Goal: Task Accomplishment & Management: Use online tool/utility

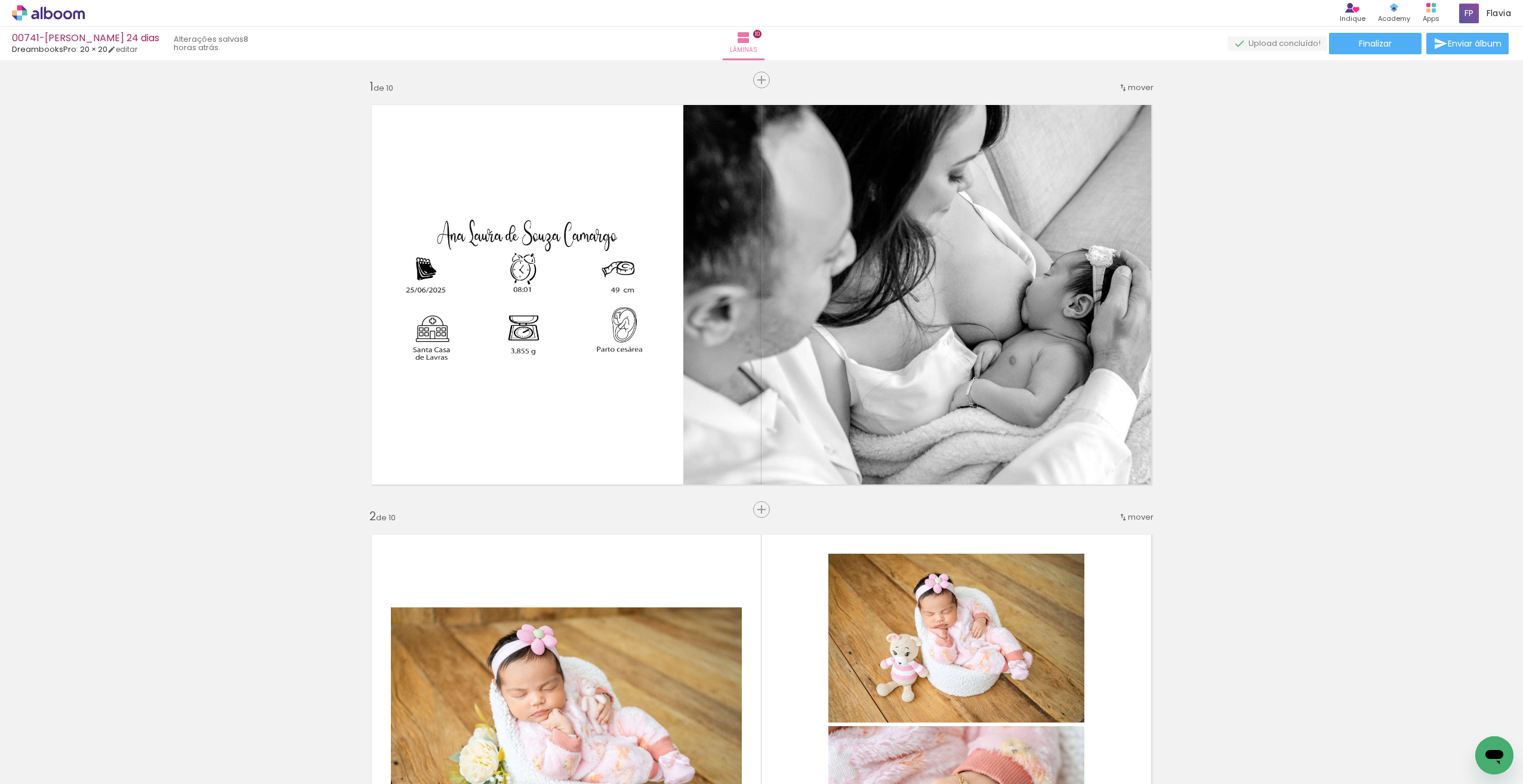
click at [46, 12] on icon at bounding box center [49, 12] width 9 height 12
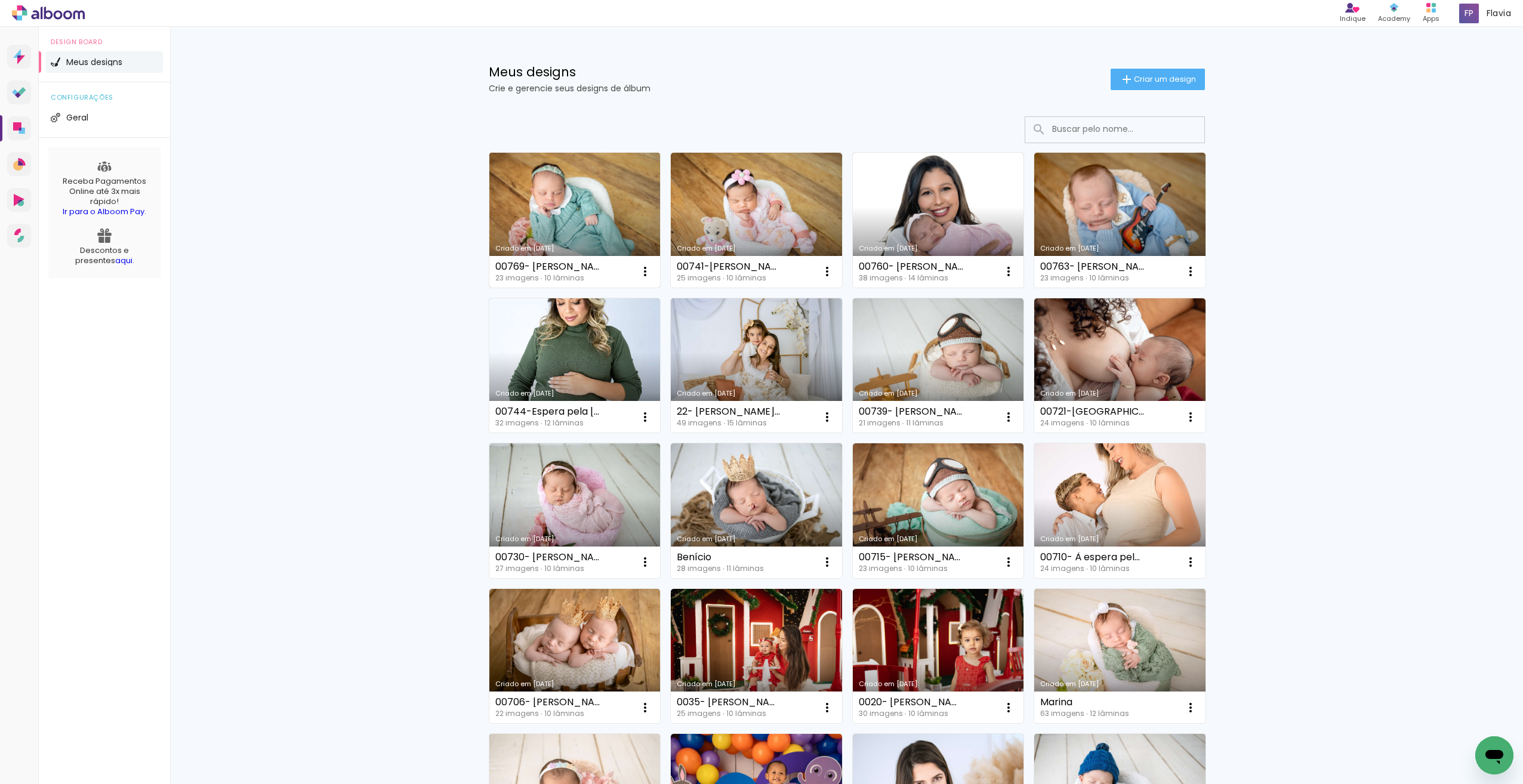
click at [629, 210] on link "Criado em 20/08/25" at bounding box center [575, 220] width 171 height 135
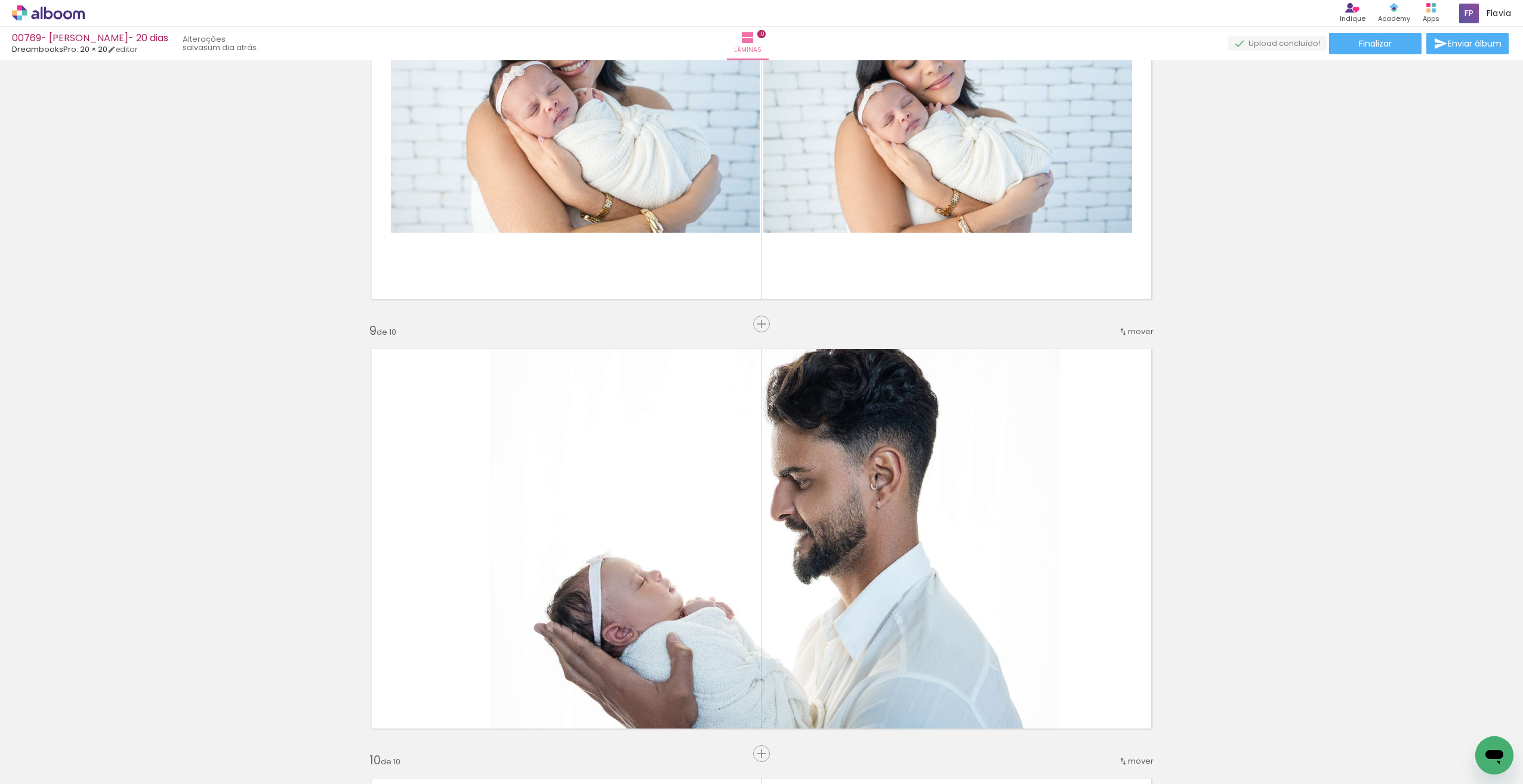
scroll to position [3159, 0]
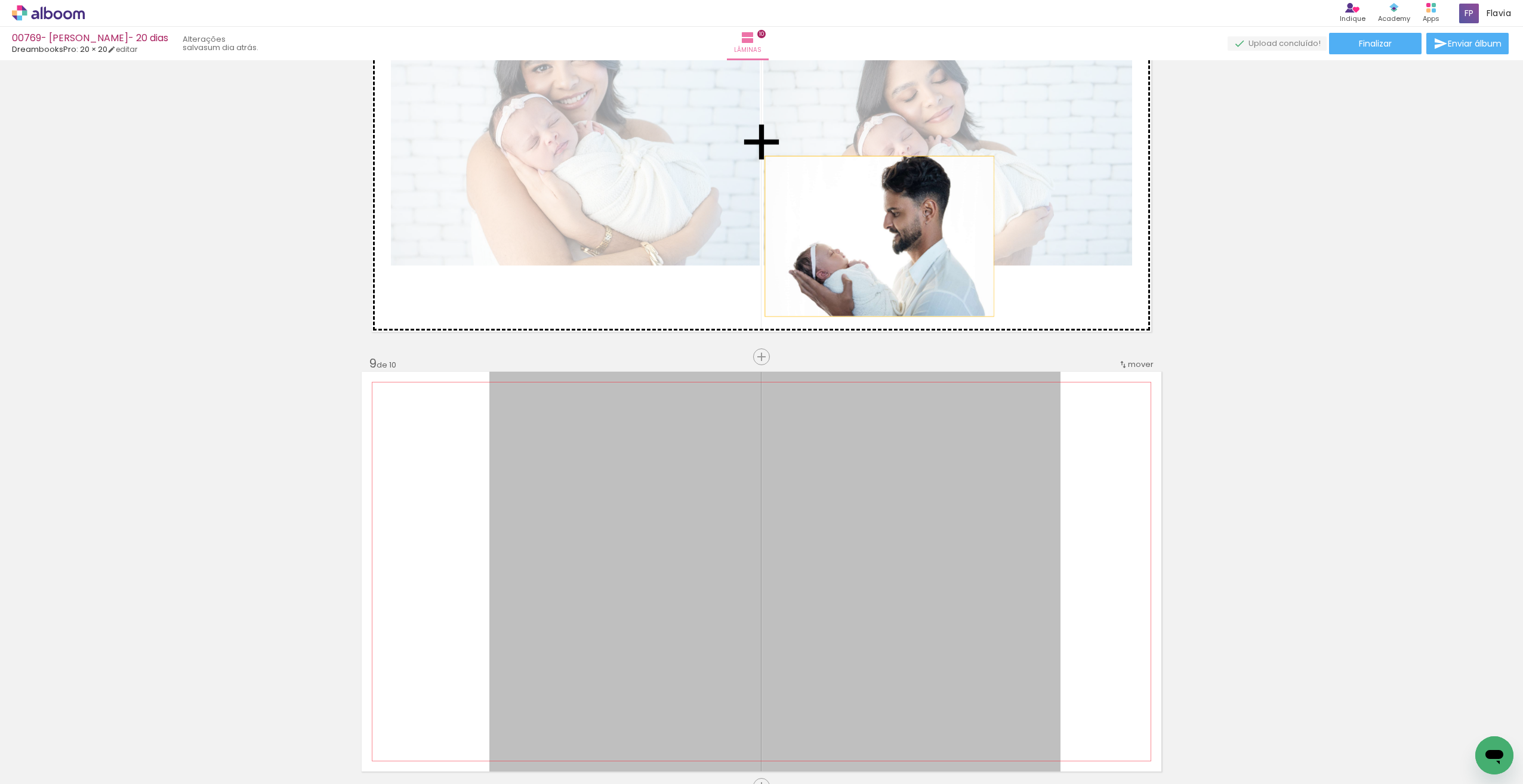
drag, startPoint x: 818, startPoint y: 536, endPoint x: 878, endPoint y: 237, distance: 305.0
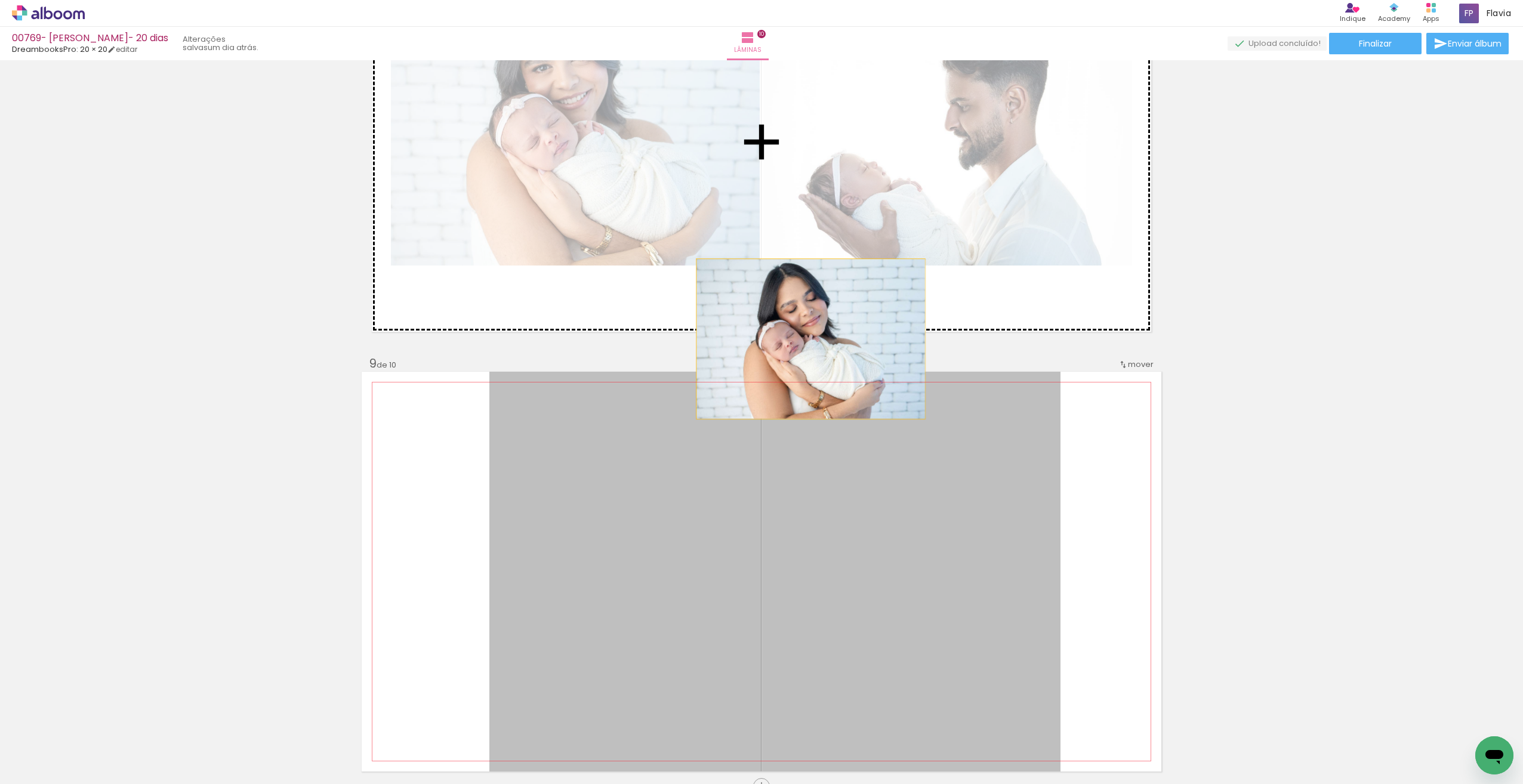
drag, startPoint x: 746, startPoint y: 600, endPoint x: 798, endPoint y: 352, distance: 253.4
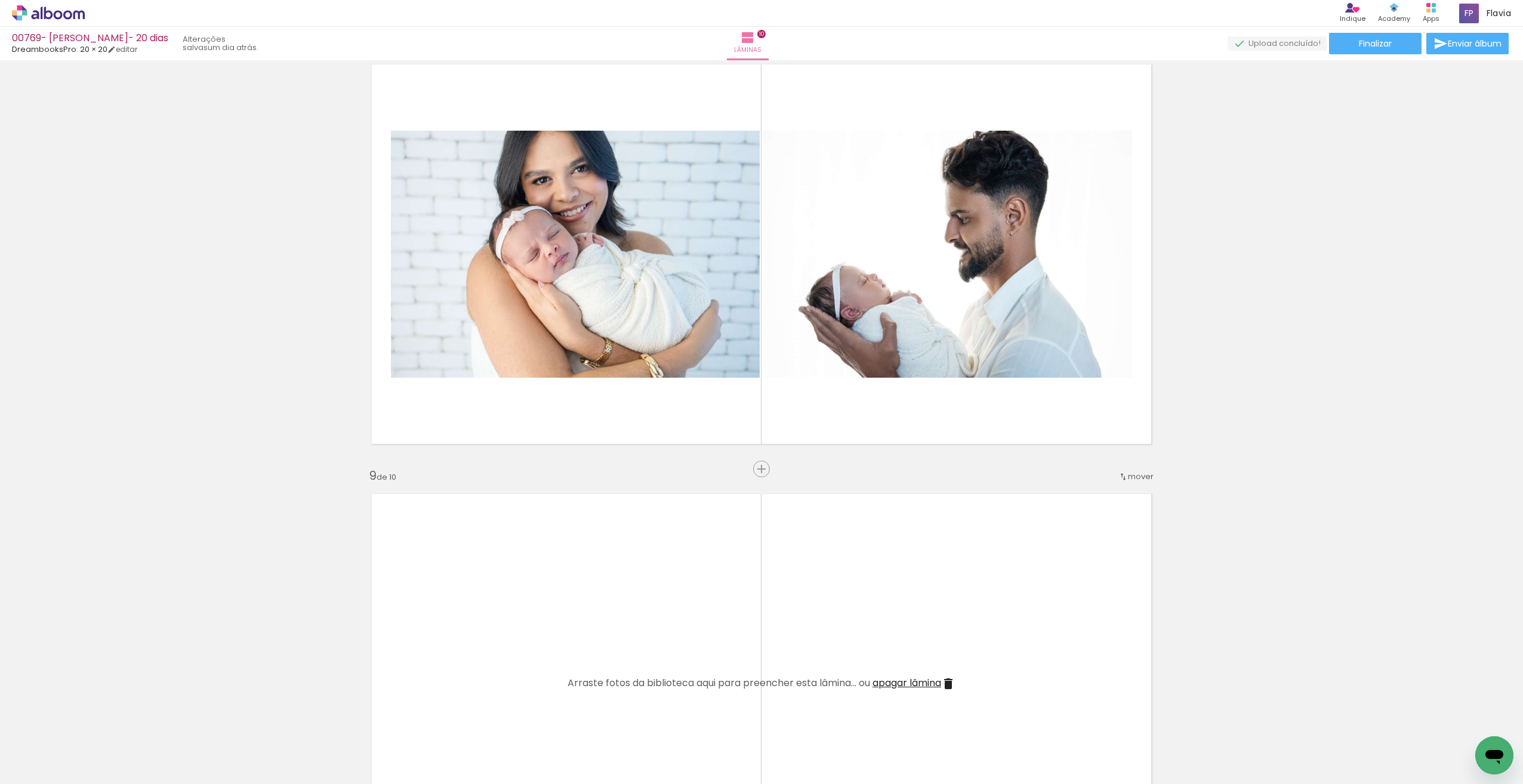
scroll to position [3018, 0]
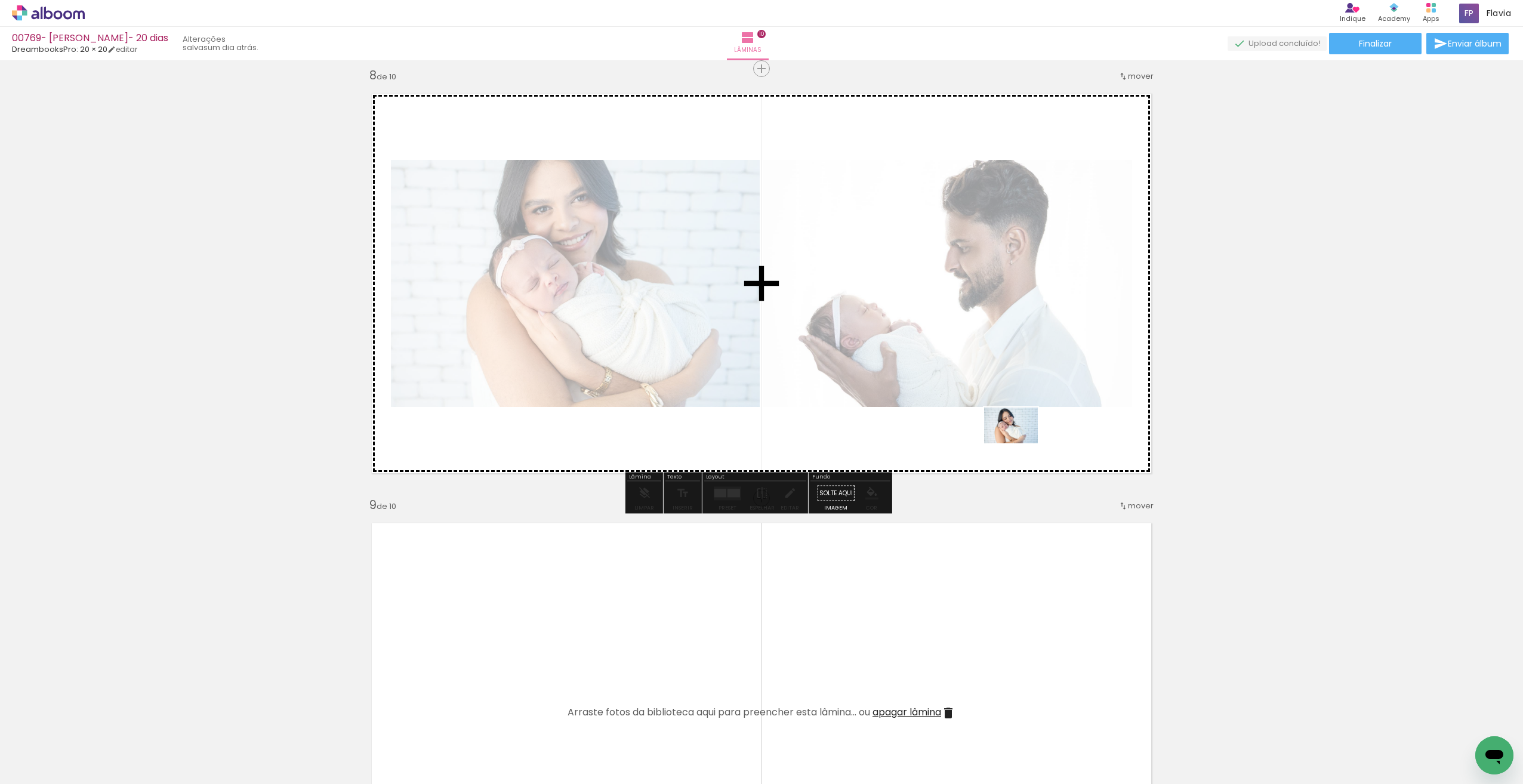
drag, startPoint x: 1189, startPoint y: 732, endPoint x: 1019, endPoint y: 435, distance: 342.2
click at [1021, 441] on quentale-workspace at bounding box center [761, 392] width 1523 height 784
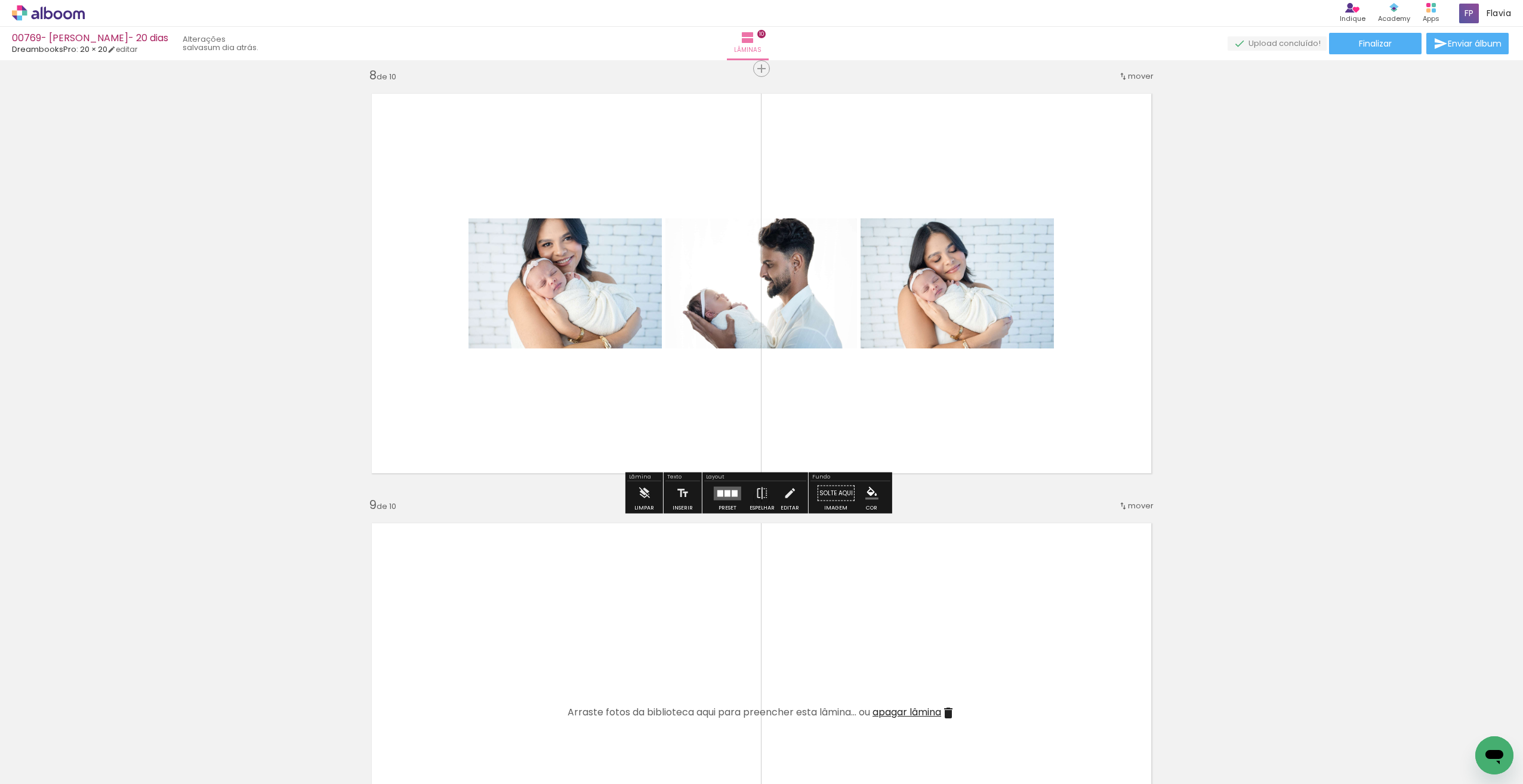
click at [728, 496] on quentale-layouter at bounding box center [728, 493] width 28 height 14
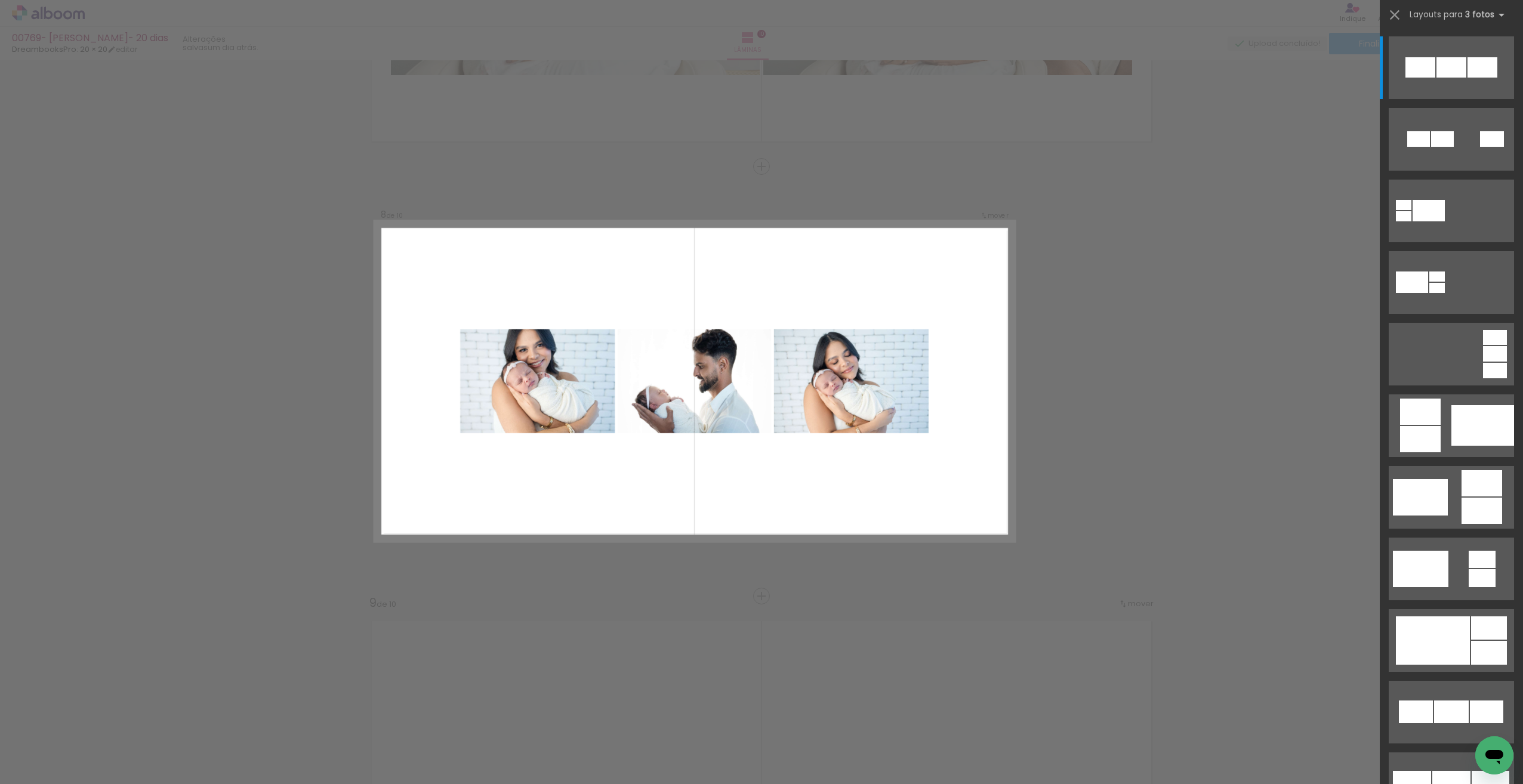
scroll to position [2916, 0]
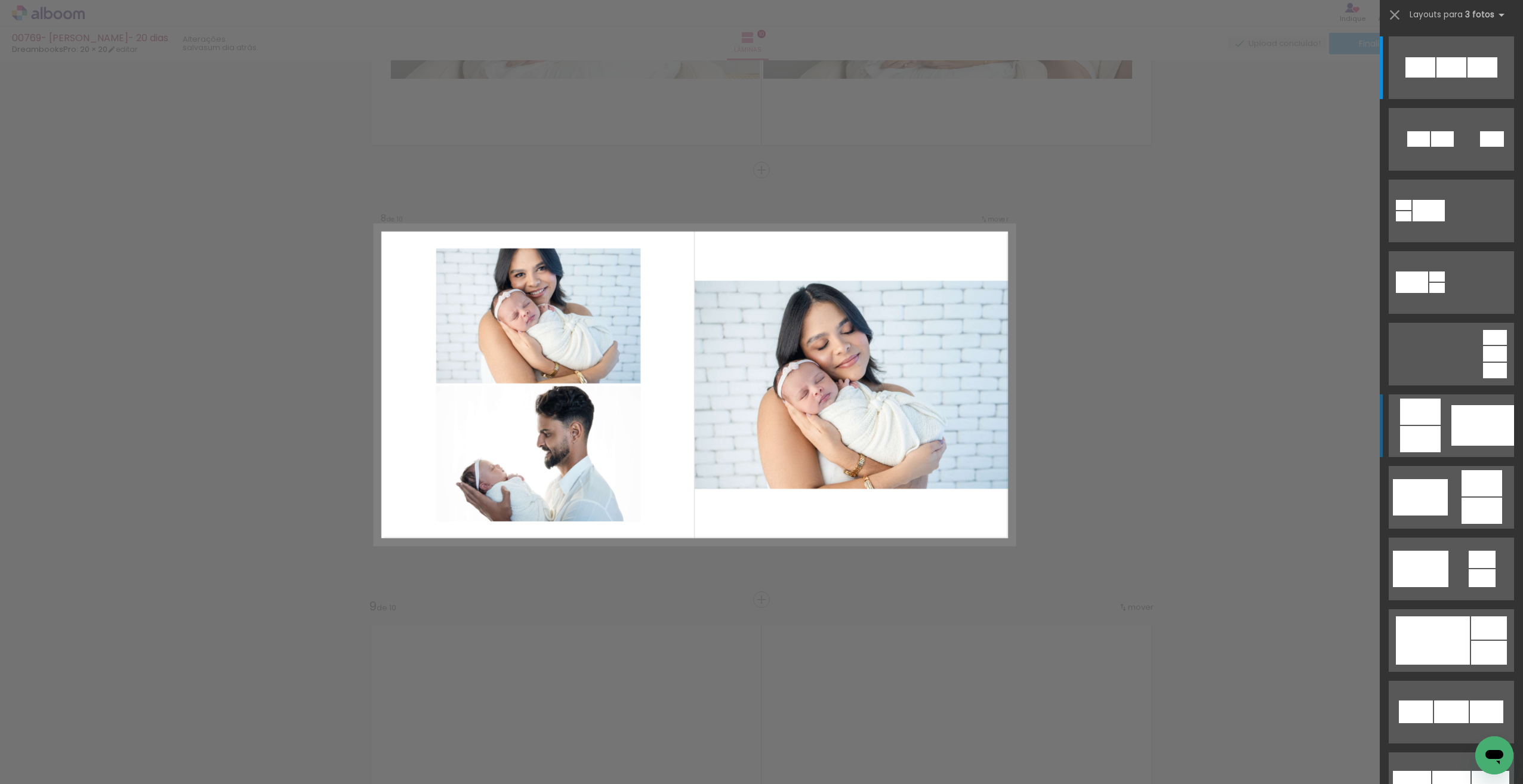
click at [1473, 436] on div at bounding box center [1483, 425] width 63 height 41
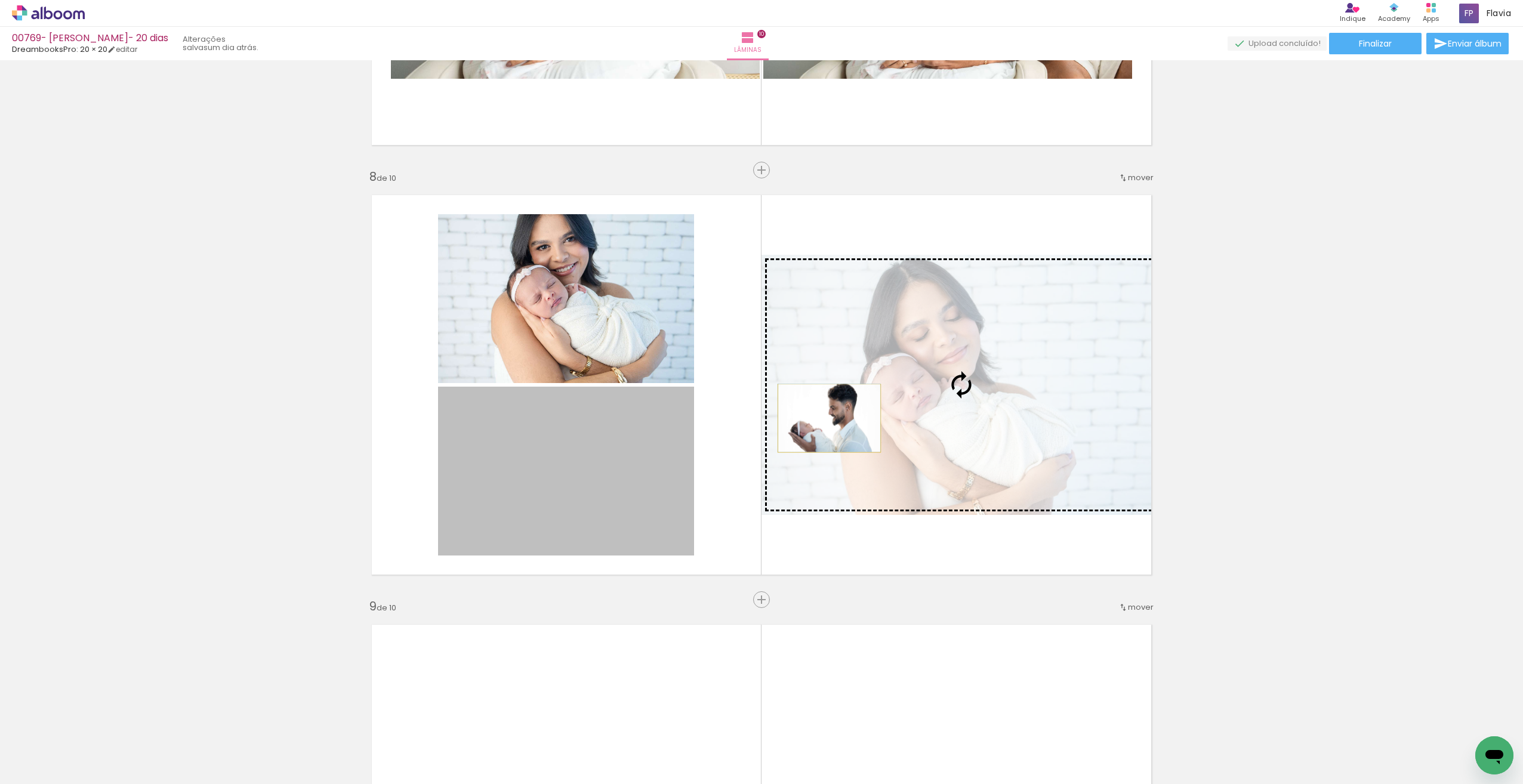
drag, startPoint x: 621, startPoint y: 468, endPoint x: 819, endPoint y: 419, distance: 204.0
click at [0, 0] on slot at bounding box center [0, 0] width 0 height 0
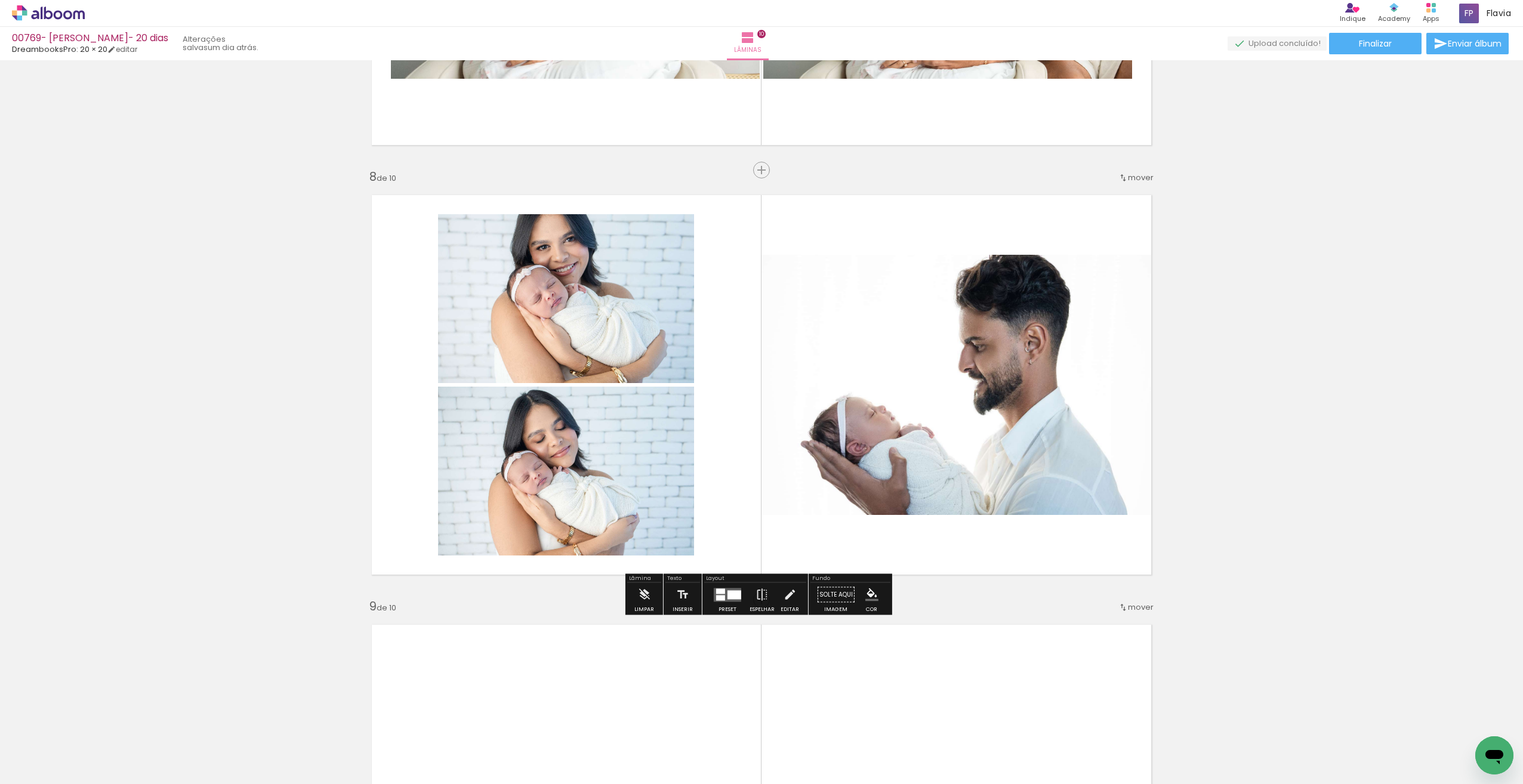
click at [729, 595] on div at bounding box center [734, 594] width 14 height 9
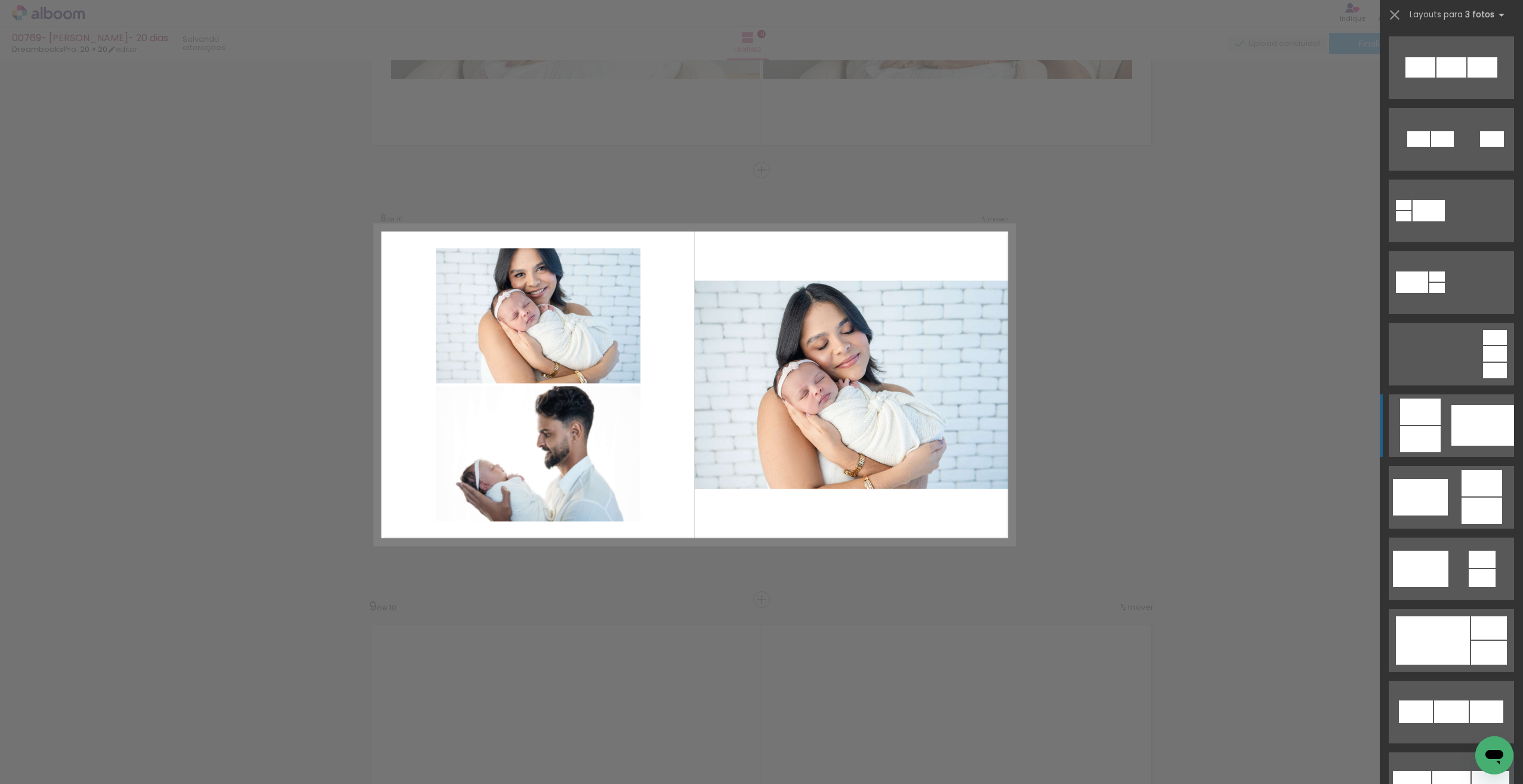
scroll to position [358, 0]
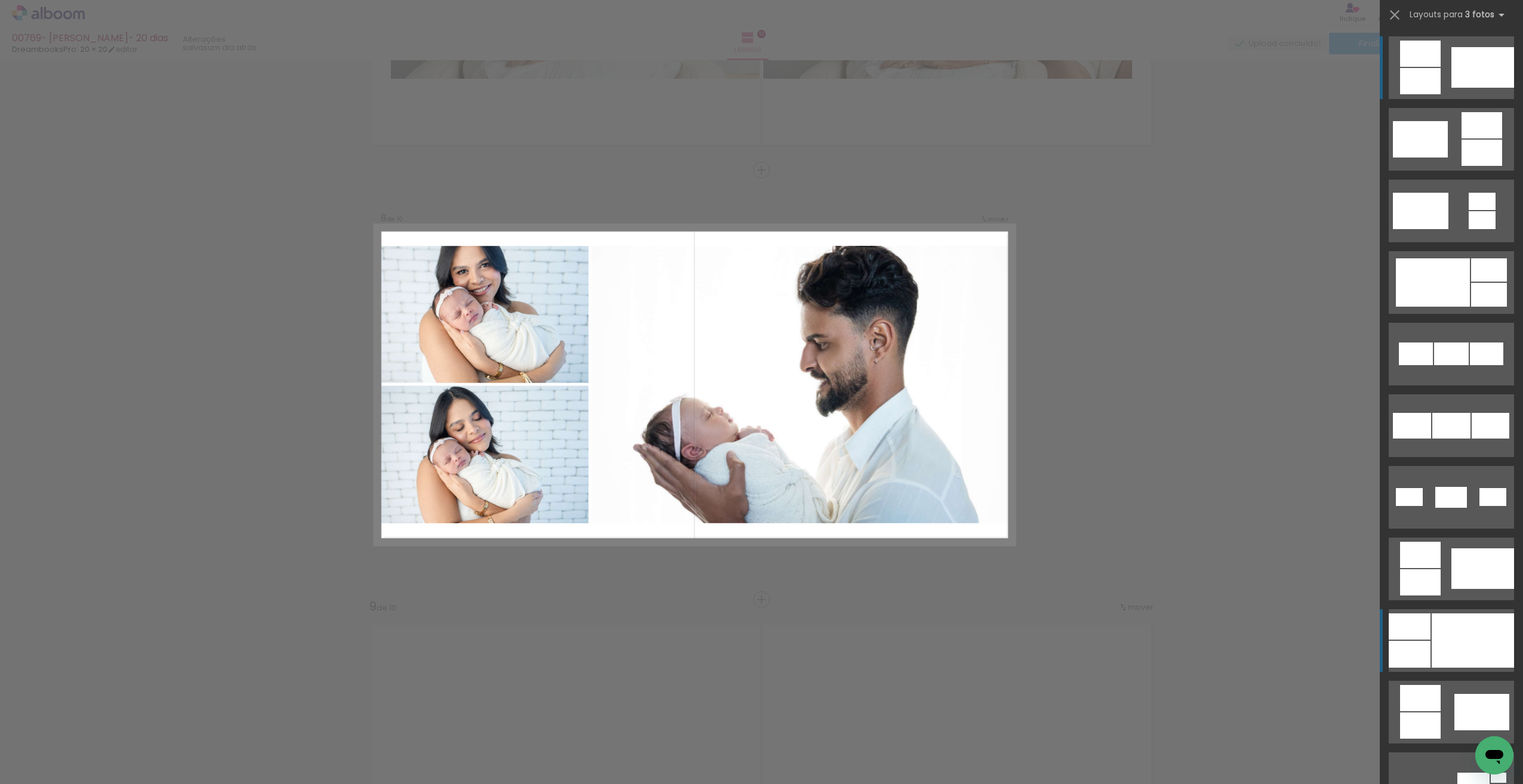
click at [1440, 628] on div at bounding box center [1473, 640] width 82 height 55
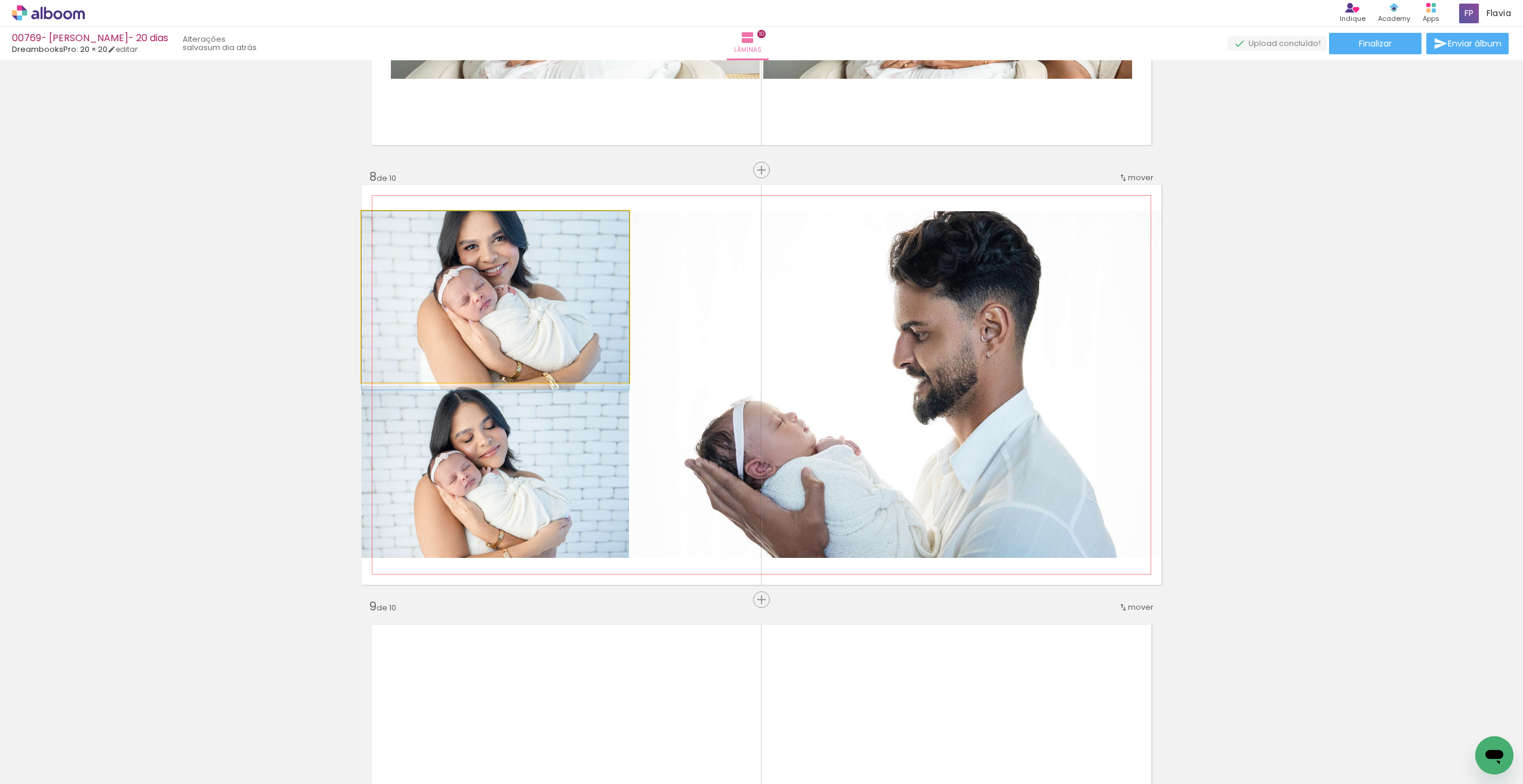
drag, startPoint x: 571, startPoint y: 314, endPoint x: 573, endPoint y: 328, distance: 14.1
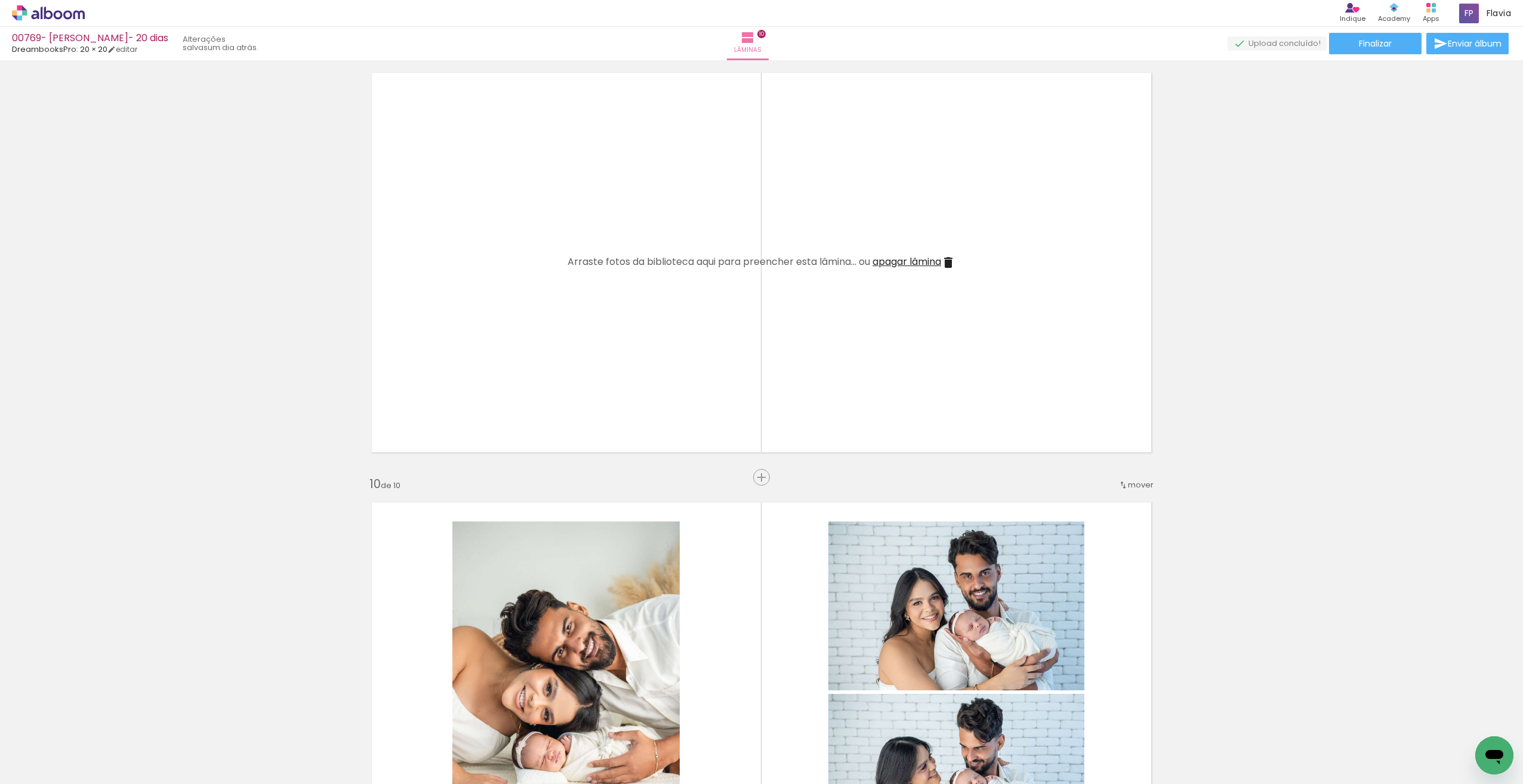
scroll to position [3461, 0]
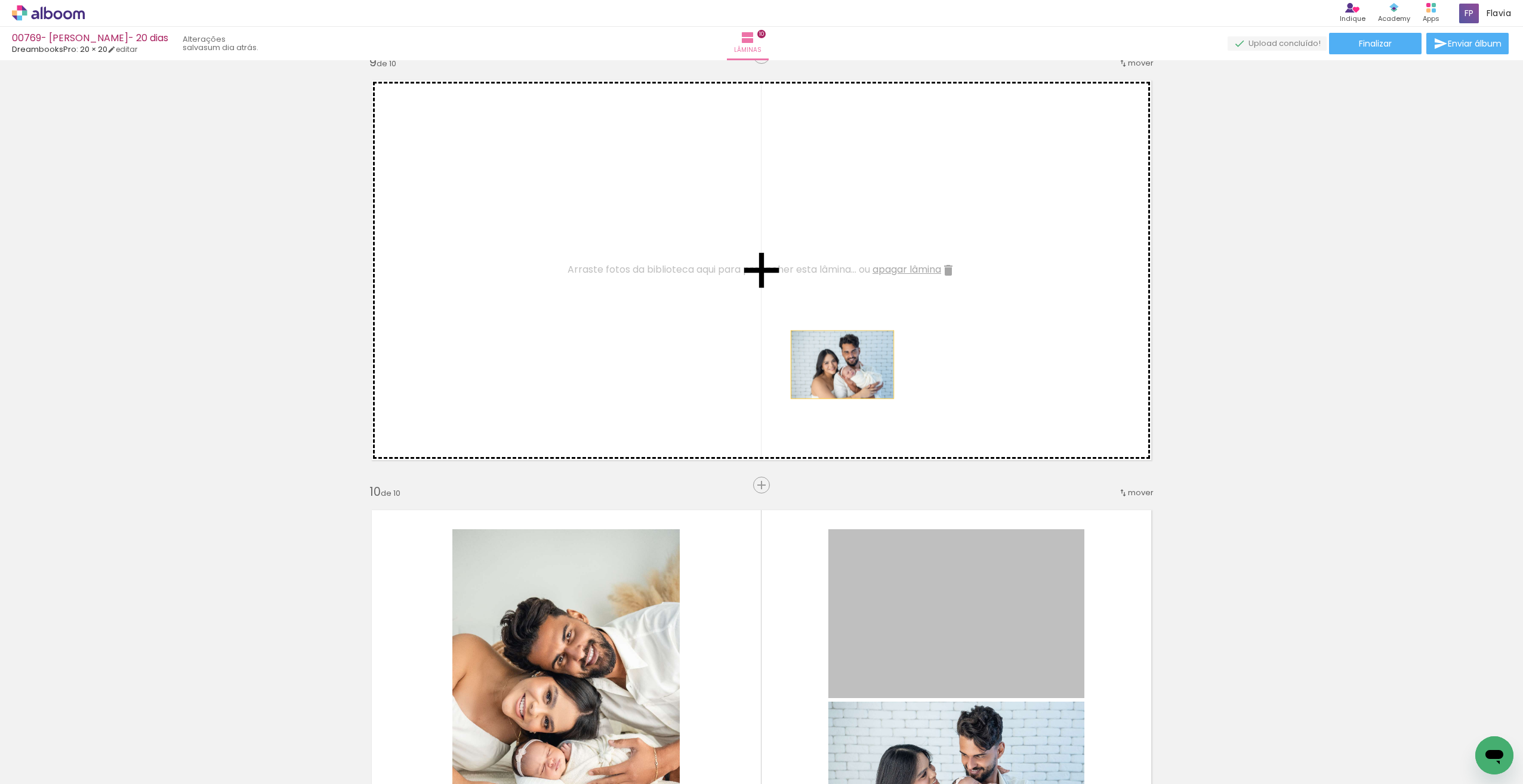
drag, startPoint x: 985, startPoint y: 634, endPoint x: 838, endPoint y: 365, distance: 306.5
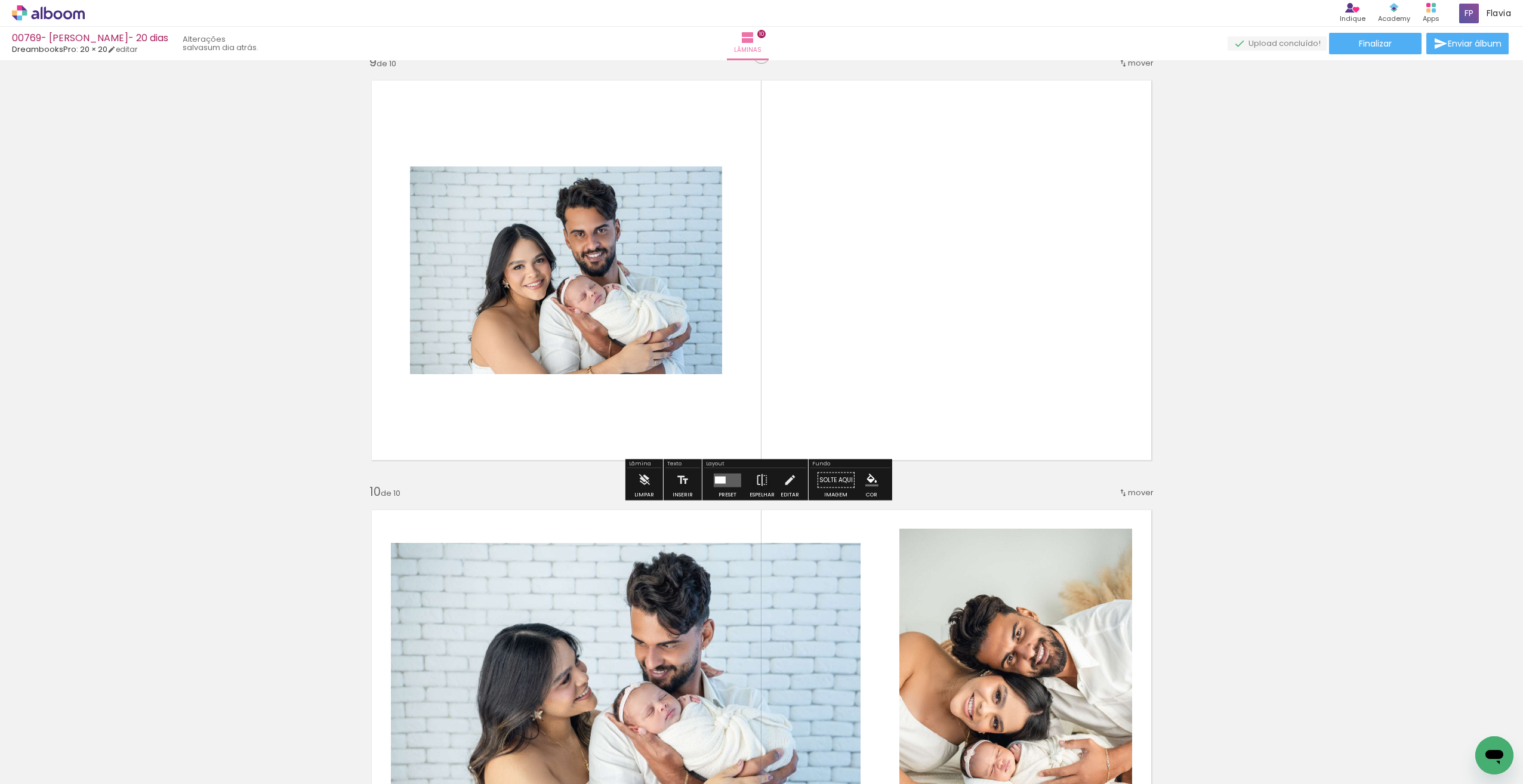
click at [726, 483] on quentale-layouter at bounding box center [728, 480] width 28 height 14
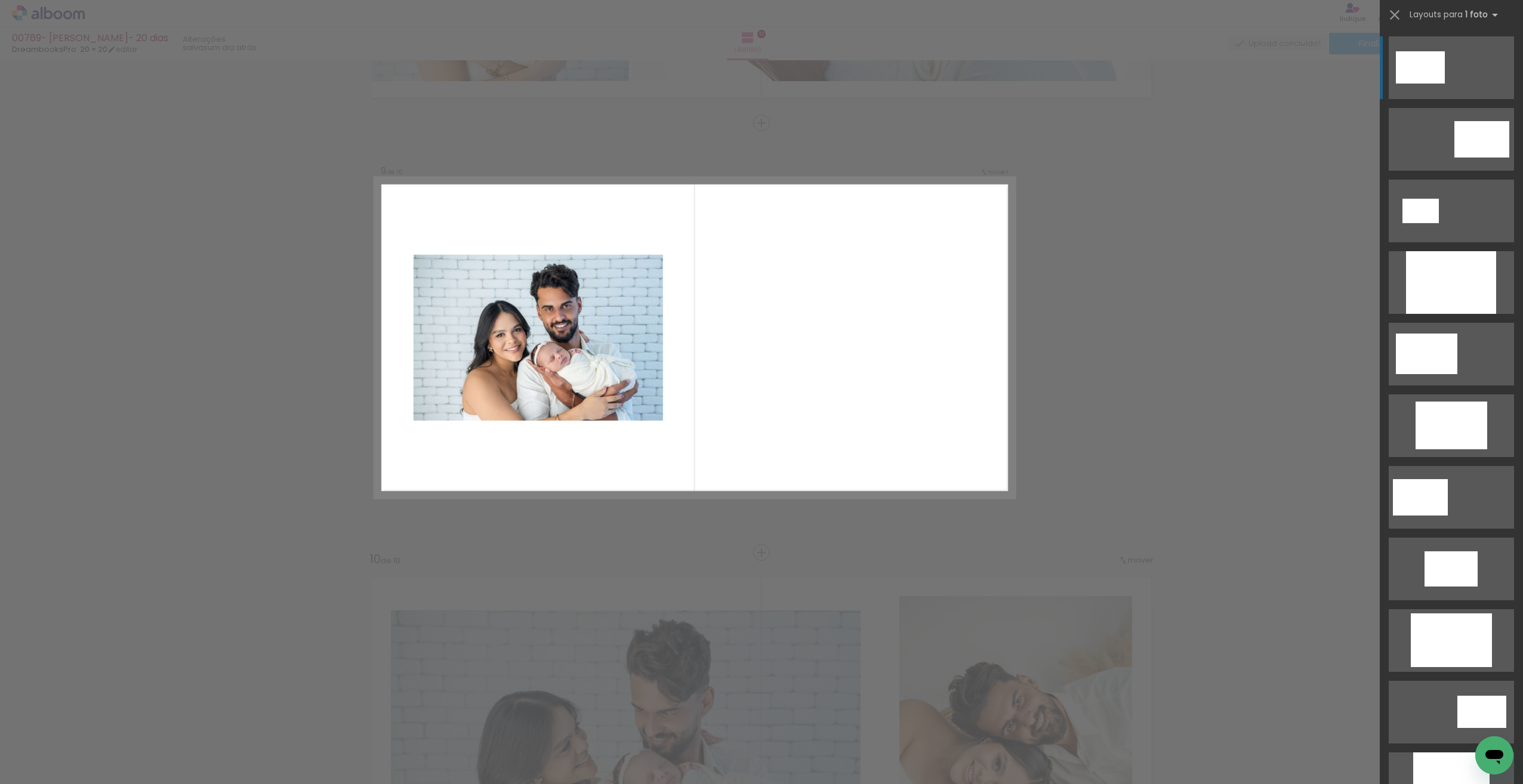
scroll to position [3346, 0]
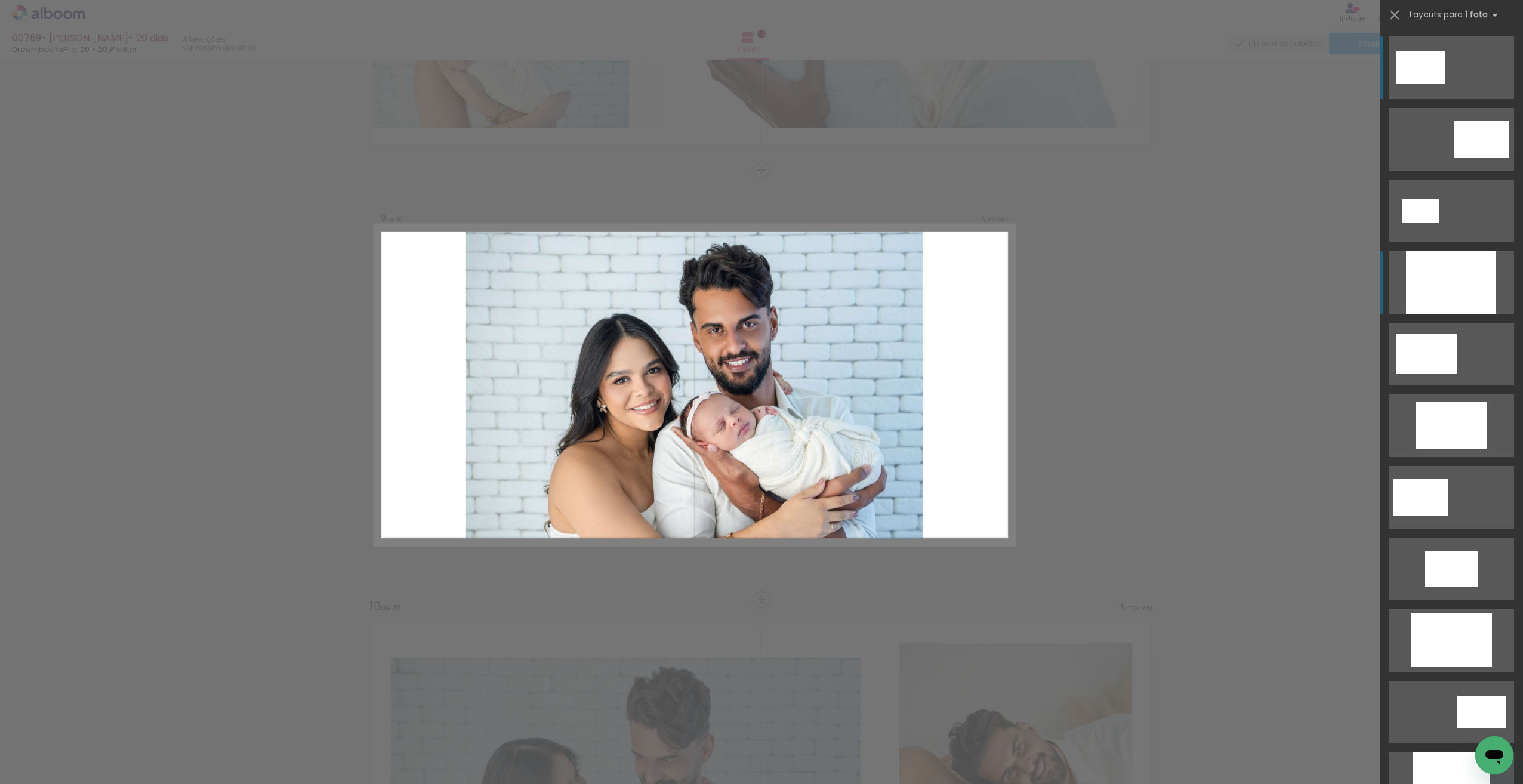
click at [1443, 299] on div at bounding box center [1452, 282] width 90 height 63
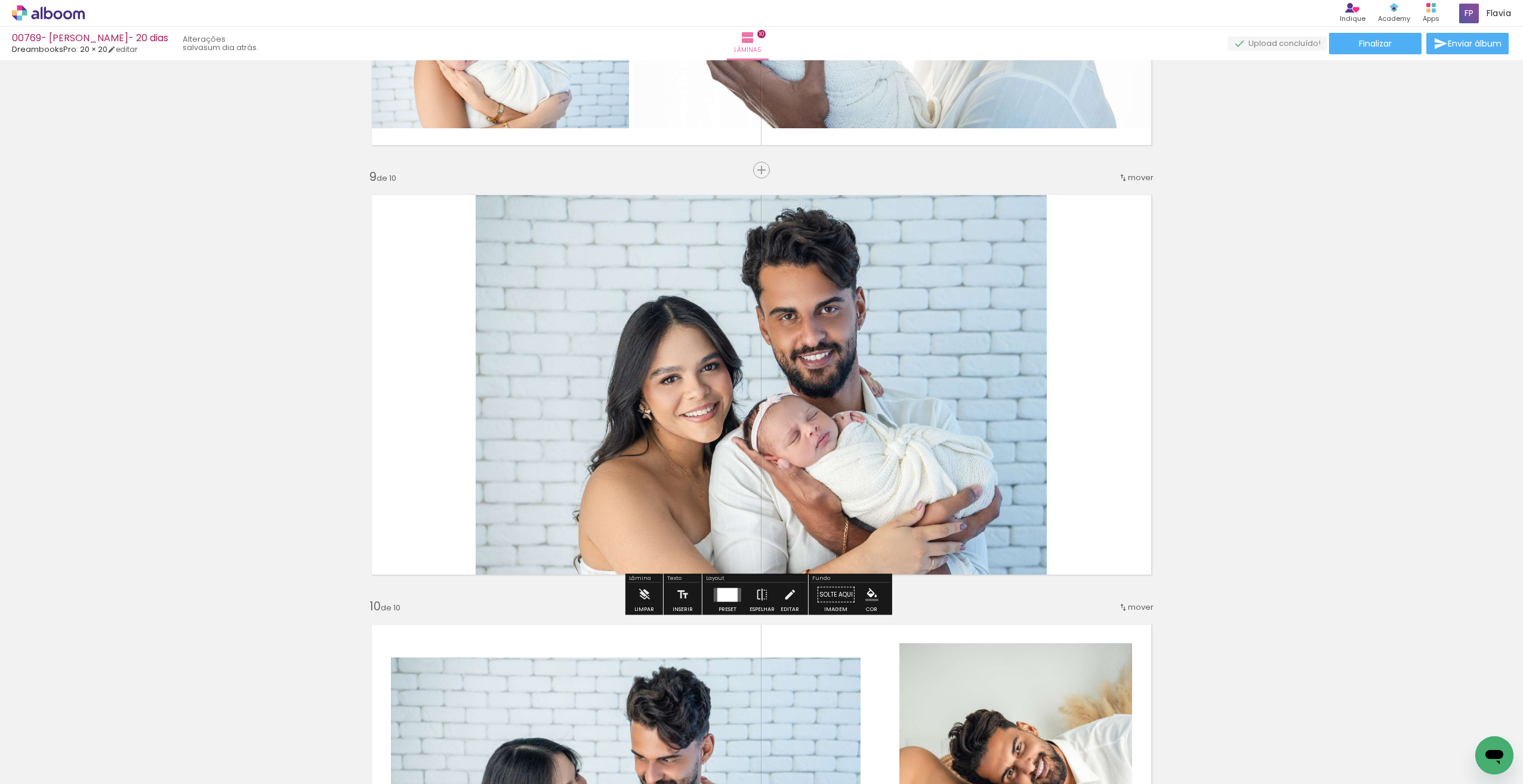
click at [1024, 371] on quentale-photo at bounding box center [761, 384] width 571 height 400
click at [731, 595] on div at bounding box center [728, 594] width 20 height 14
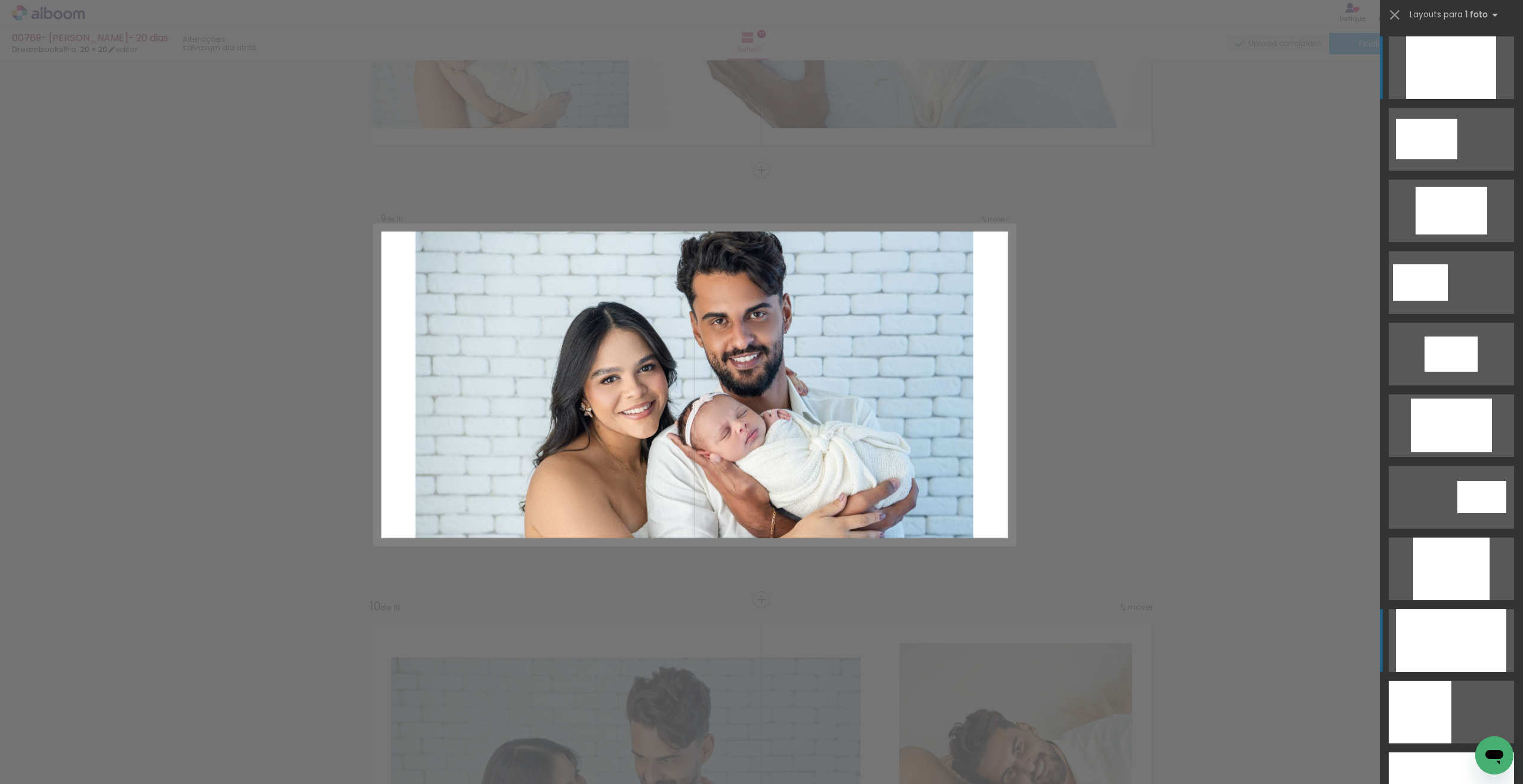
click at [1440, 99] on div at bounding box center [1452, 68] width 90 height 63
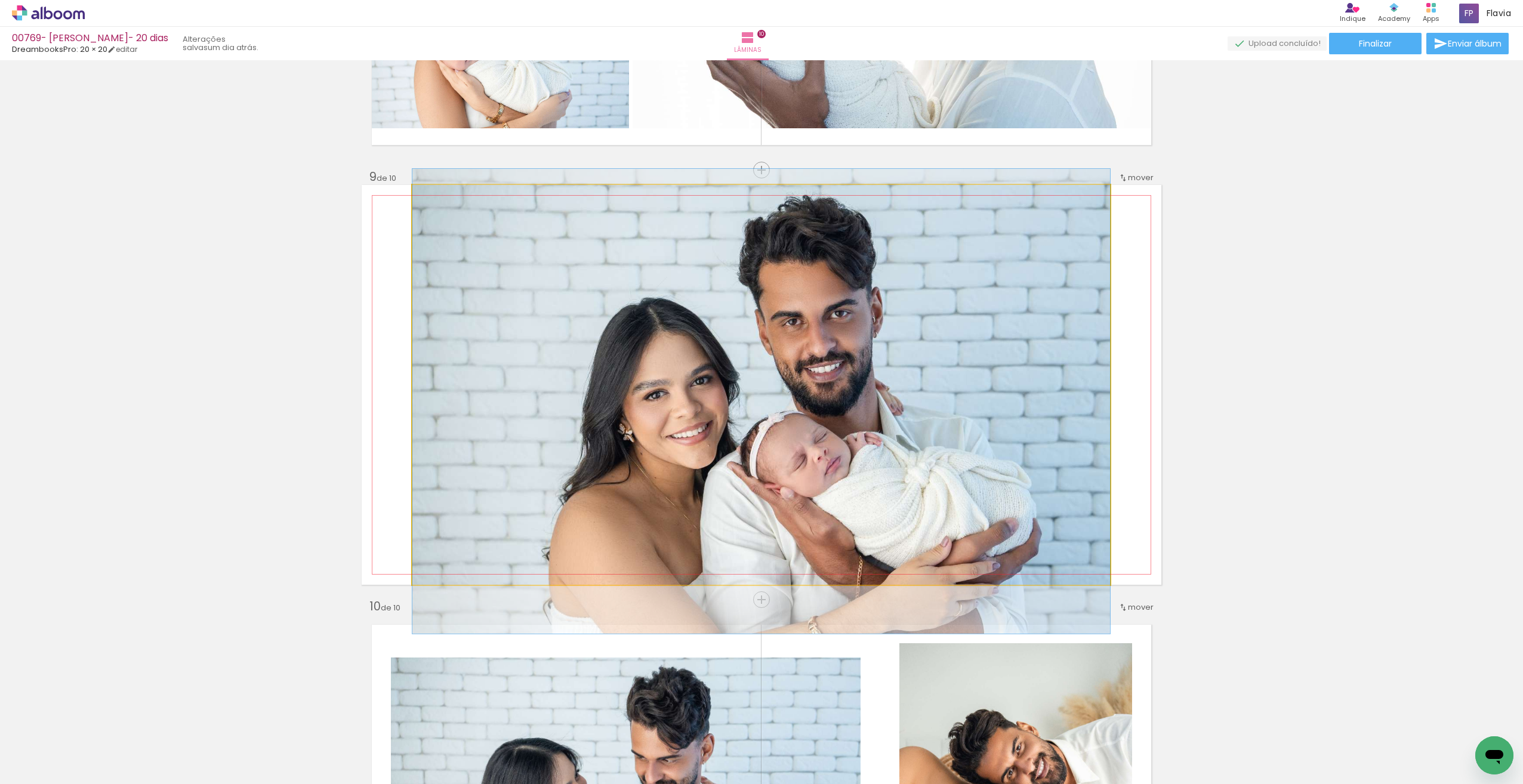
drag, startPoint x: 854, startPoint y: 413, endPoint x: 852, endPoint y: 427, distance: 14.1
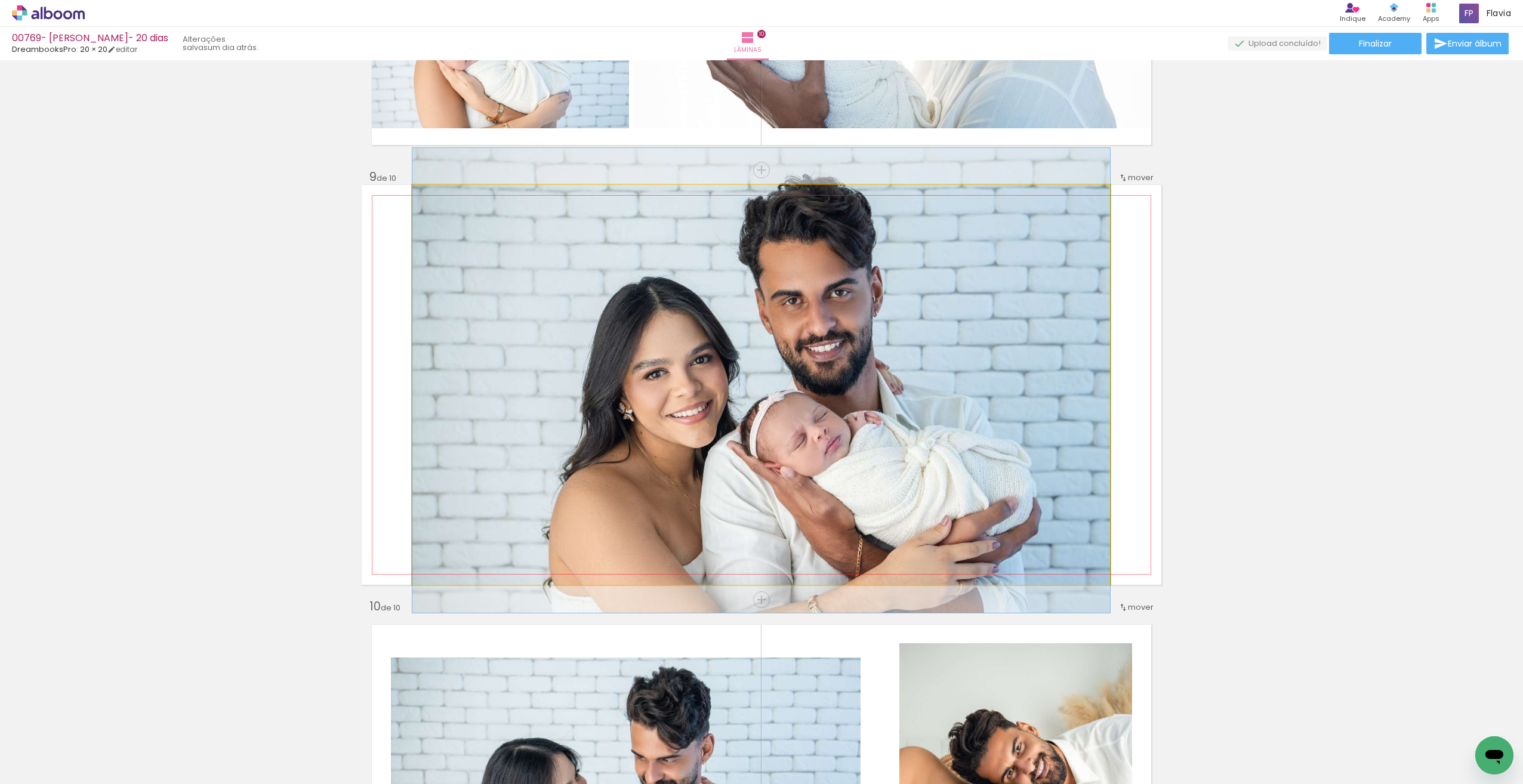
drag, startPoint x: 921, startPoint y: 419, endPoint x: 918, endPoint y: 400, distance: 19.2
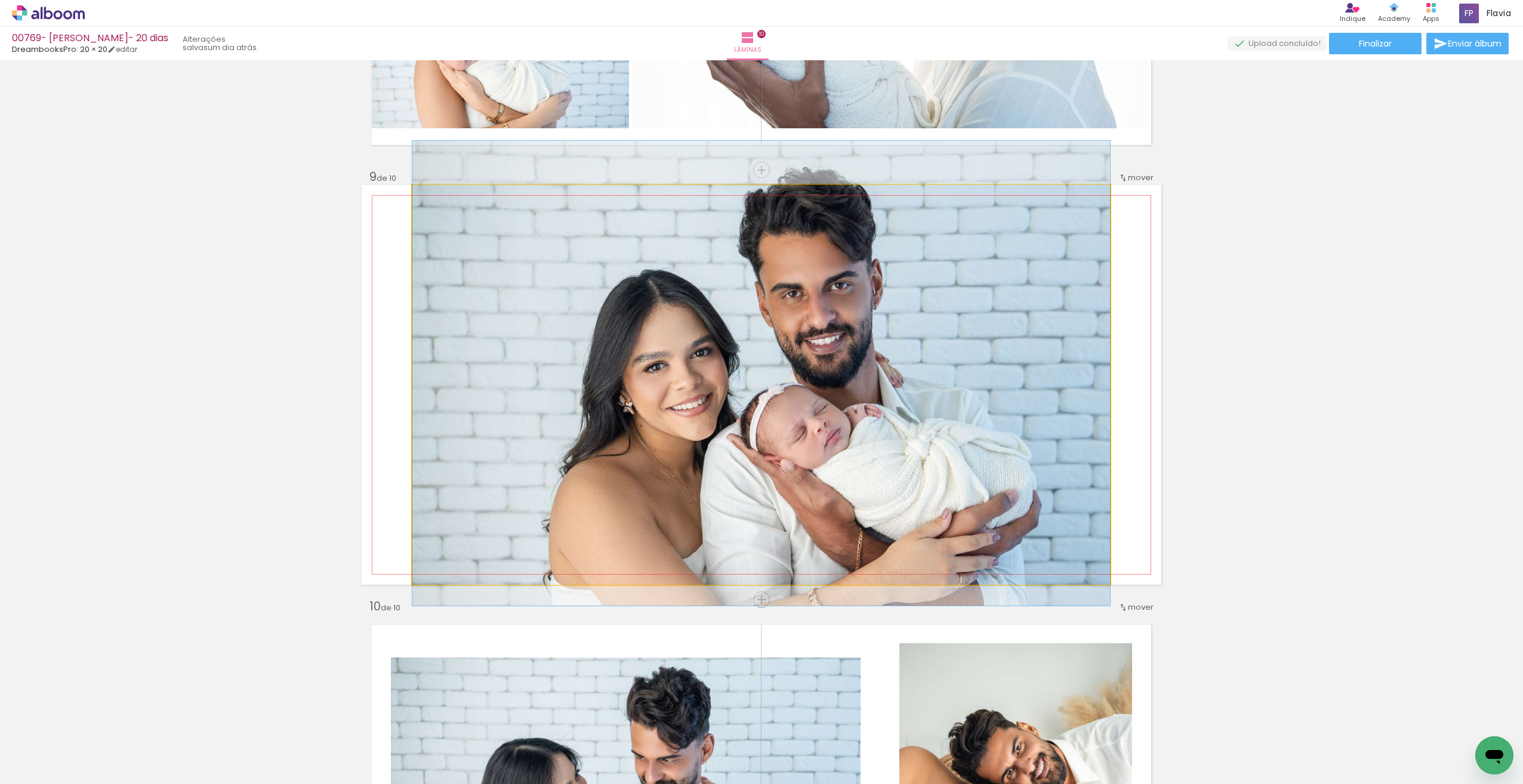
drag, startPoint x: 918, startPoint y: 405, endPoint x: 908, endPoint y: 400, distance: 11.2
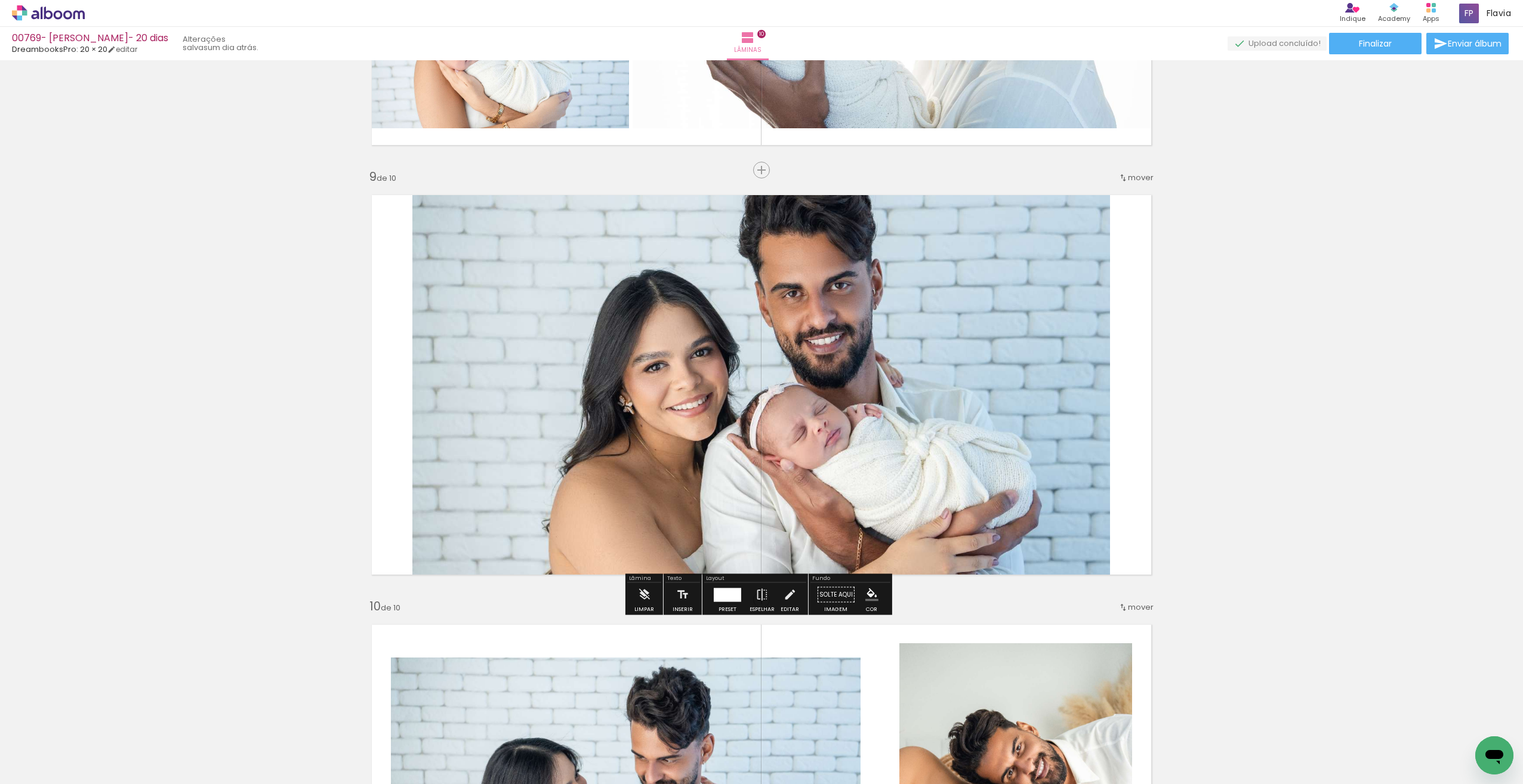
click at [730, 590] on div at bounding box center [728, 594] width 28 height 14
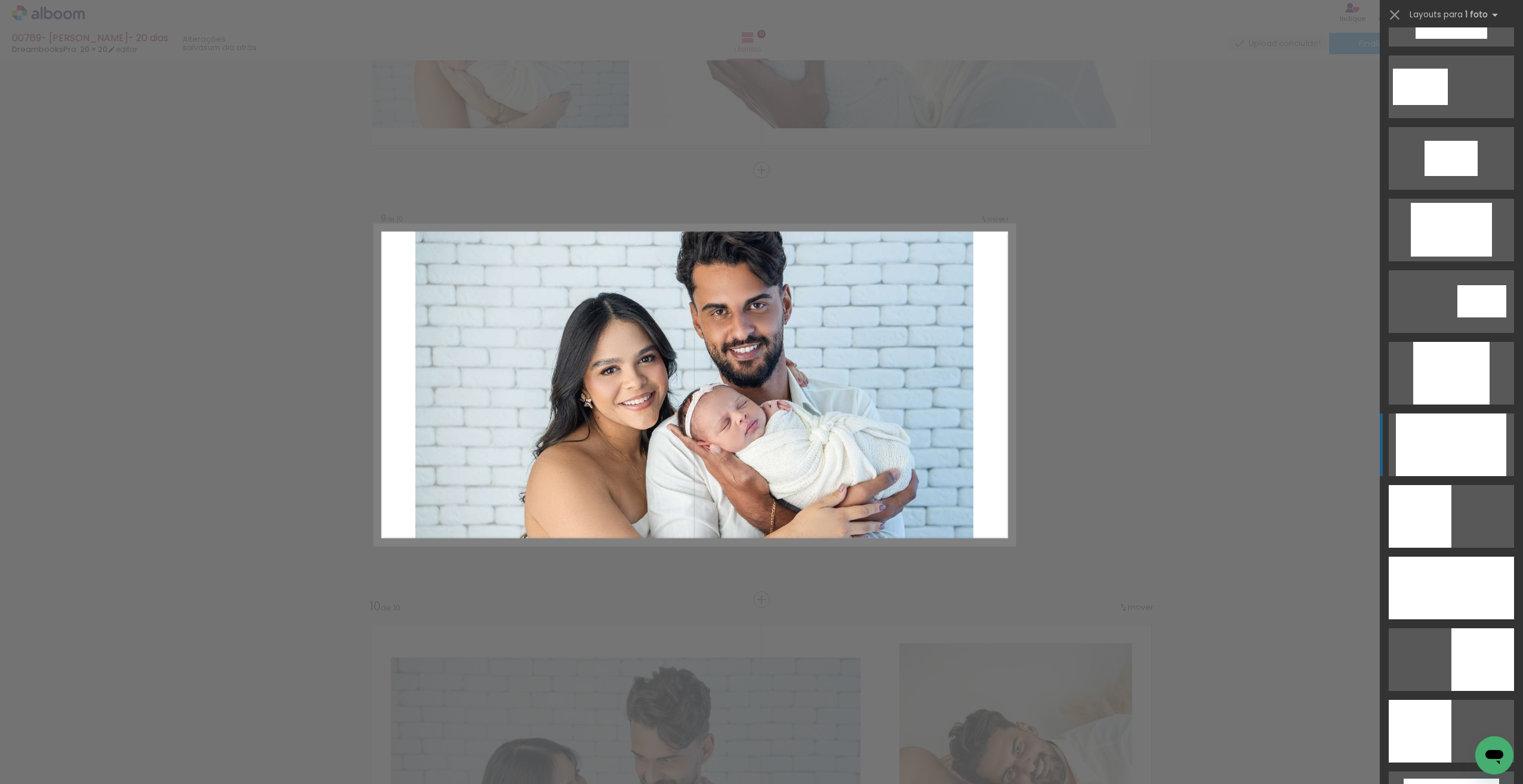
scroll to position [404, 0]
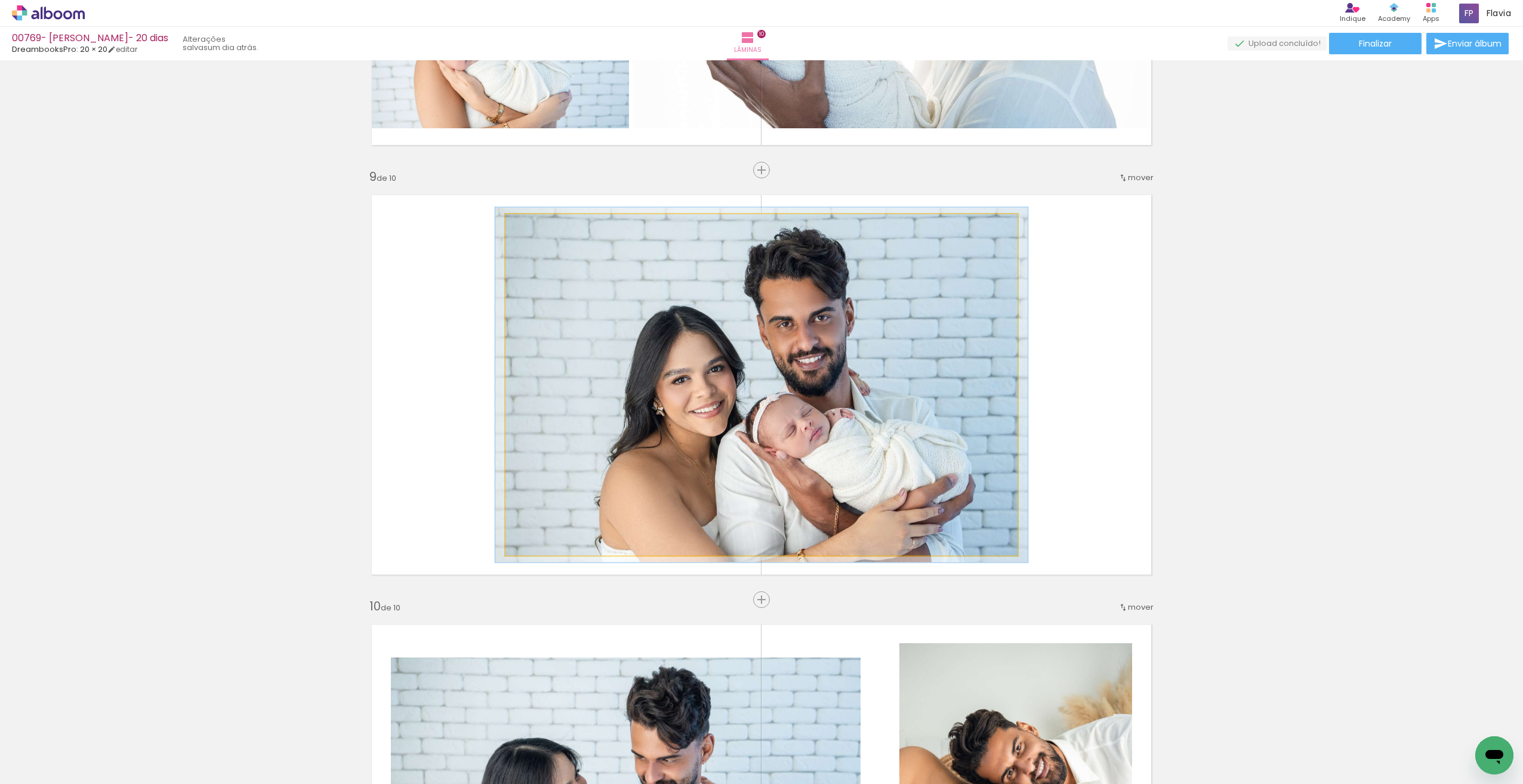
type paper-slider "104"
click at [534, 226] on div at bounding box center [535, 226] width 11 height 11
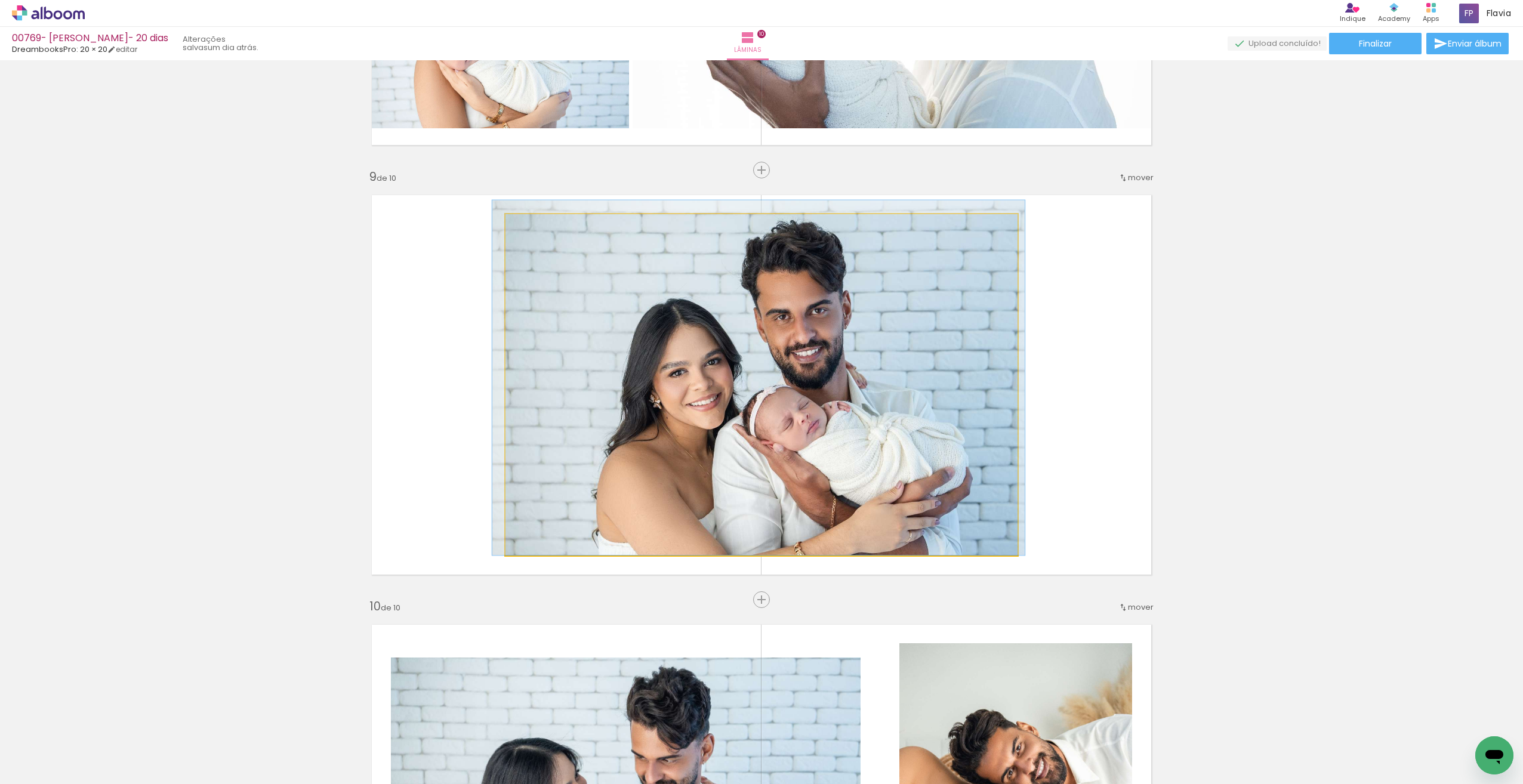
drag, startPoint x: 712, startPoint y: 343, endPoint x: 707, endPoint y: 338, distance: 7.1
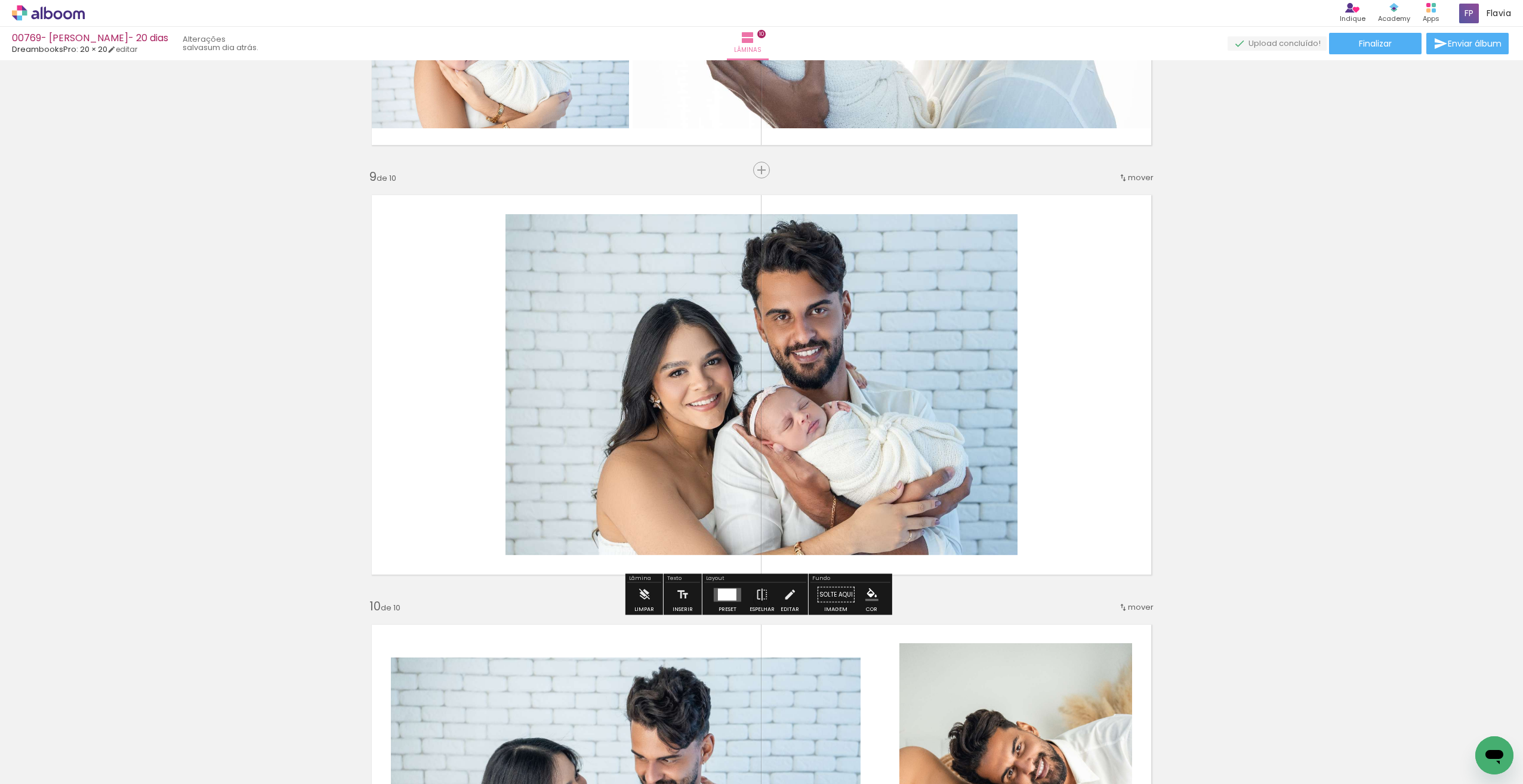
click at [1063, 392] on quentale-layouter at bounding box center [762, 384] width 800 height 400
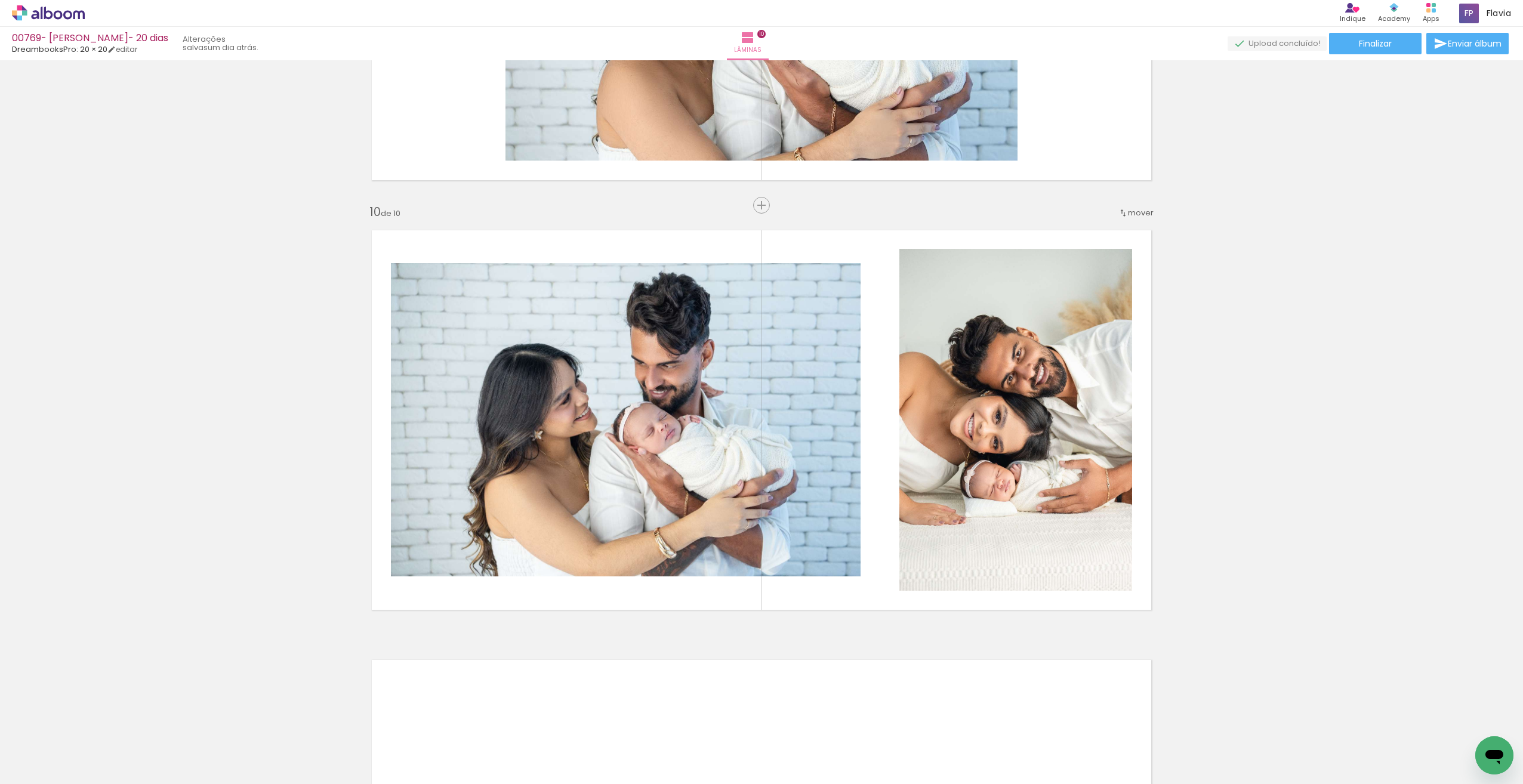
scroll to position [3761, 0]
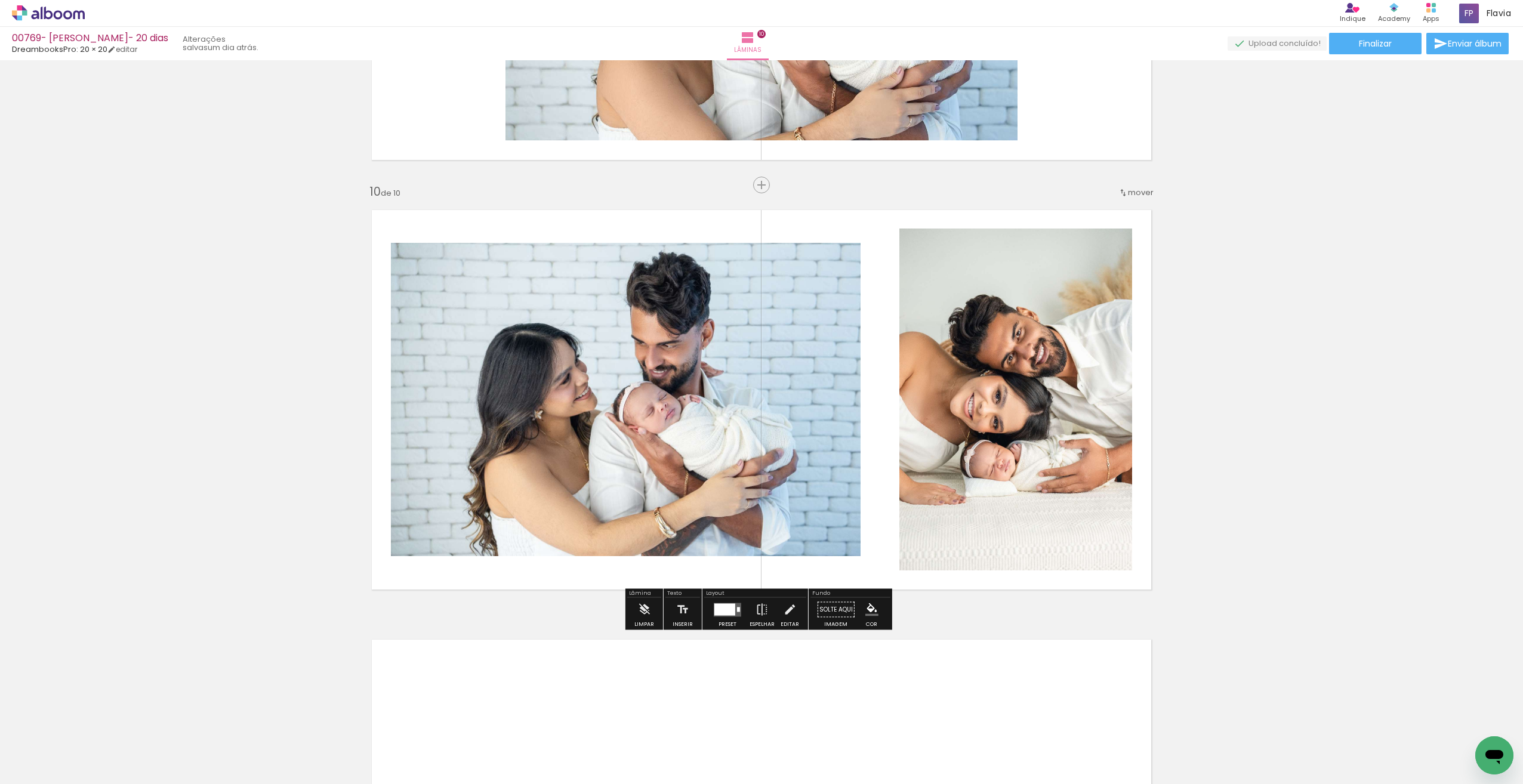
click at [732, 614] on div at bounding box center [725, 609] width 21 height 12
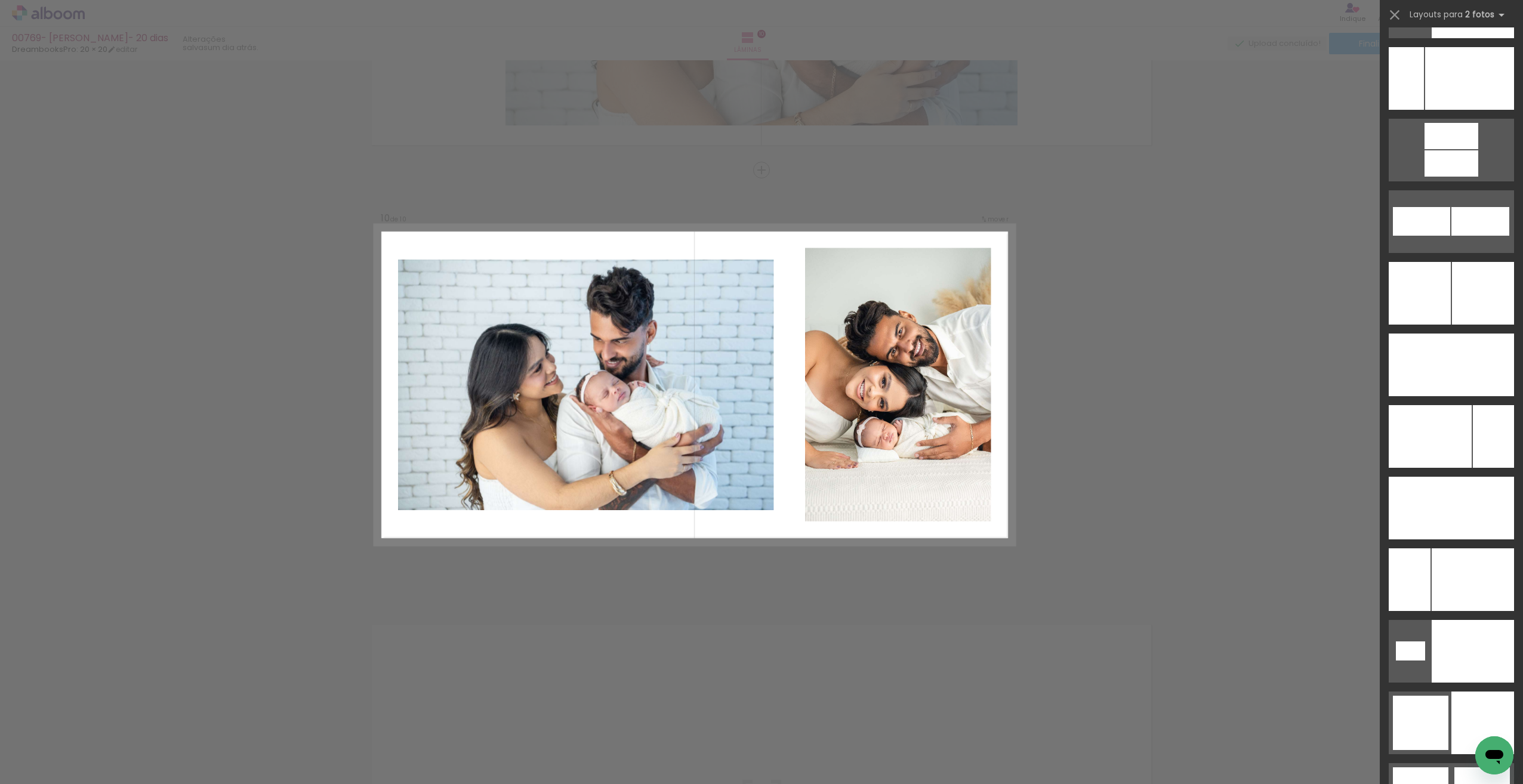
scroll to position [5209, 0]
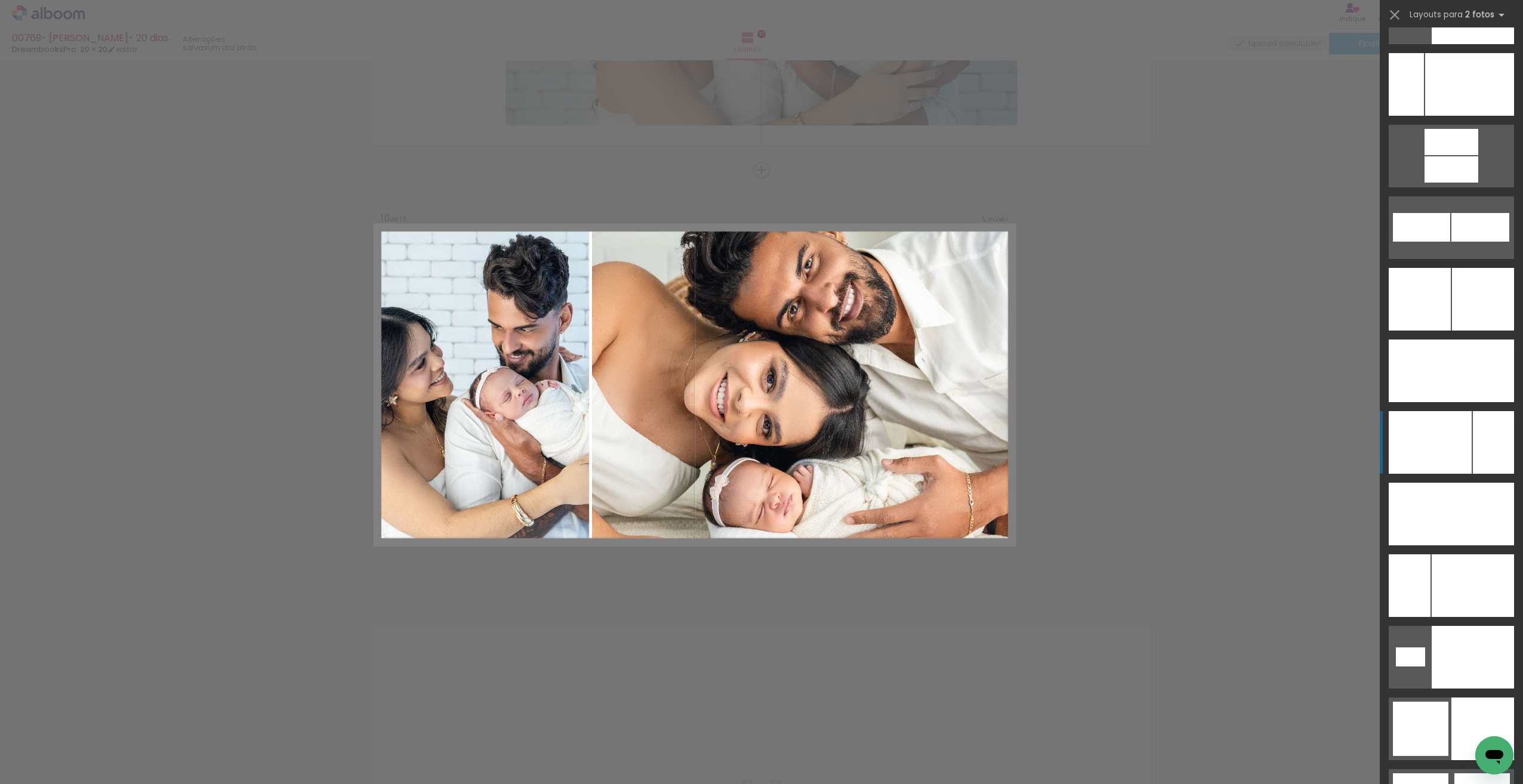
click at [1476, 697] on div at bounding box center [1483, 729] width 63 height 63
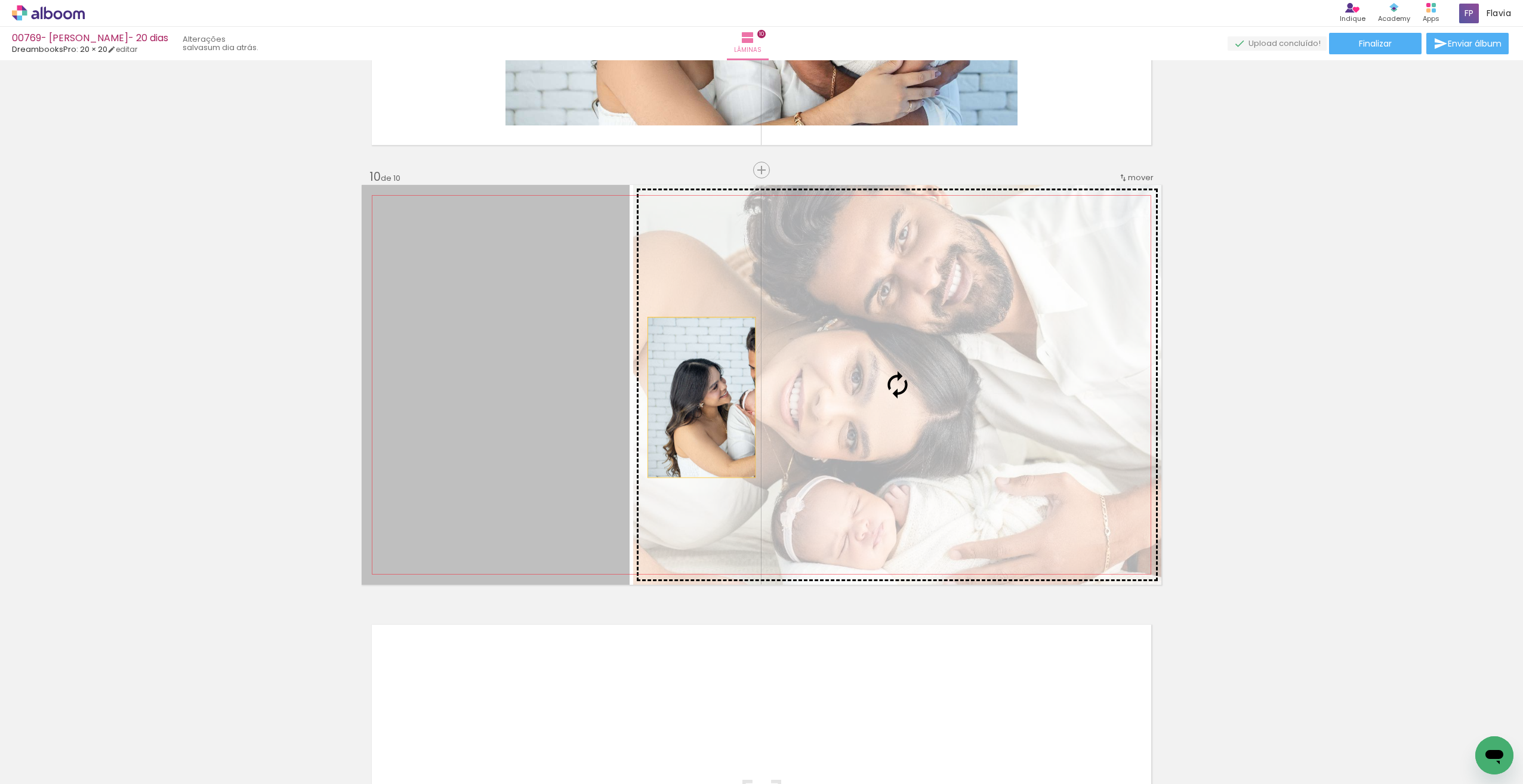
drag, startPoint x: 511, startPoint y: 419, endPoint x: 696, endPoint y: 397, distance: 186.3
click at [0, 0] on slot at bounding box center [0, 0] width 0 height 0
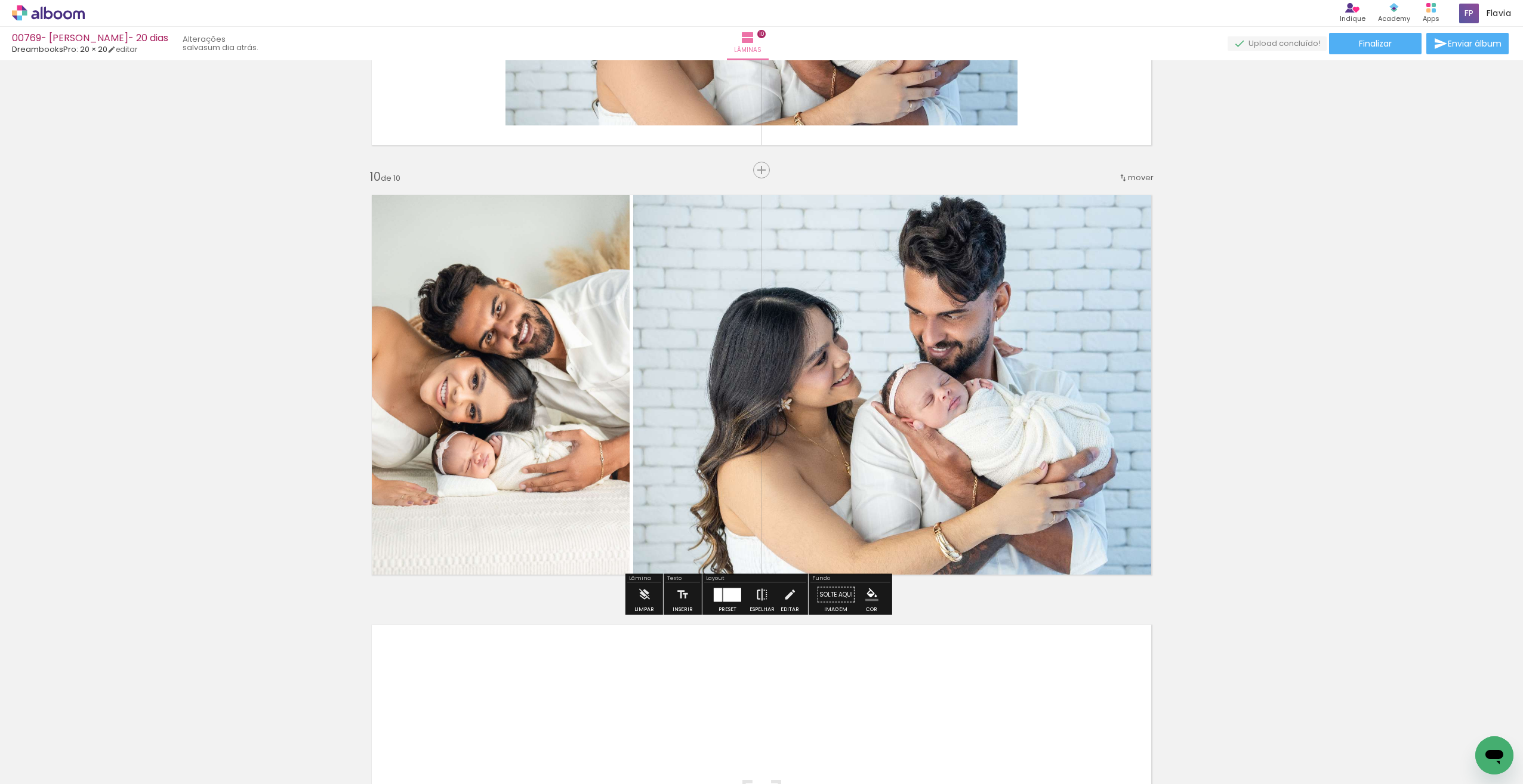
click at [760, 593] on iron-icon at bounding box center [762, 595] width 13 height 24
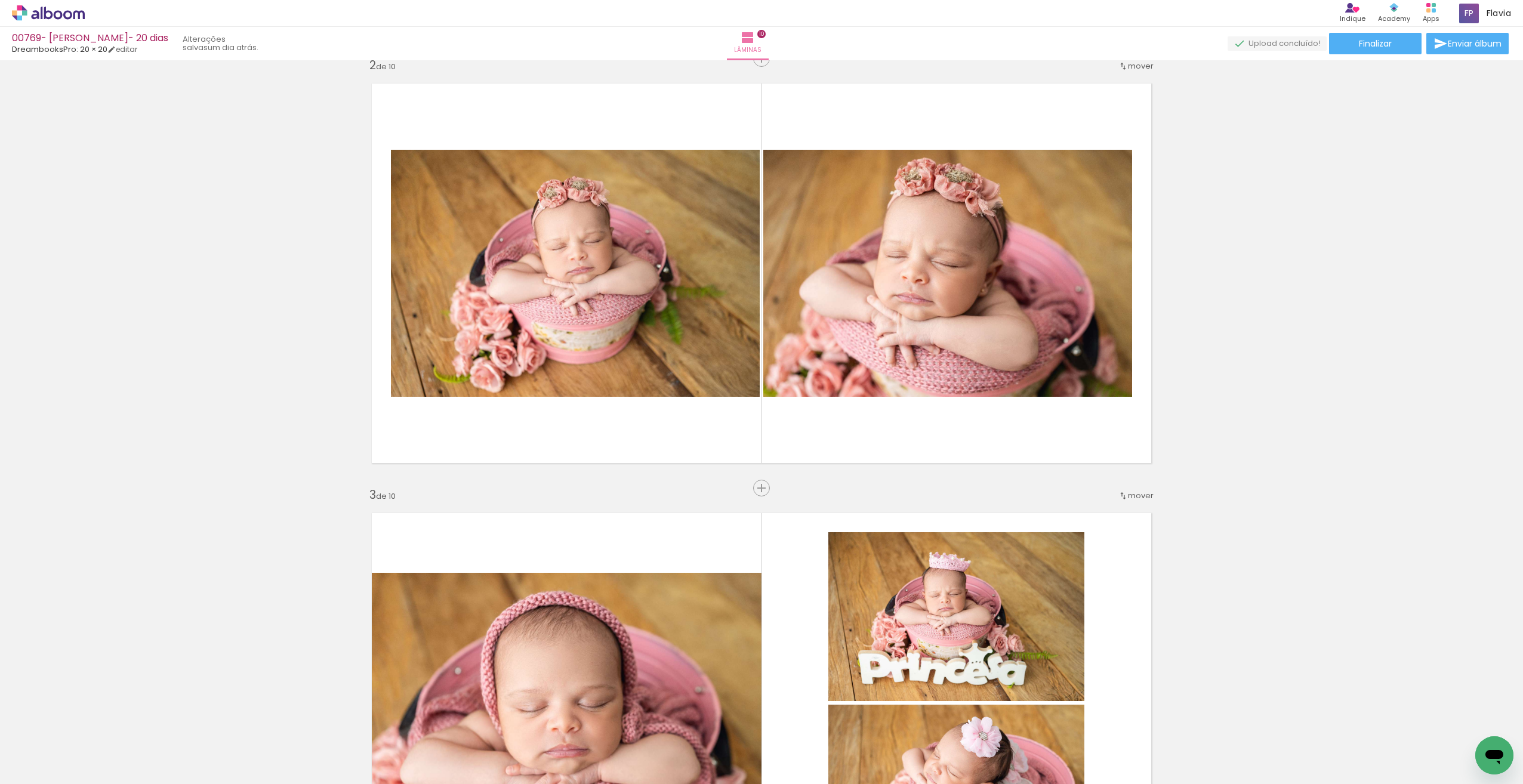
scroll to position [368, 0]
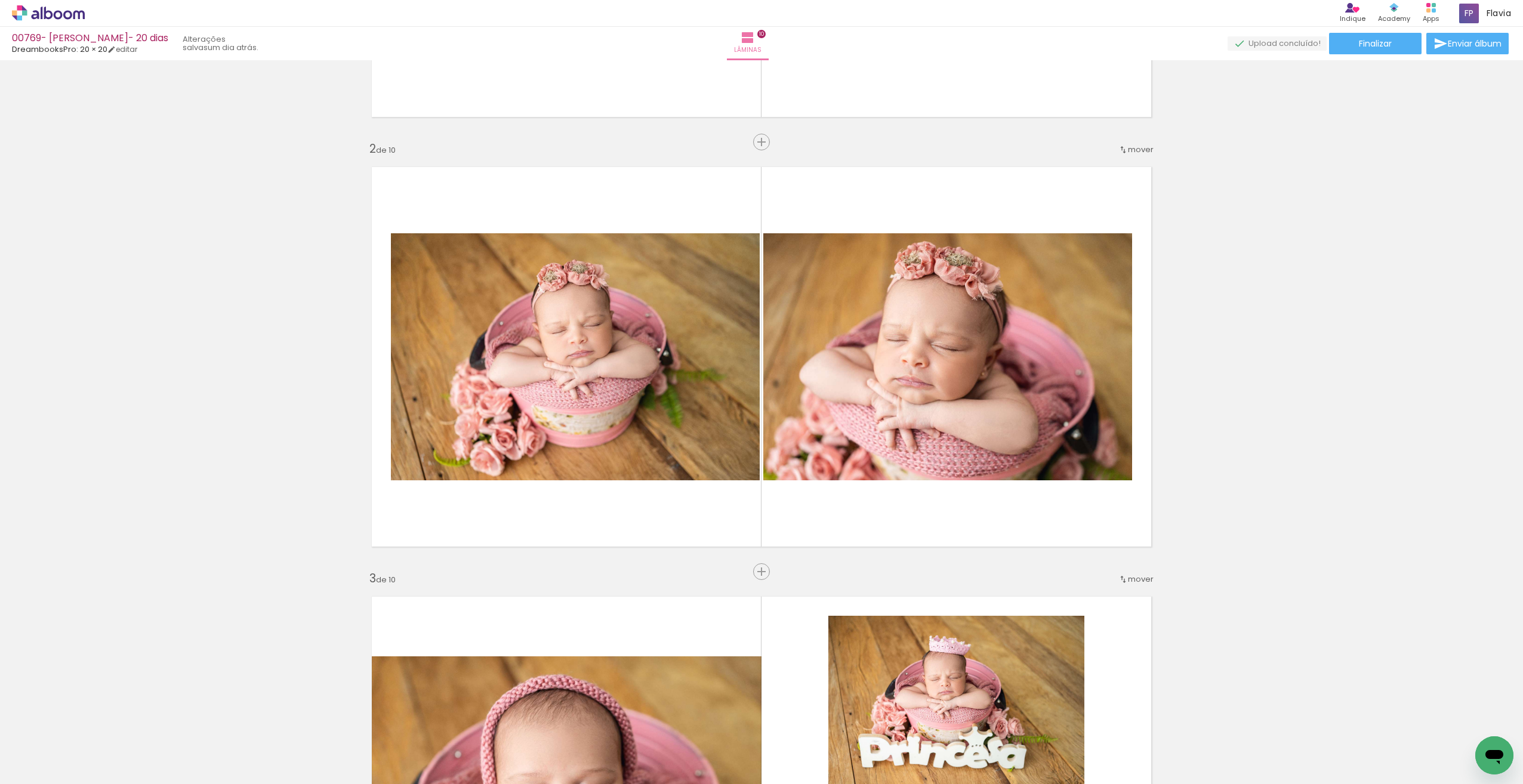
drag, startPoint x: 1513, startPoint y: 218, endPoint x: 1519, endPoint y: 189, distance: 29.6
click at [1517, 186] on div "Inserir lâmina 1 de 10 Inserir lâmina 2 de 10 Inserir lâmina 3 de 10 Inserir lâ…" at bounding box center [761, 422] width 1523 height 724
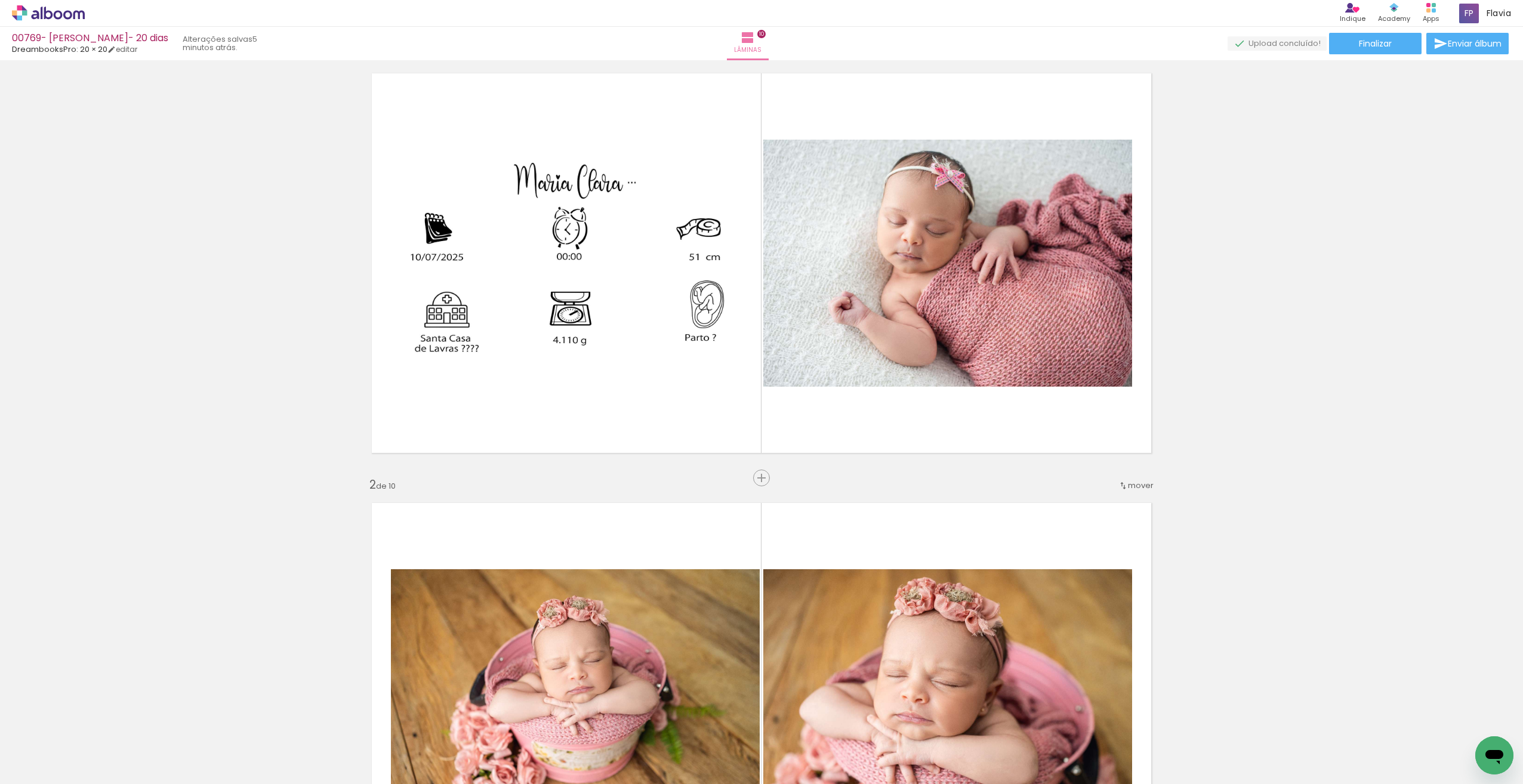
scroll to position [0, 0]
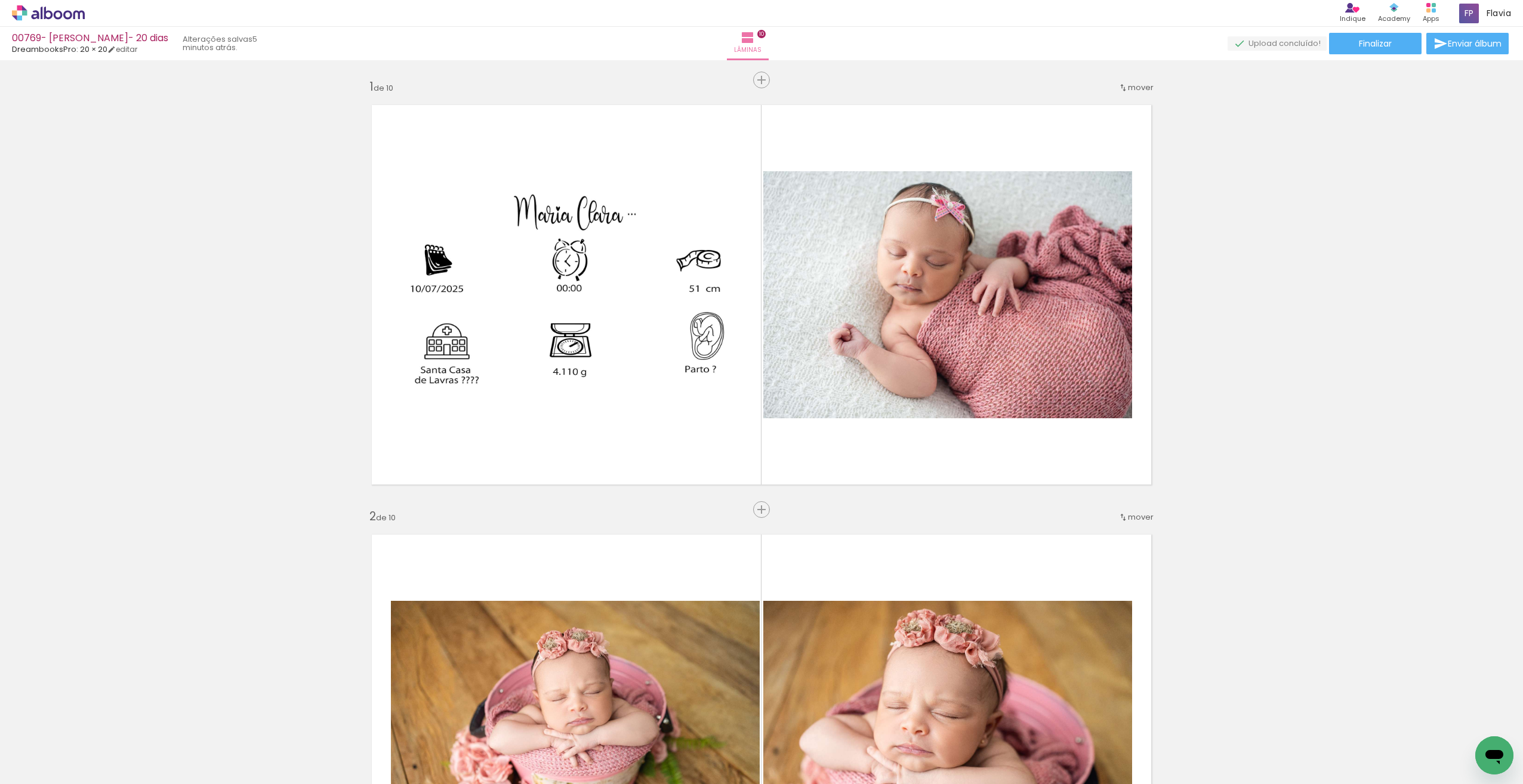
click at [48, 769] on span "Adicionar Fotos" at bounding box center [42, 768] width 36 height 13
click at [0, 0] on input "file" at bounding box center [0, 0] width 0 height 0
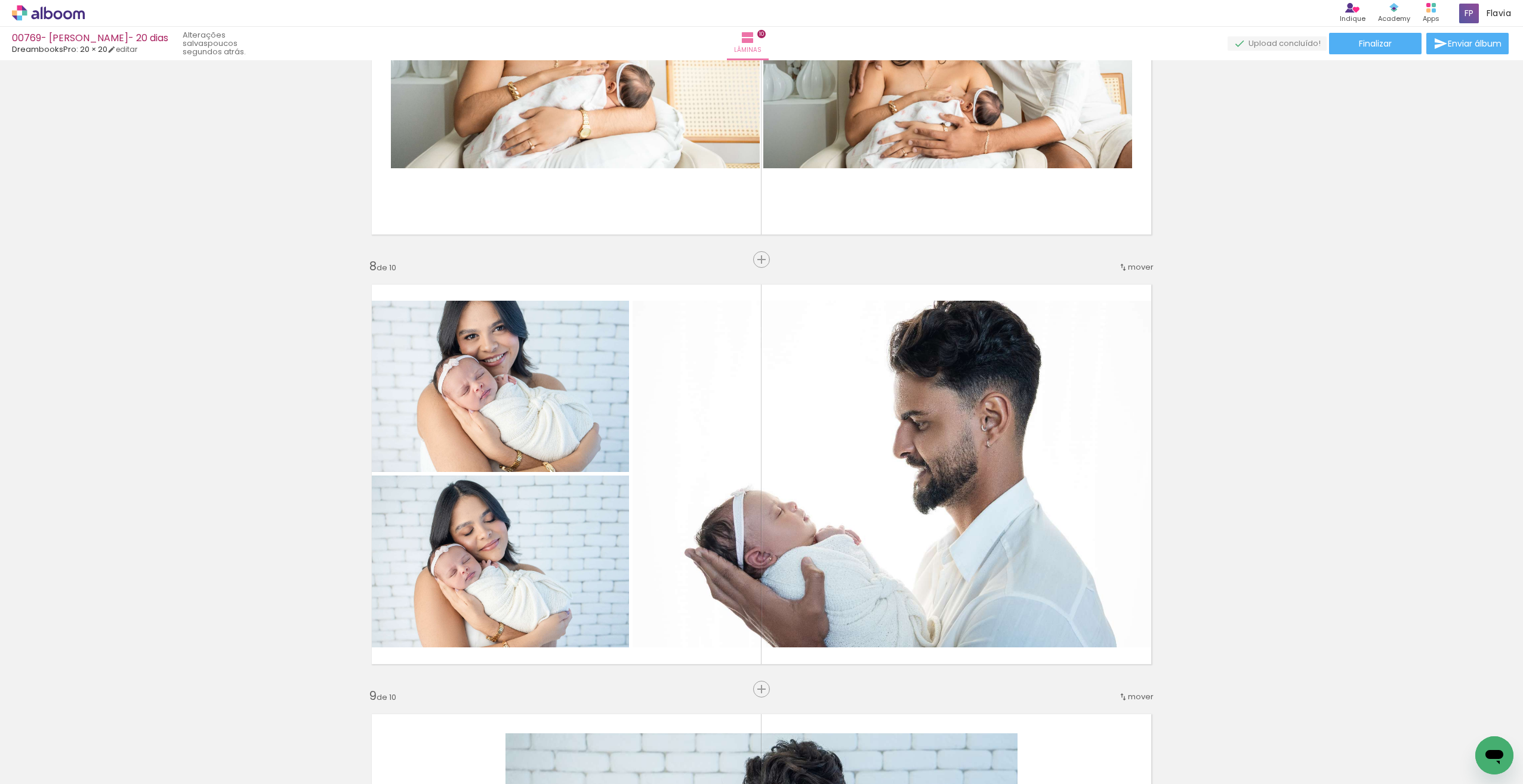
scroll to position [2814, 0]
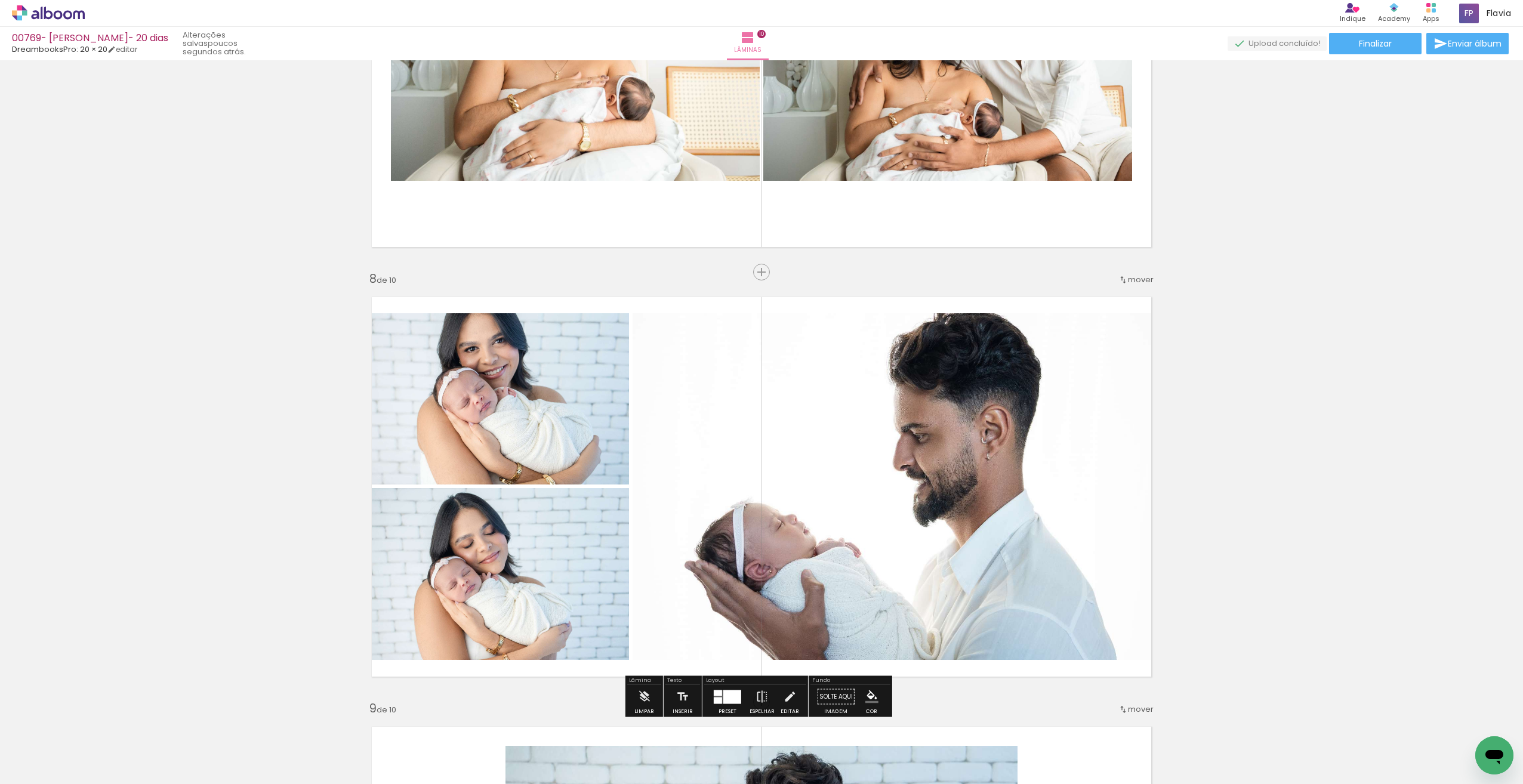
click at [733, 694] on div at bounding box center [732, 696] width 18 height 14
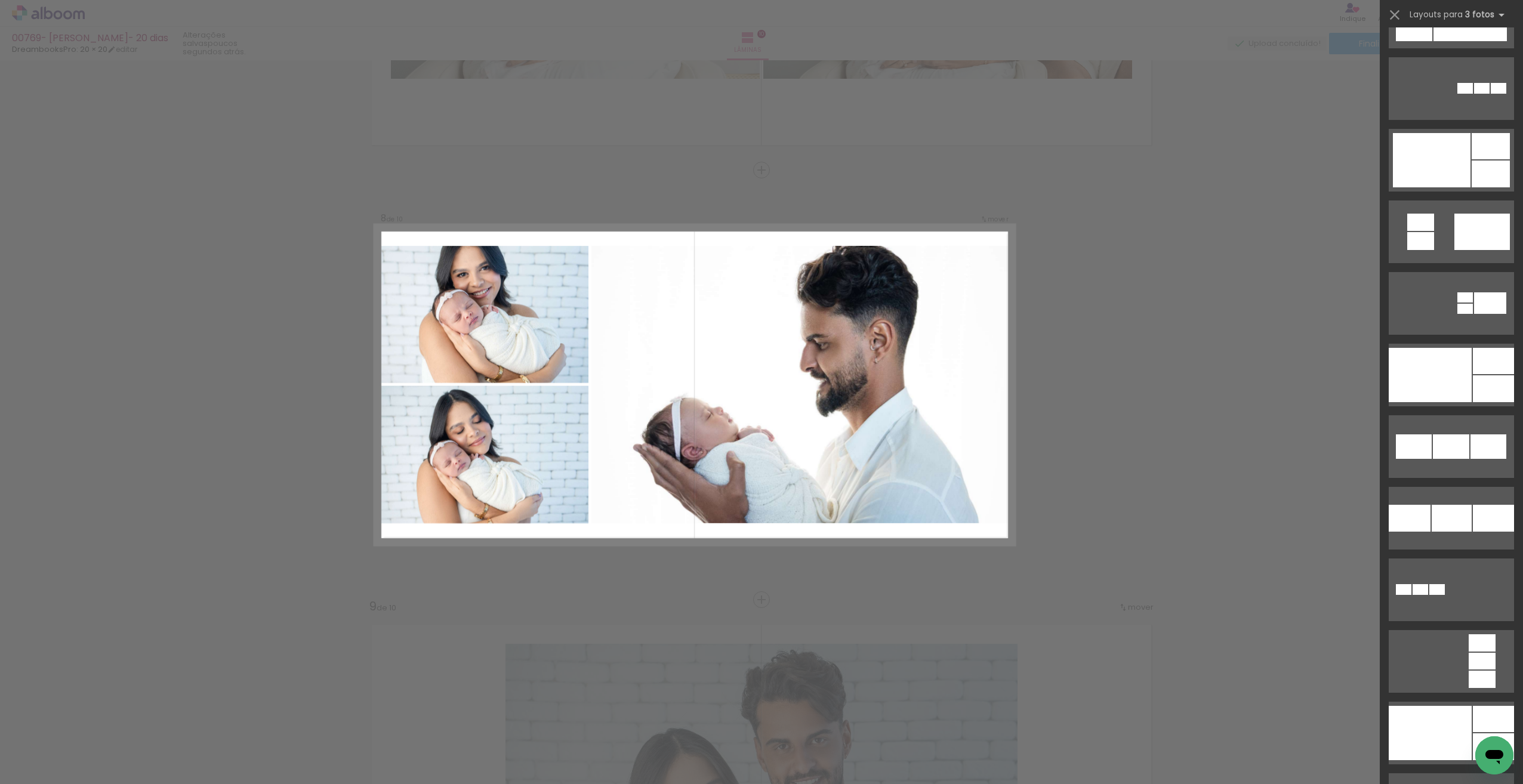
scroll to position [1403, 0]
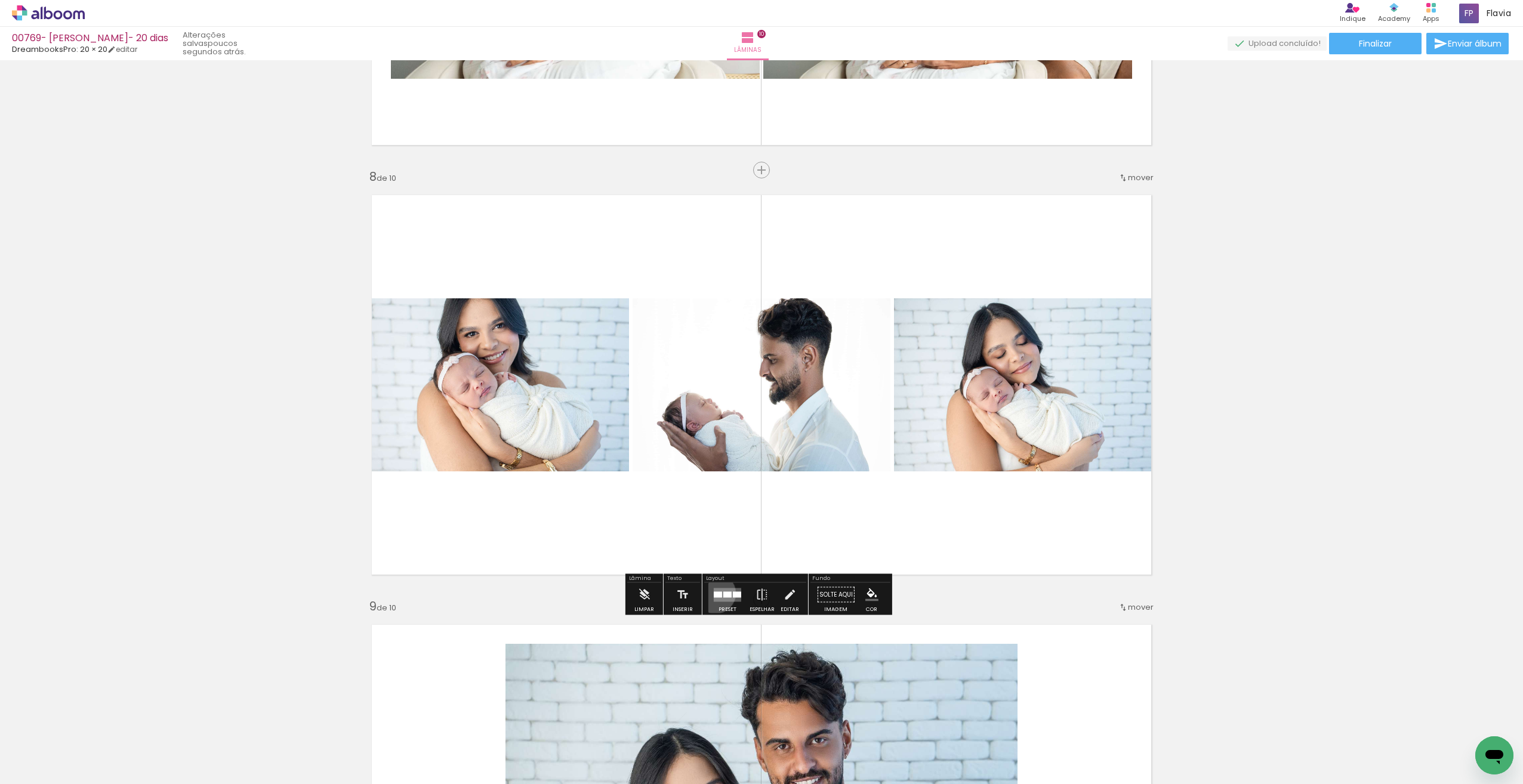
click at [714, 593] on div at bounding box center [717, 594] width 8 height 6
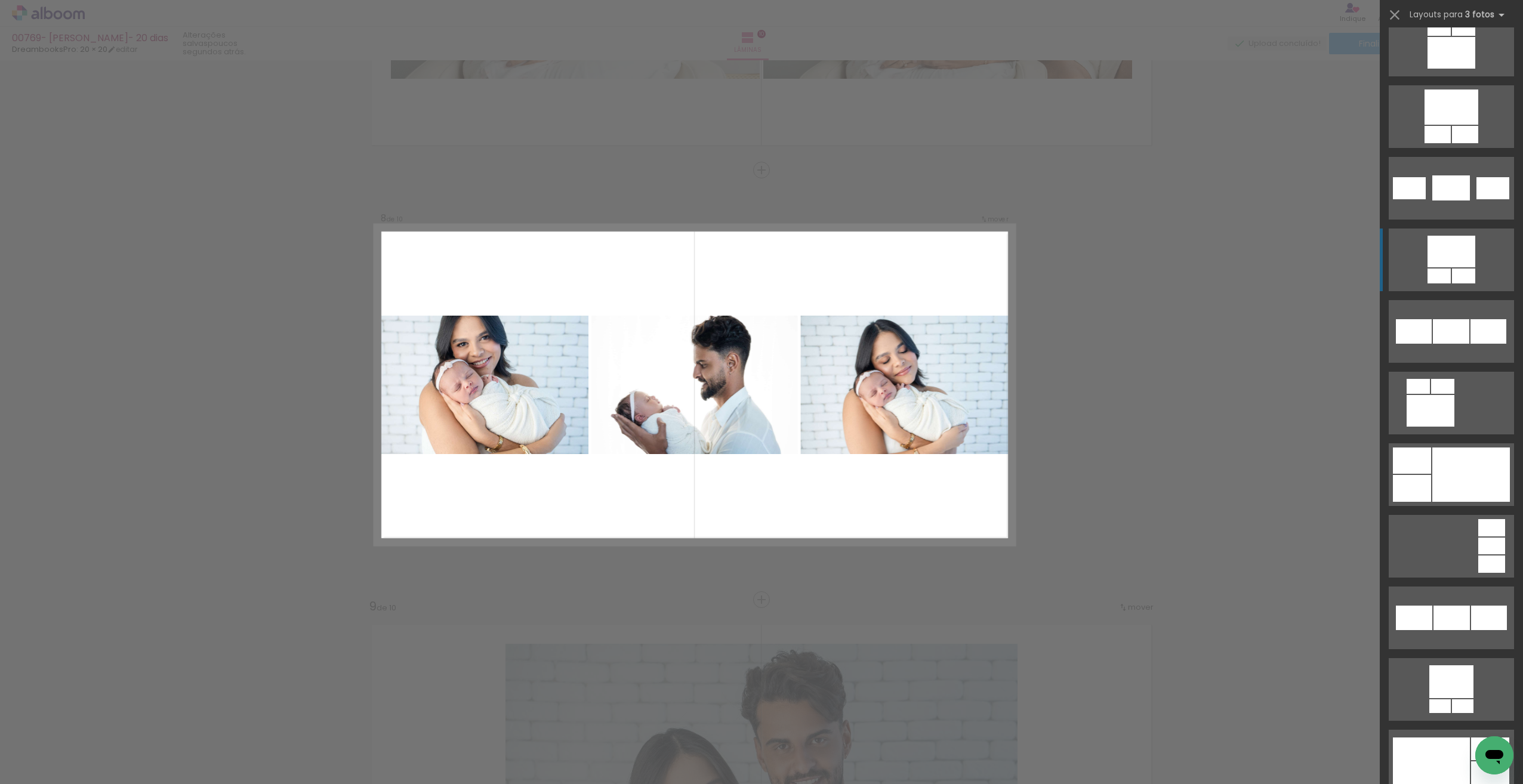
scroll to position [2339, 0]
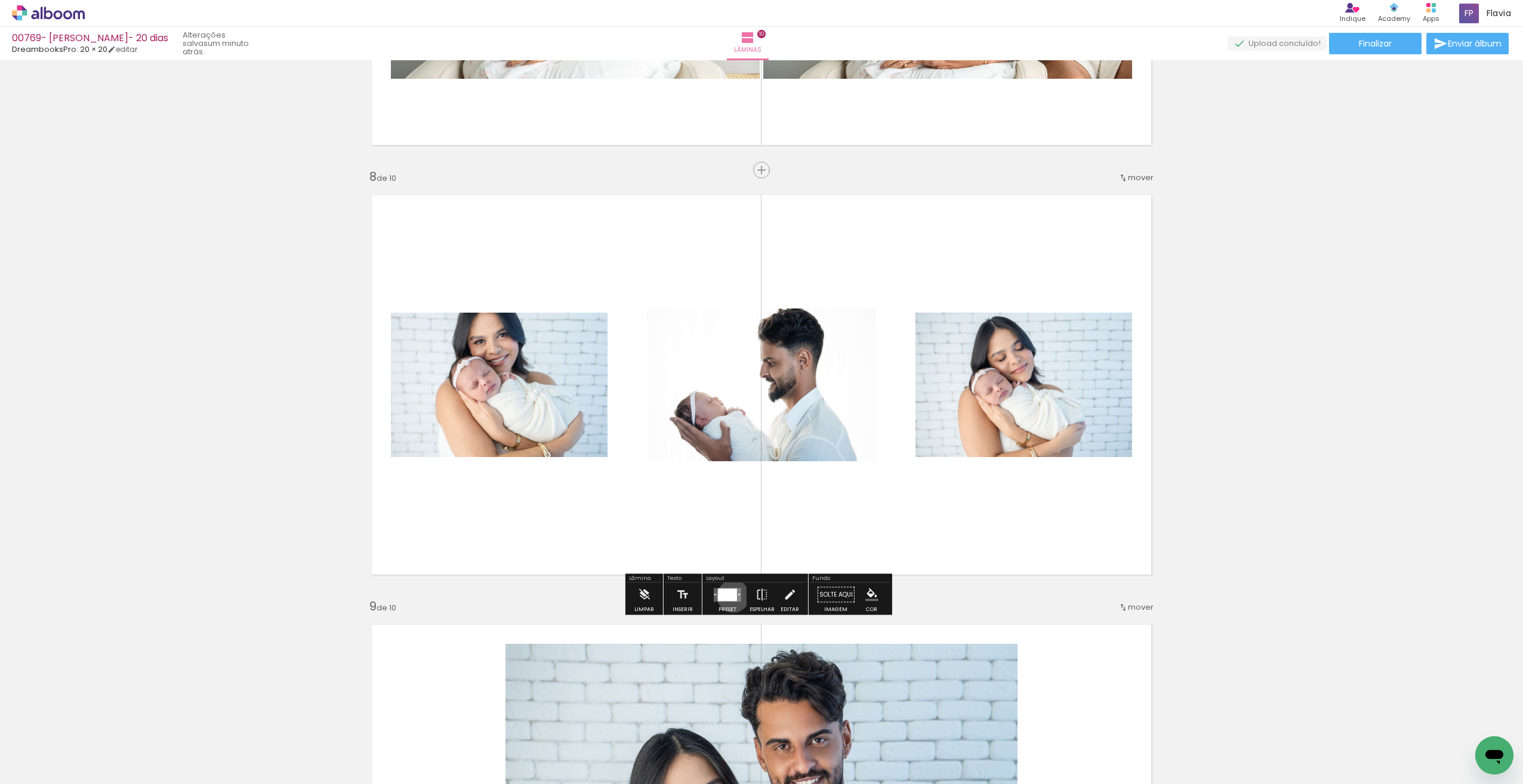
drag, startPoint x: 731, startPoint y: 596, endPoint x: 736, endPoint y: 586, distance: 11.2
click at [732, 595] on div at bounding box center [728, 594] width 19 height 12
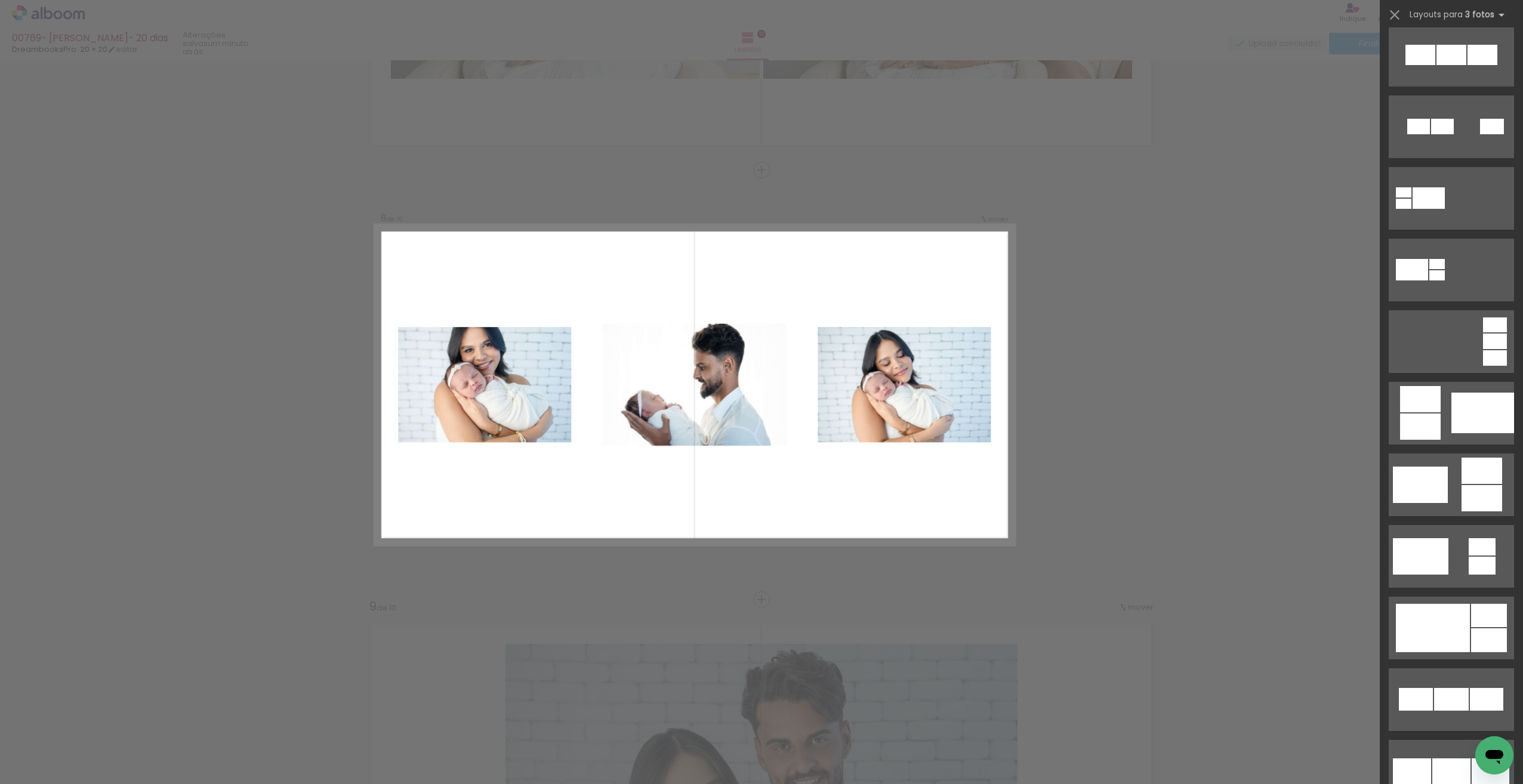
scroll to position [0, 0]
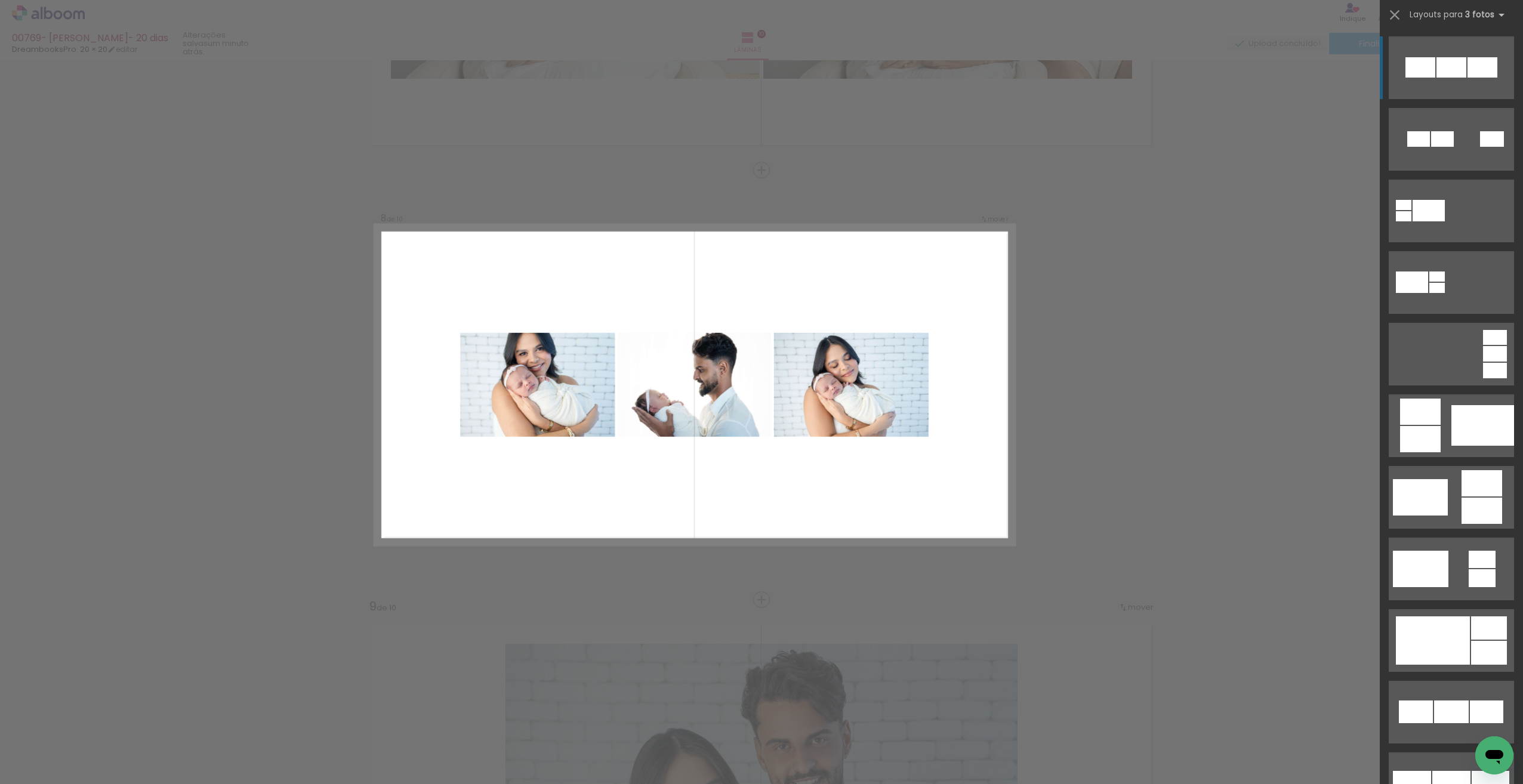
click at [1487, 131] on div at bounding box center [1492, 138] width 24 height 15
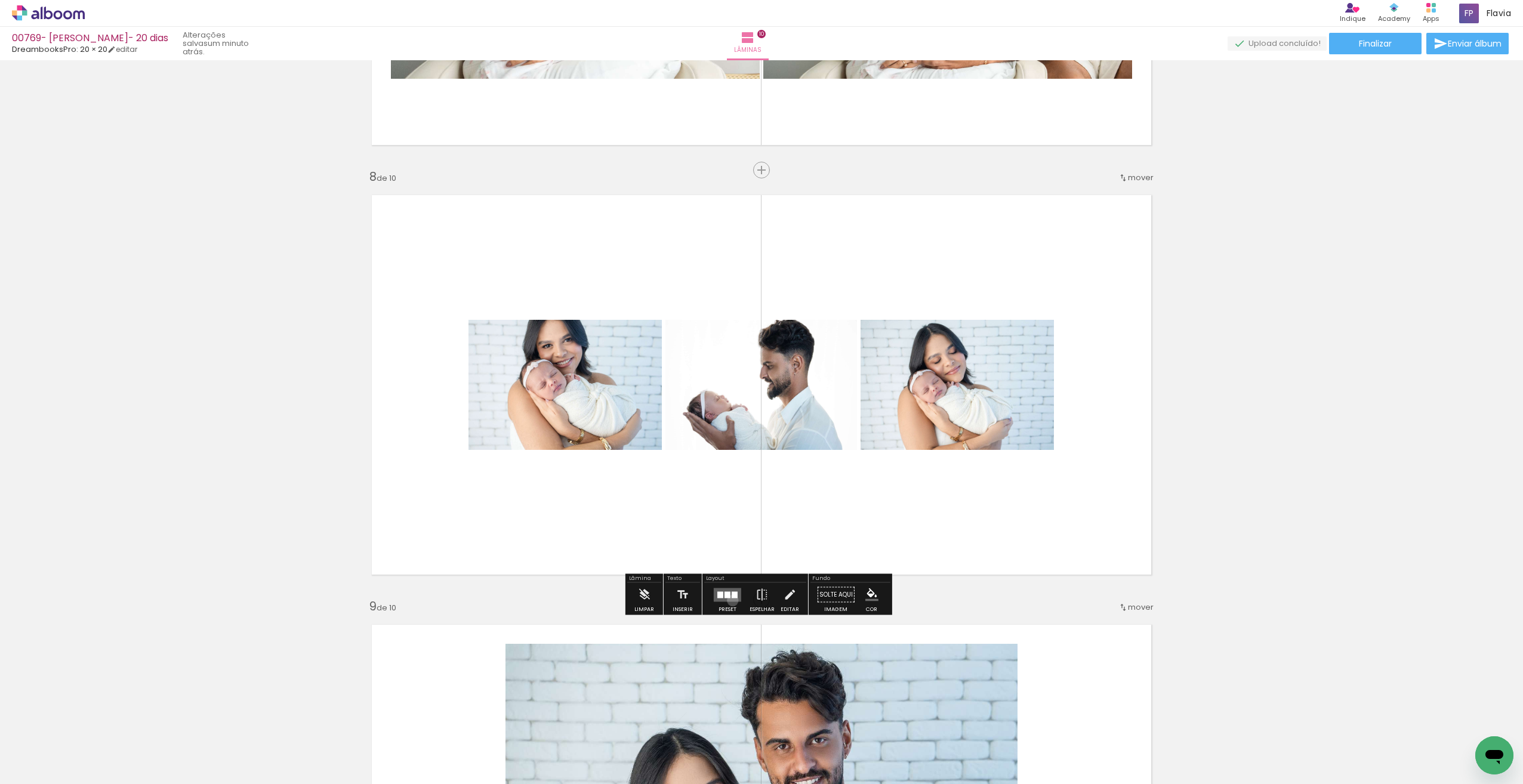
drag, startPoint x: 730, startPoint y: 600, endPoint x: 758, endPoint y: 569, distance: 41.8
click at [730, 599] on quentale-layouter at bounding box center [728, 594] width 28 height 14
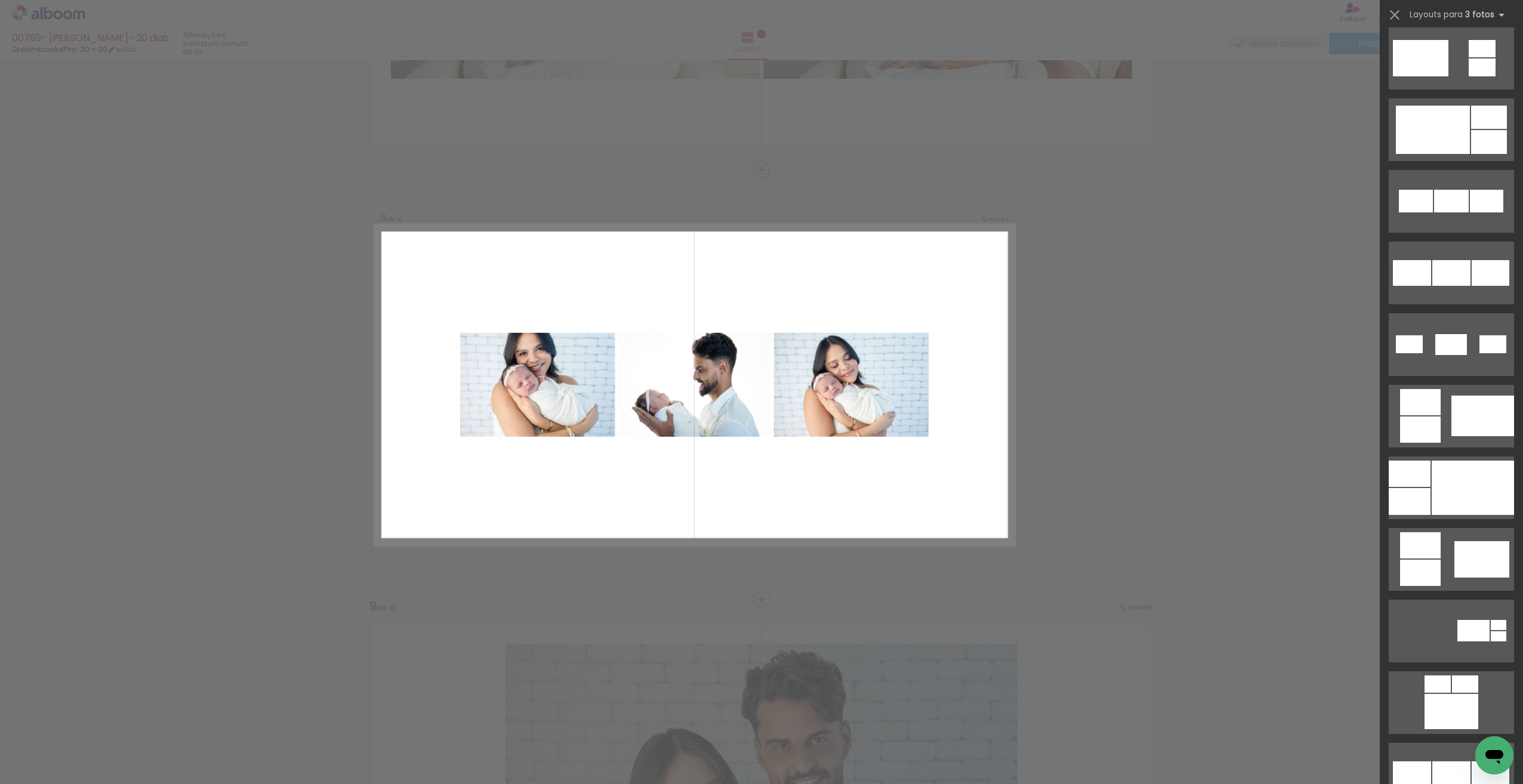
scroll to position [549, 0]
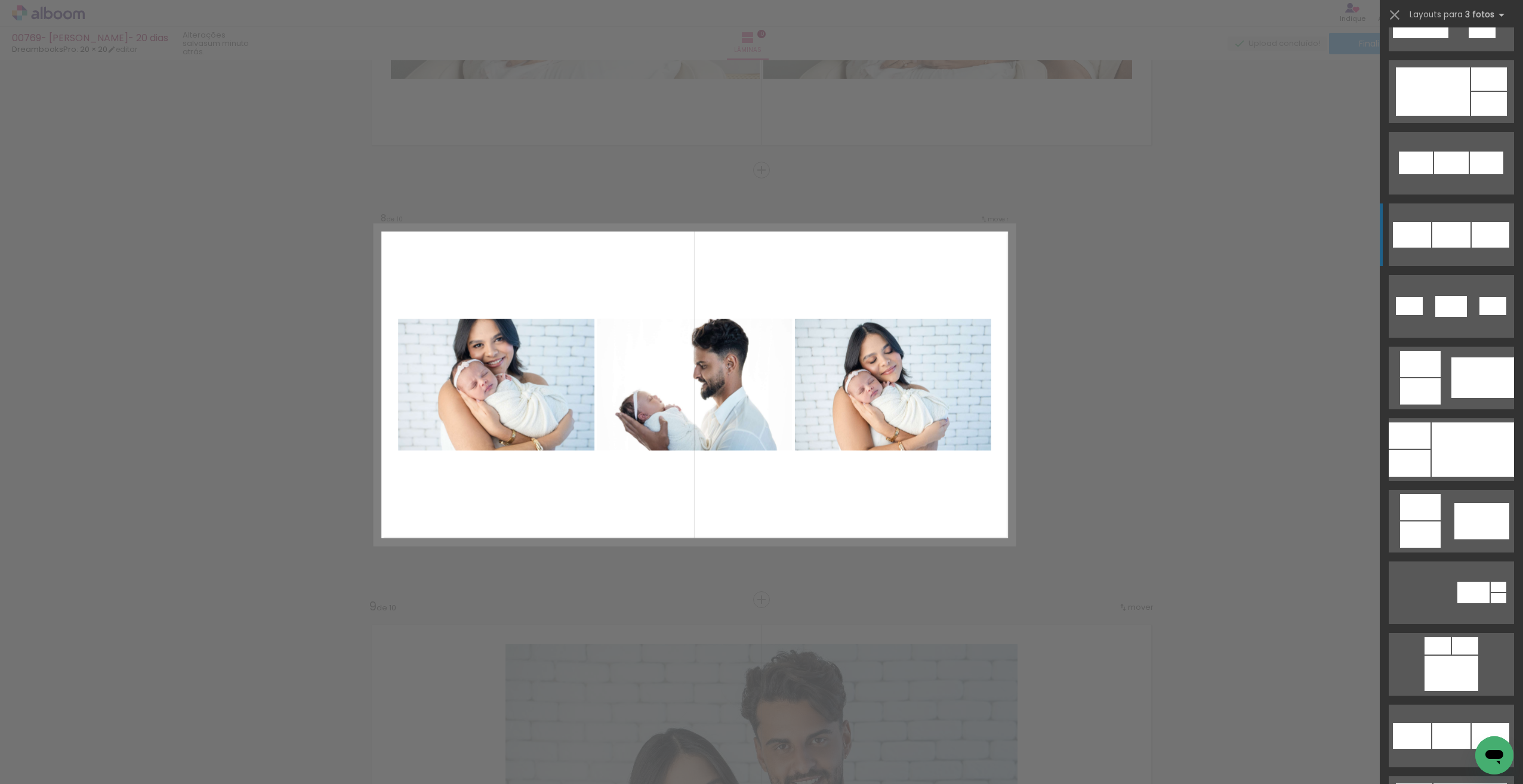
click at [1465, 174] on div at bounding box center [1452, 162] width 35 height 23
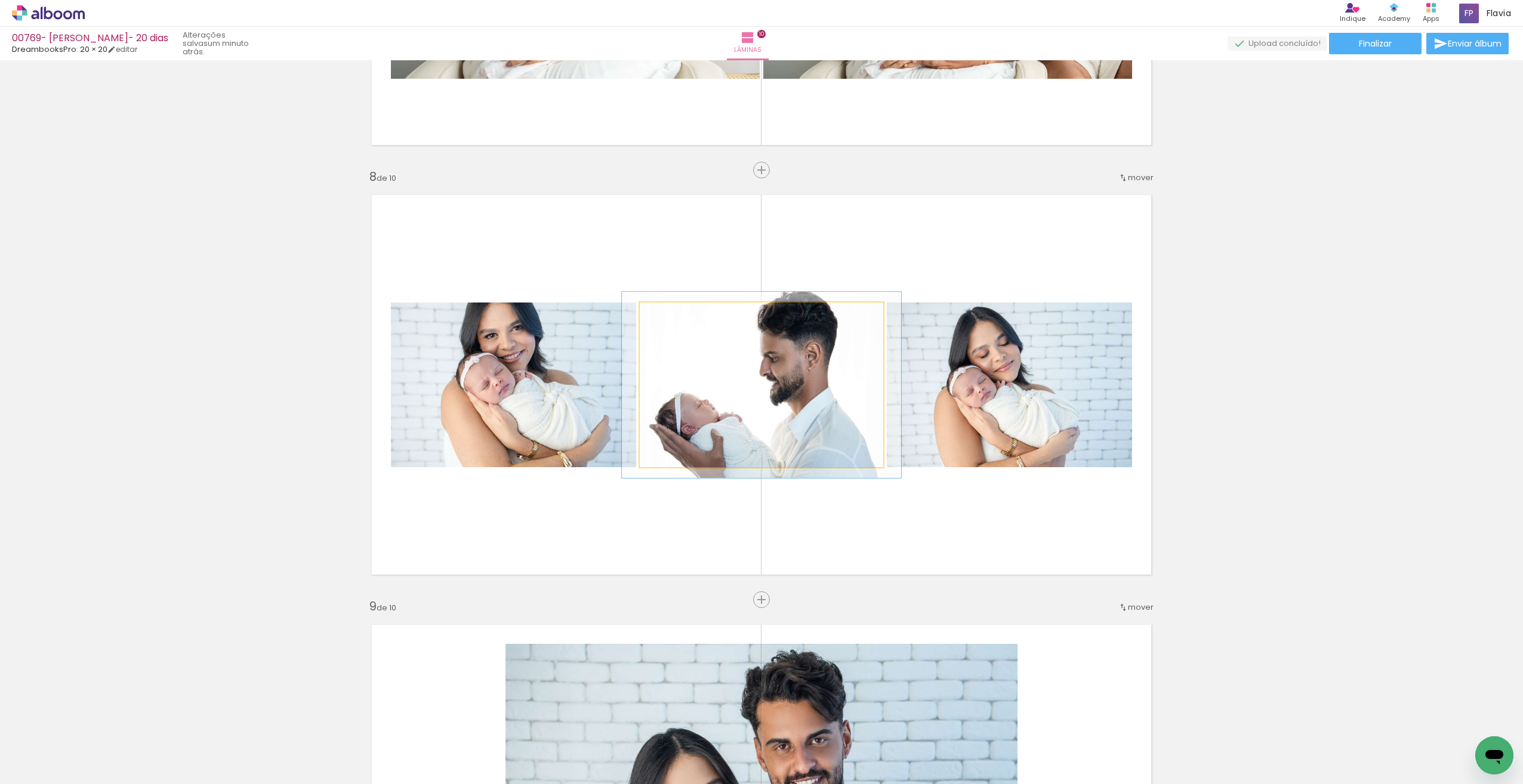
drag, startPoint x: 669, startPoint y: 317, endPoint x: 693, endPoint y: 336, distance: 30.6
type paper-slider "110"
click at [673, 317] on div at bounding box center [673, 315] width 19 height 19
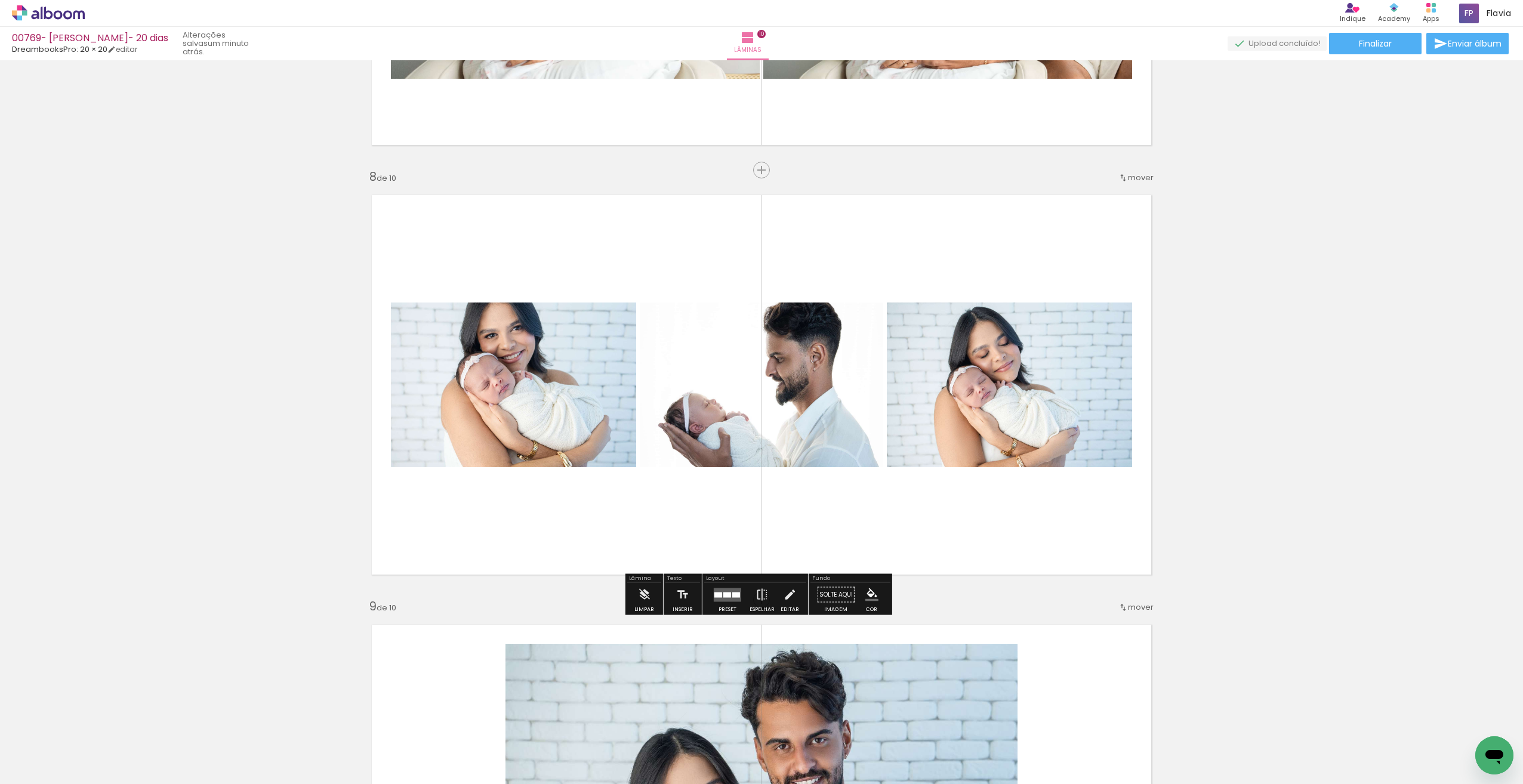
click at [801, 258] on quentale-layouter at bounding box center [762, 384] width 800 height 400
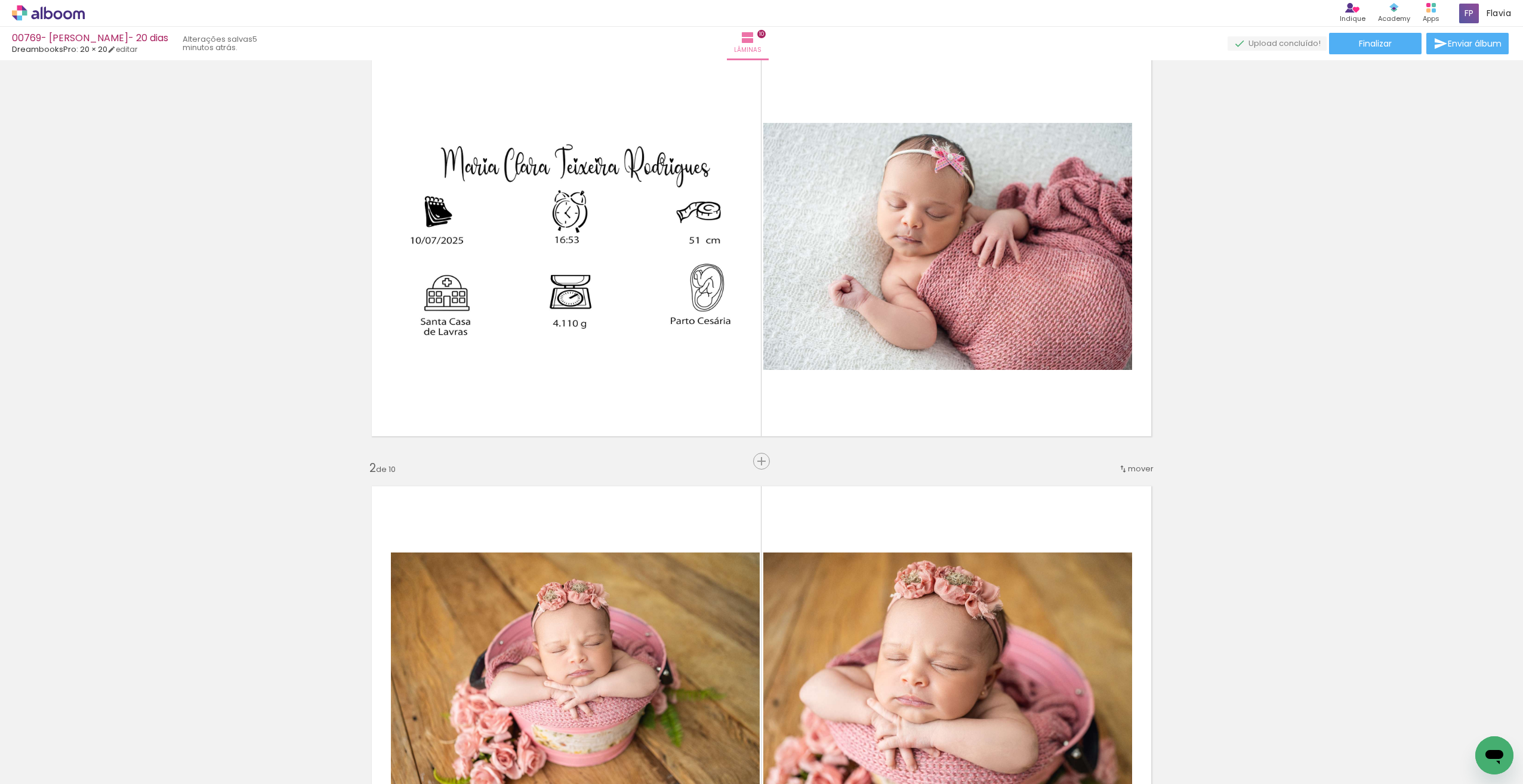
scroll to position [0, 0]
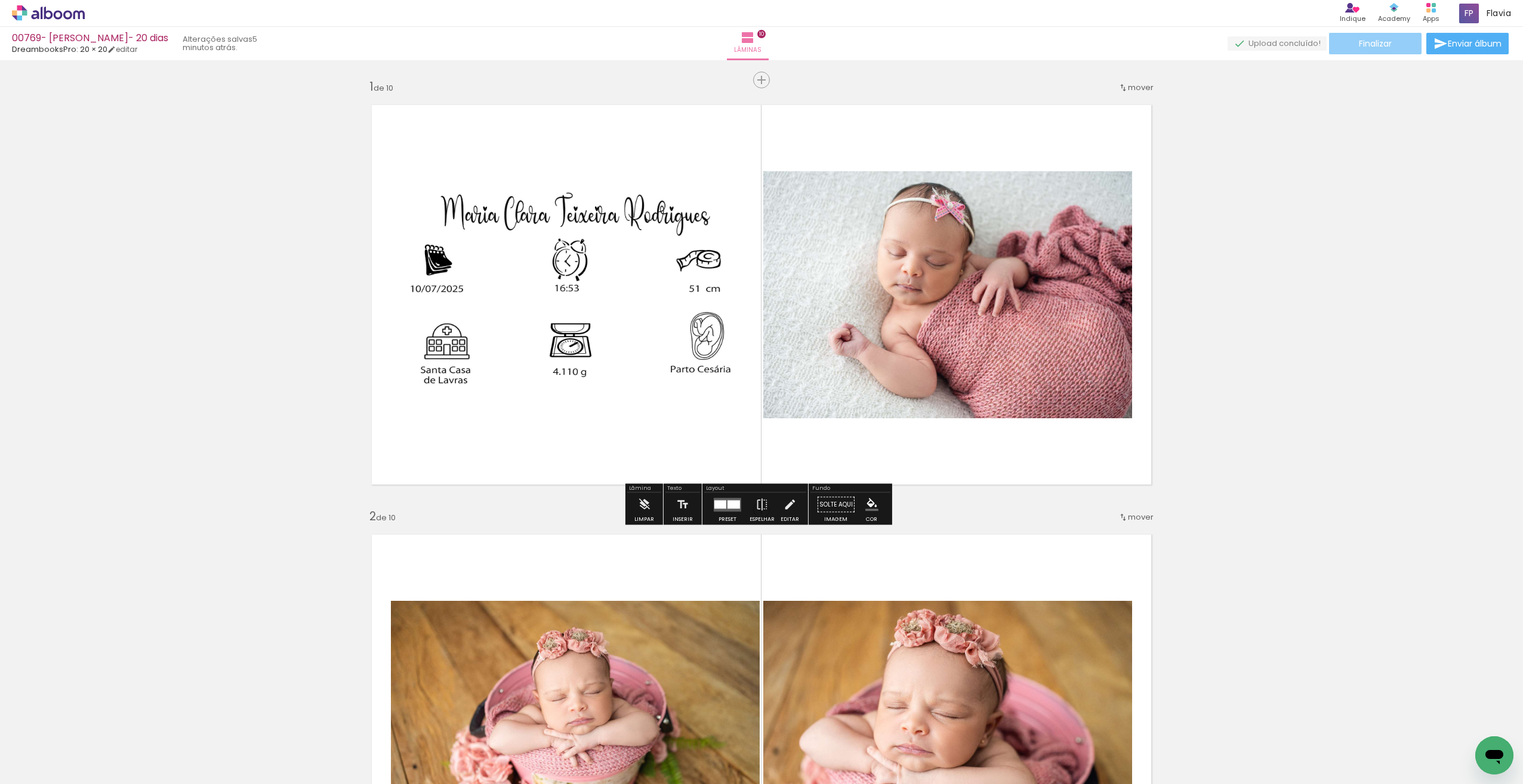
click at [1384, 48] on span "Finalizar" at bounding box center [1375, 43] width 33 height 8
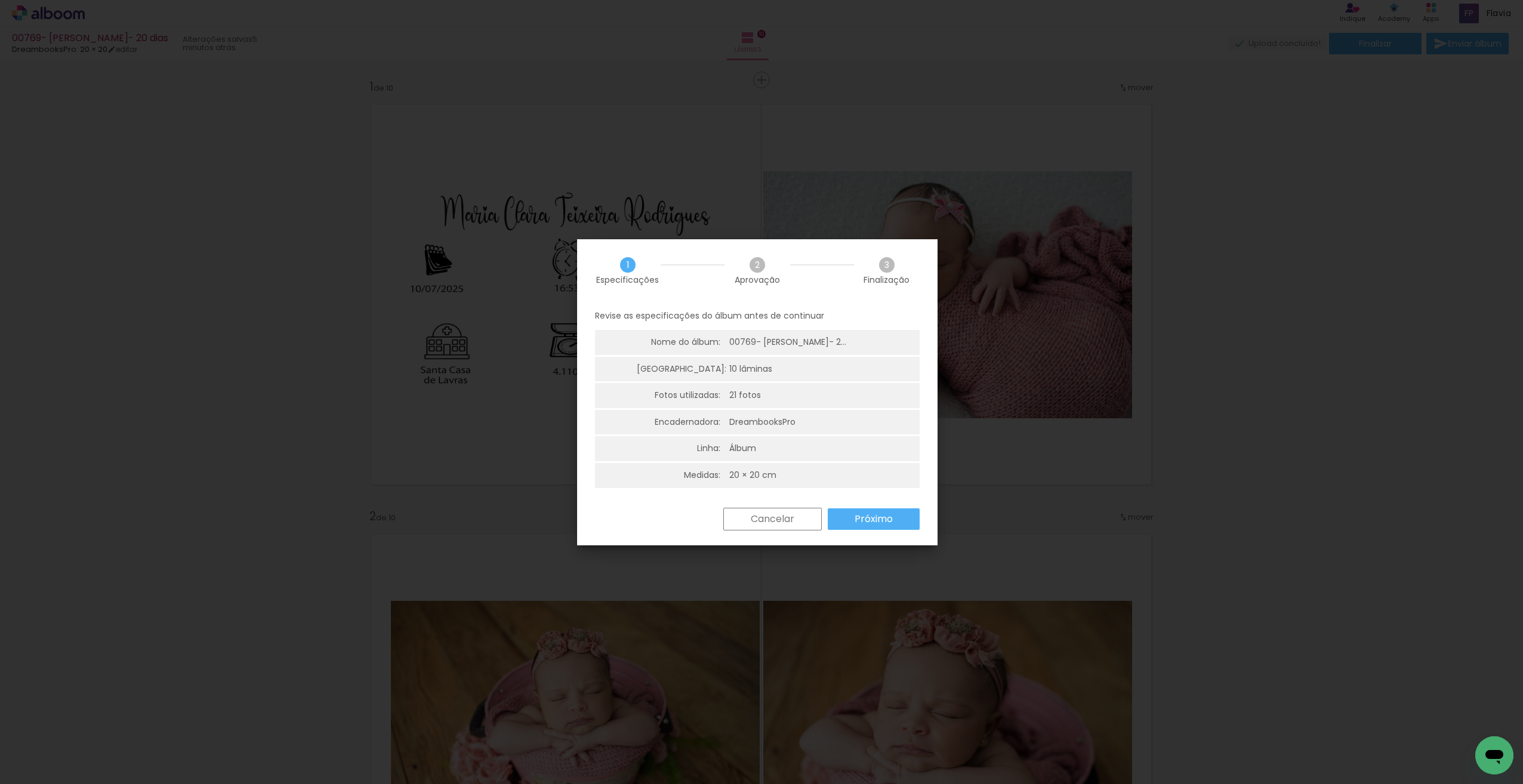
click at [0, 0] on slot "Próximo" at bounding box center [0, 0] width 0 height 0
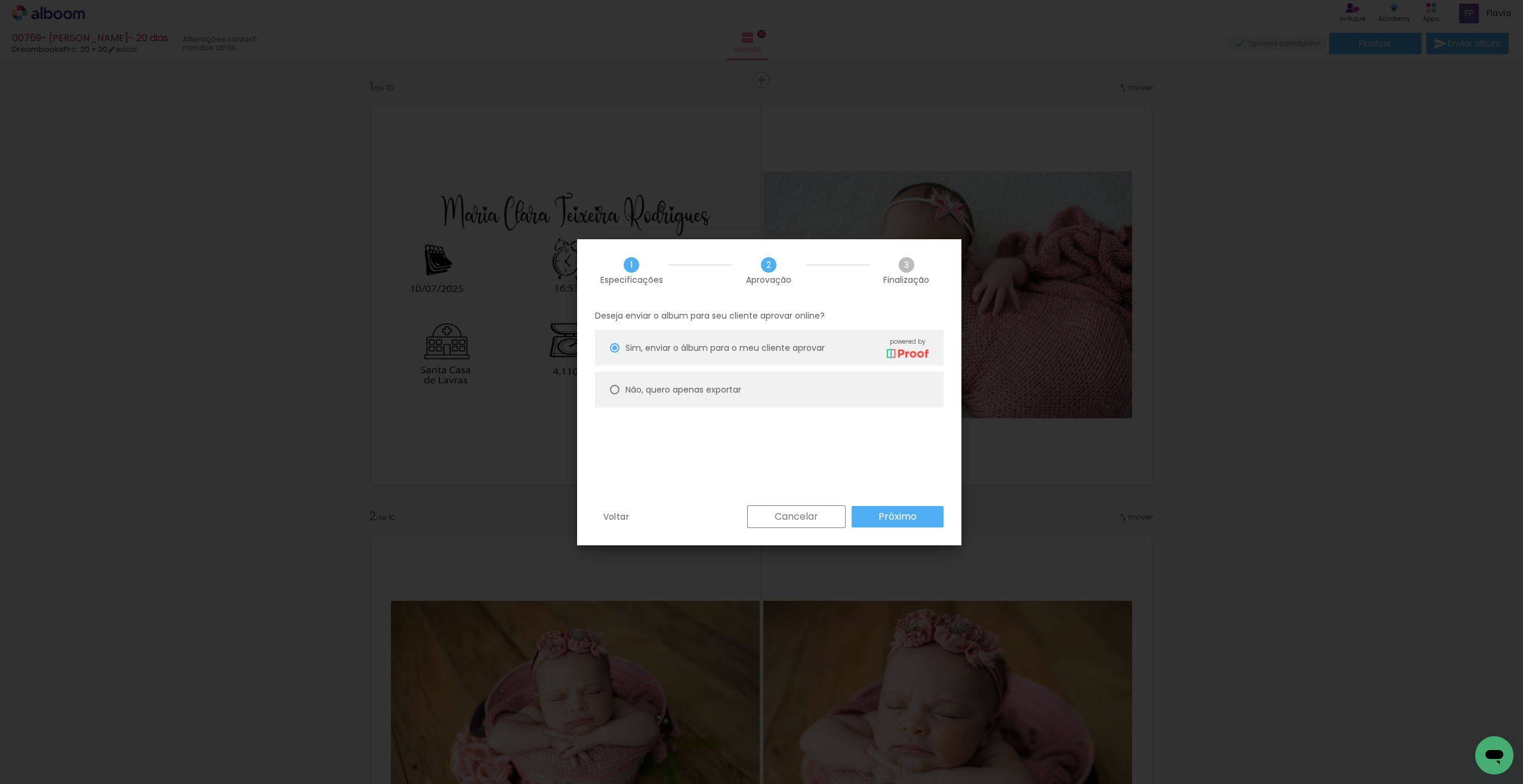
click at [0, 0] on slot "Próximo" at bounding box center [0, 0] width 0 height 0
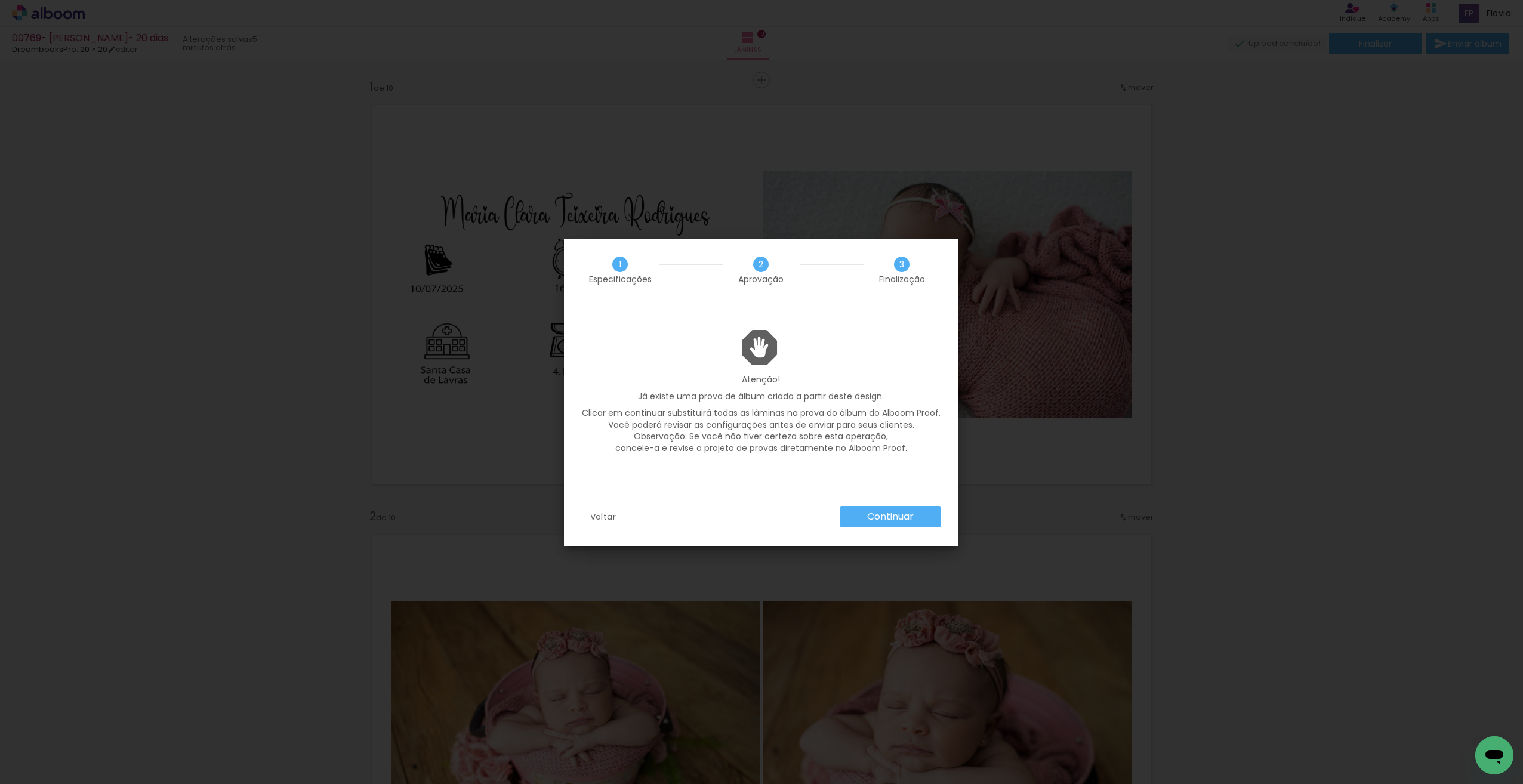
click at [922, 513] on paper-button "Continuar" at bounding box center [891, 517] width 101 height 22
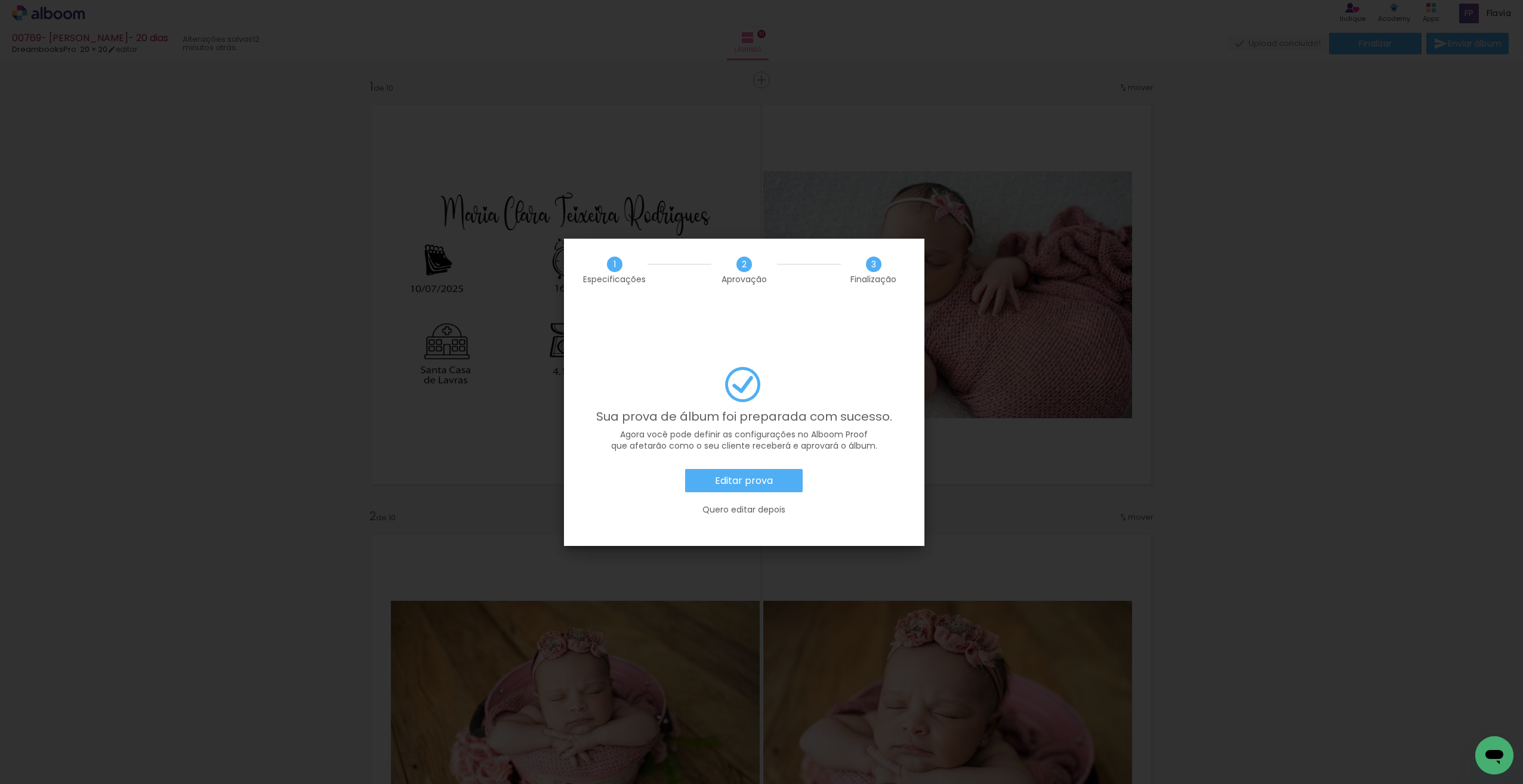
click at [0, 0] on slot "Quero editar depois" at bounding box center [0, 0] width 0 height 0
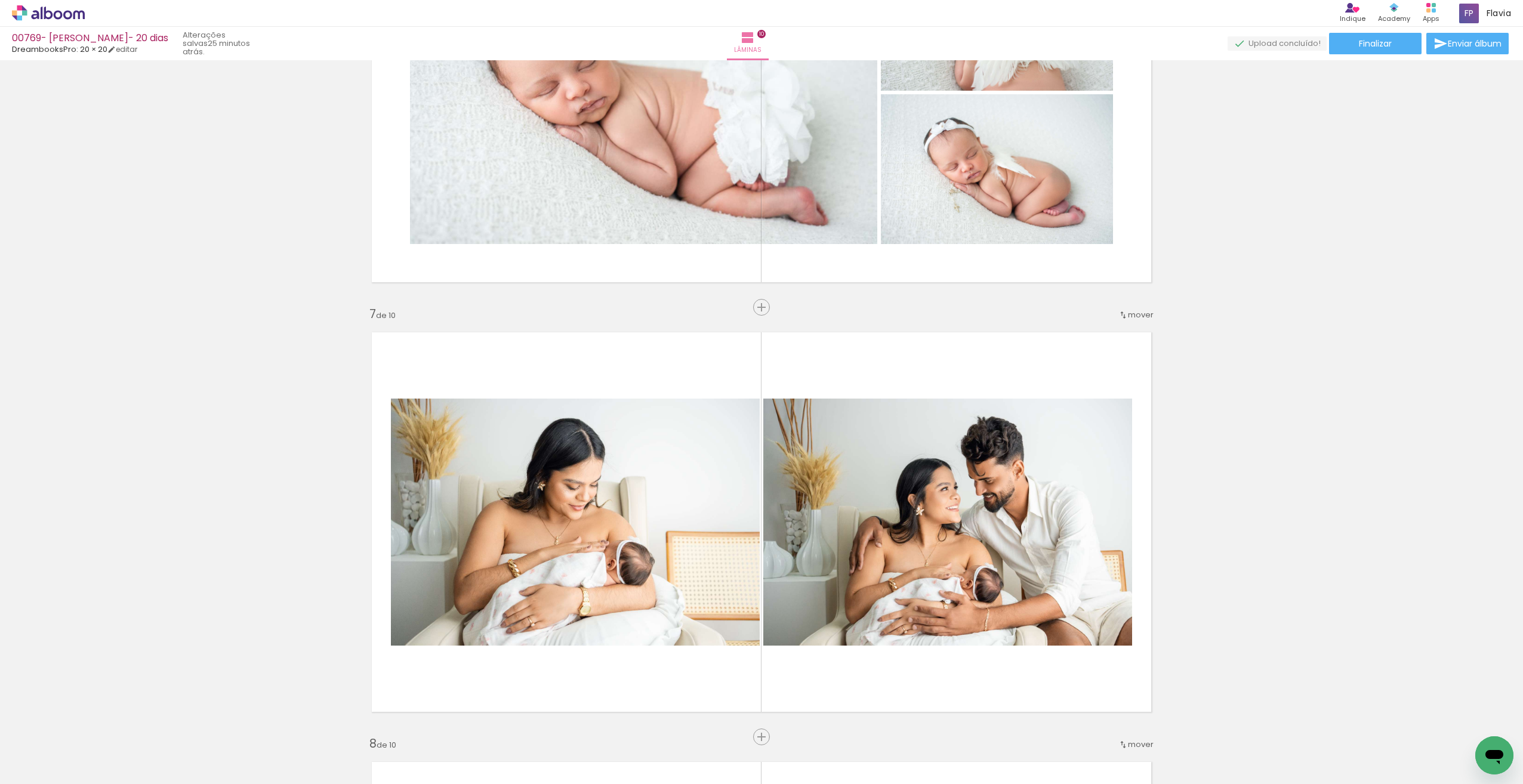
scroll to position [2270, 0]
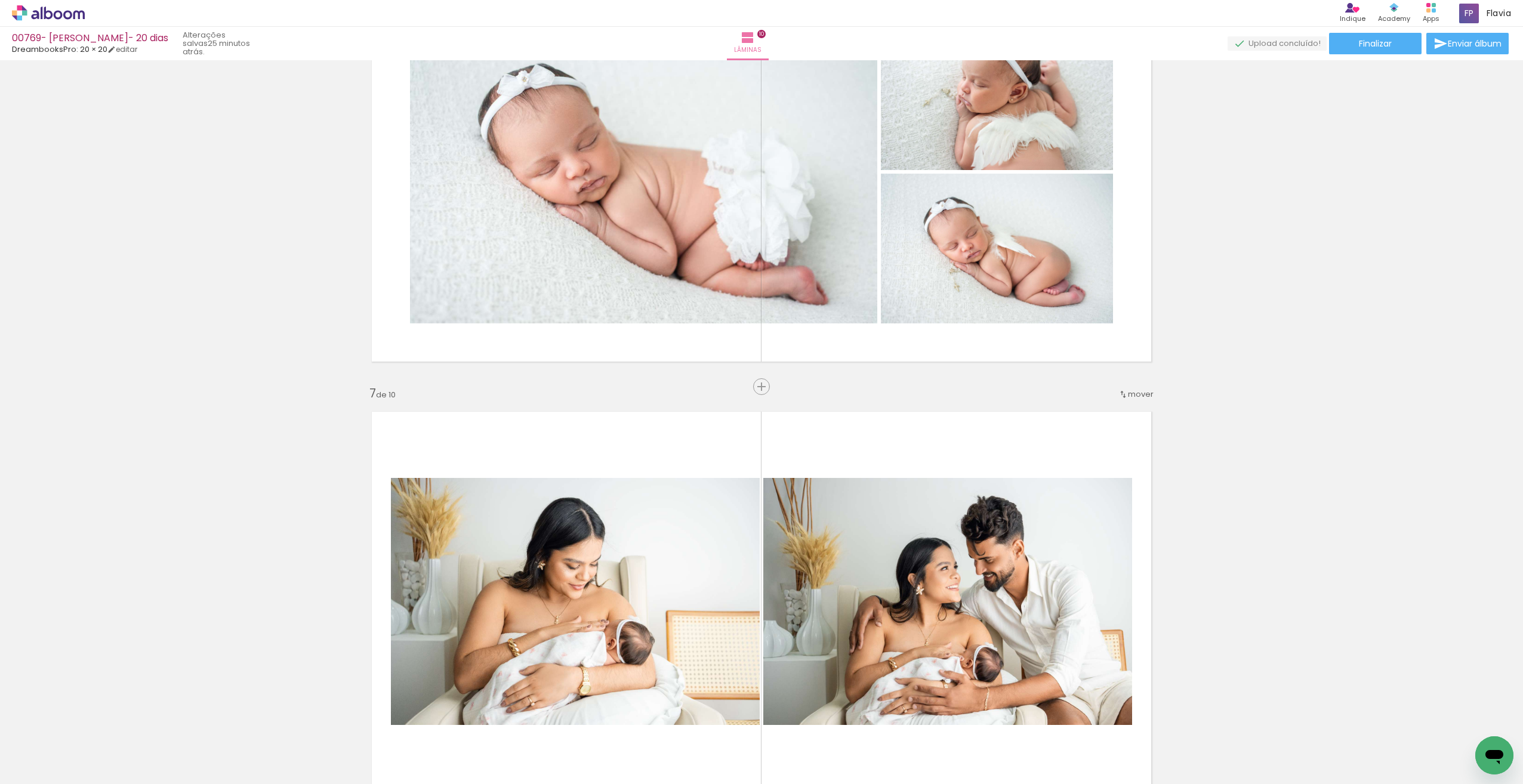
drag, startPoint x: 1514, startPoint y: 411, endPoint x: 1523, endPoint y: 384, distance: 28.5
click at [1522, 384] on html "link( href="../../bower_components/polymer/polymer.html" rel="import" ) picture…" at bounding box center [761, 392] width 1523 height 784
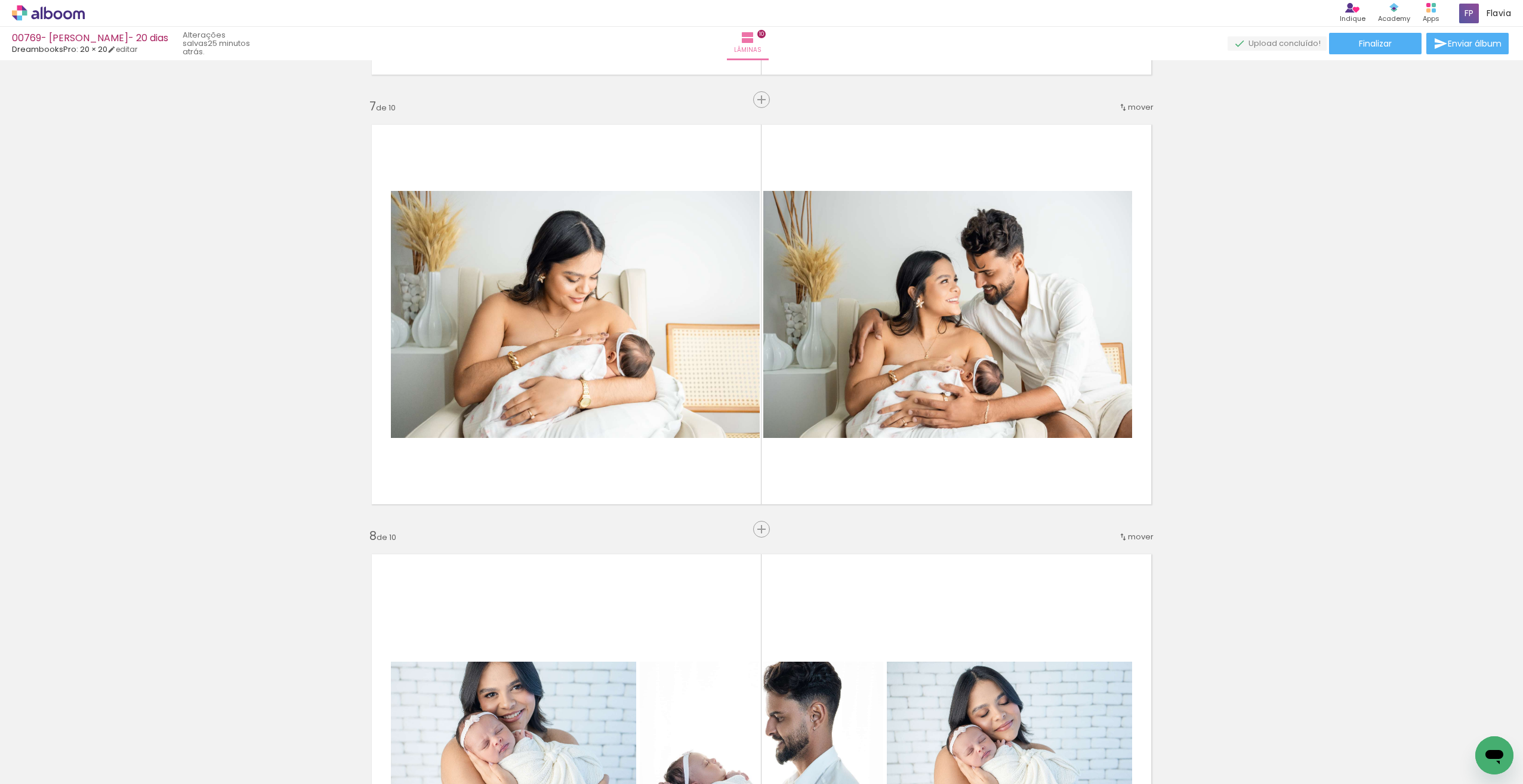
scroll to position [2768, 0]
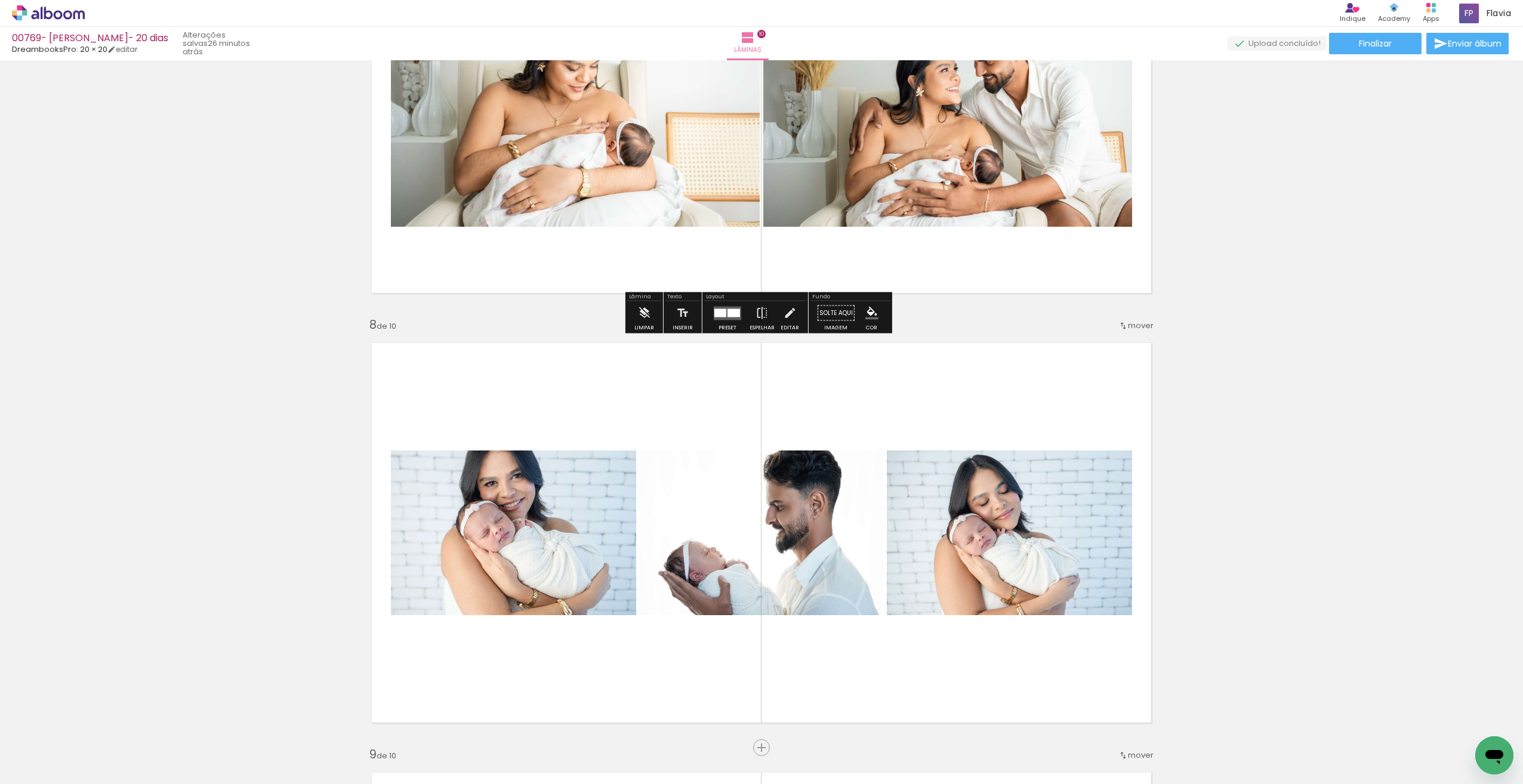
click at [42, 12] on icon at bounding box center [42, 12] width 1 height 12
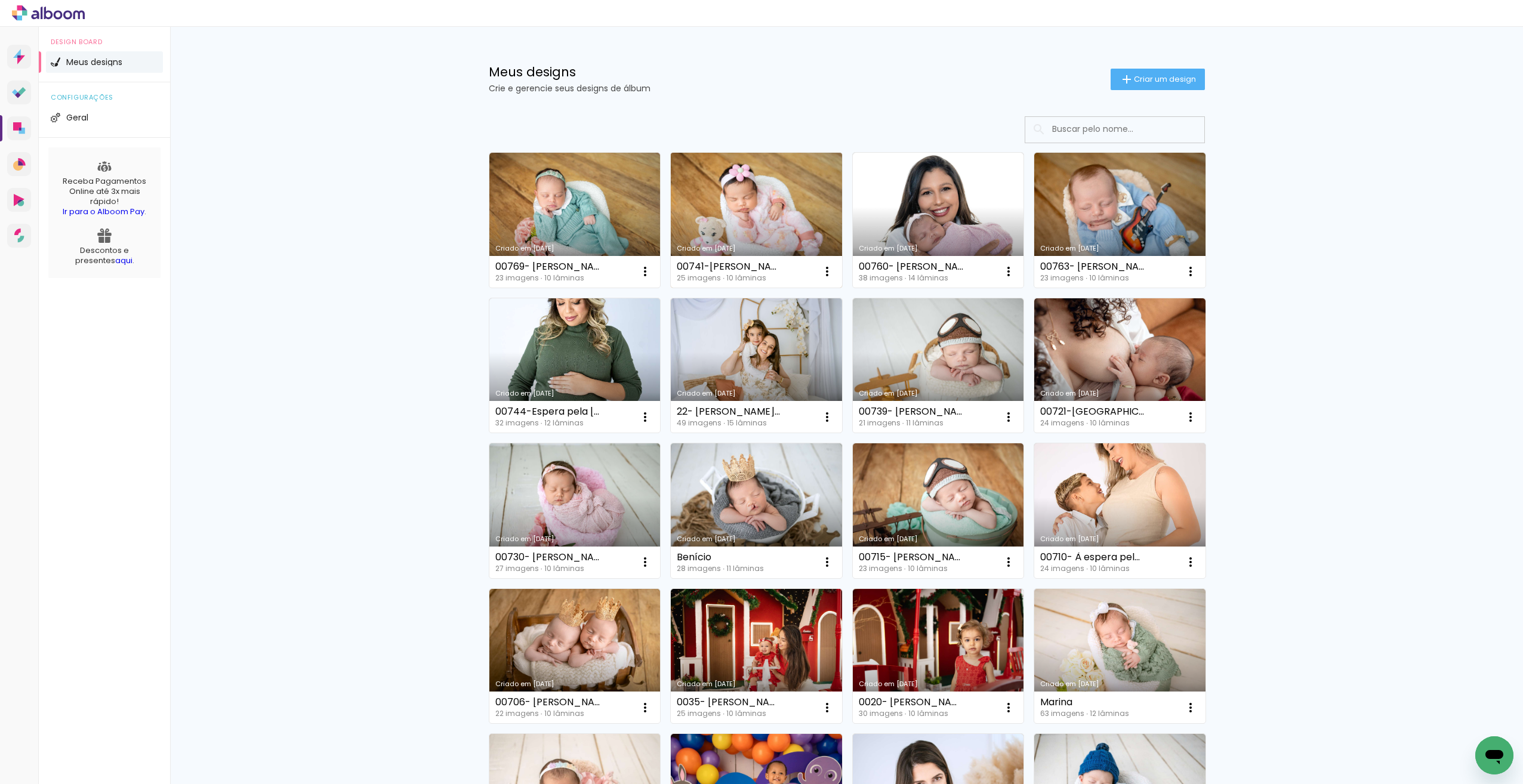
click at [720, 221] on link "Criado em 20/08/25" at bounding box center [756, 220] width 171 height 135
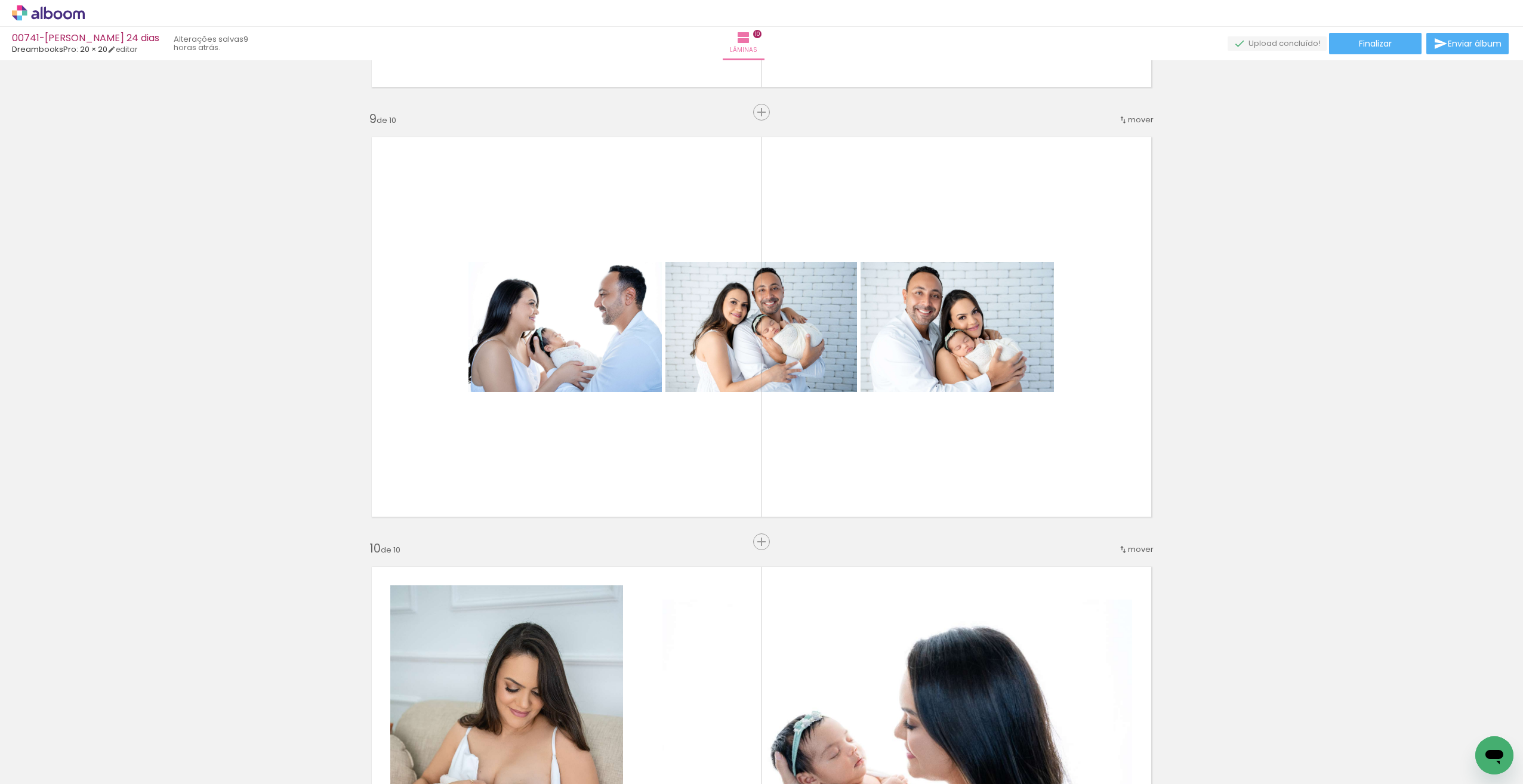
scroll to position [3400, 0]
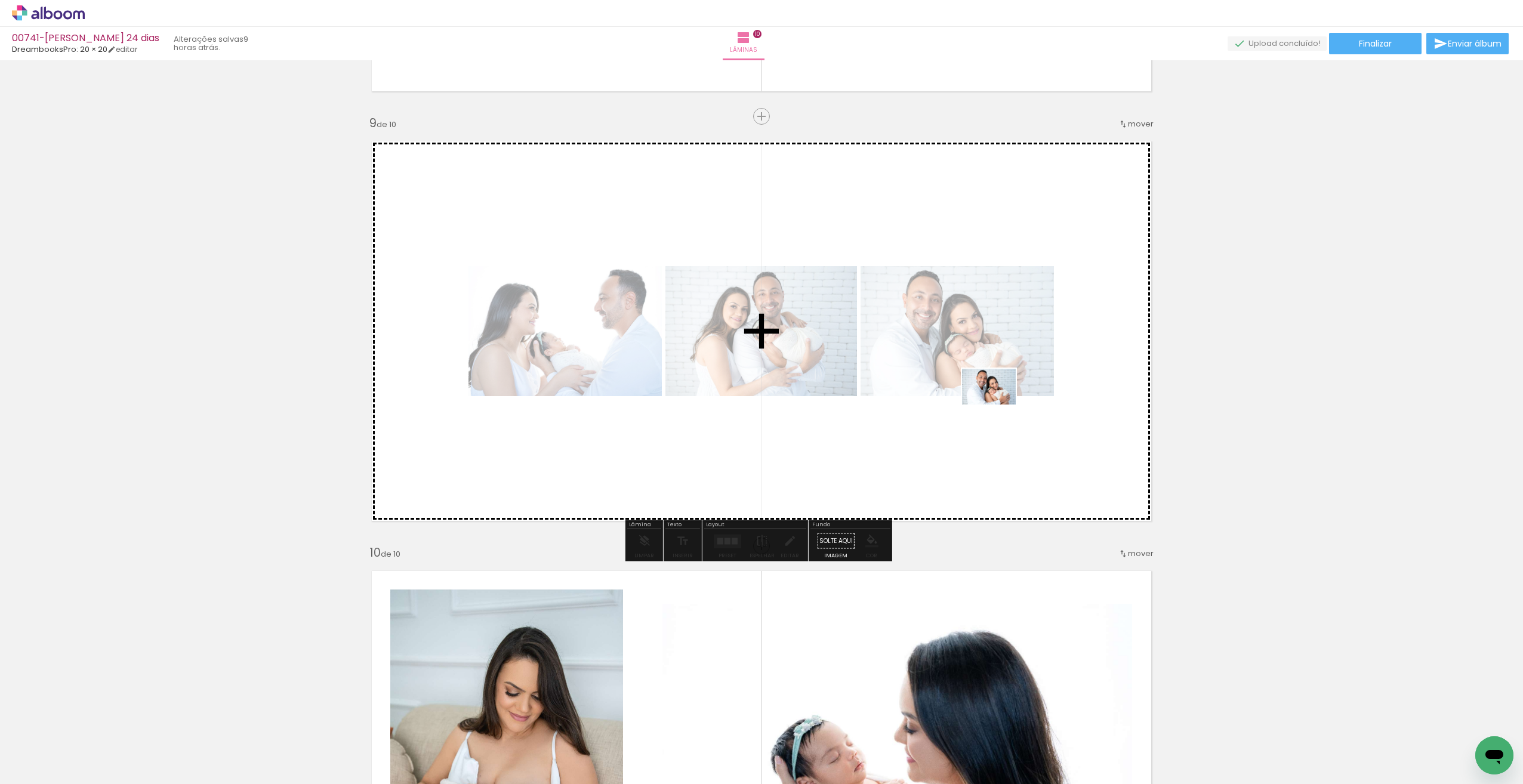
drag, startPoint x: 1263, startPoint y: 749, endPoint x: 1000, endPoint y: 403, distance: 434.6
click at [997, 405] on quentale-workspace at bounding box center [761, 392] width 1523 height 784
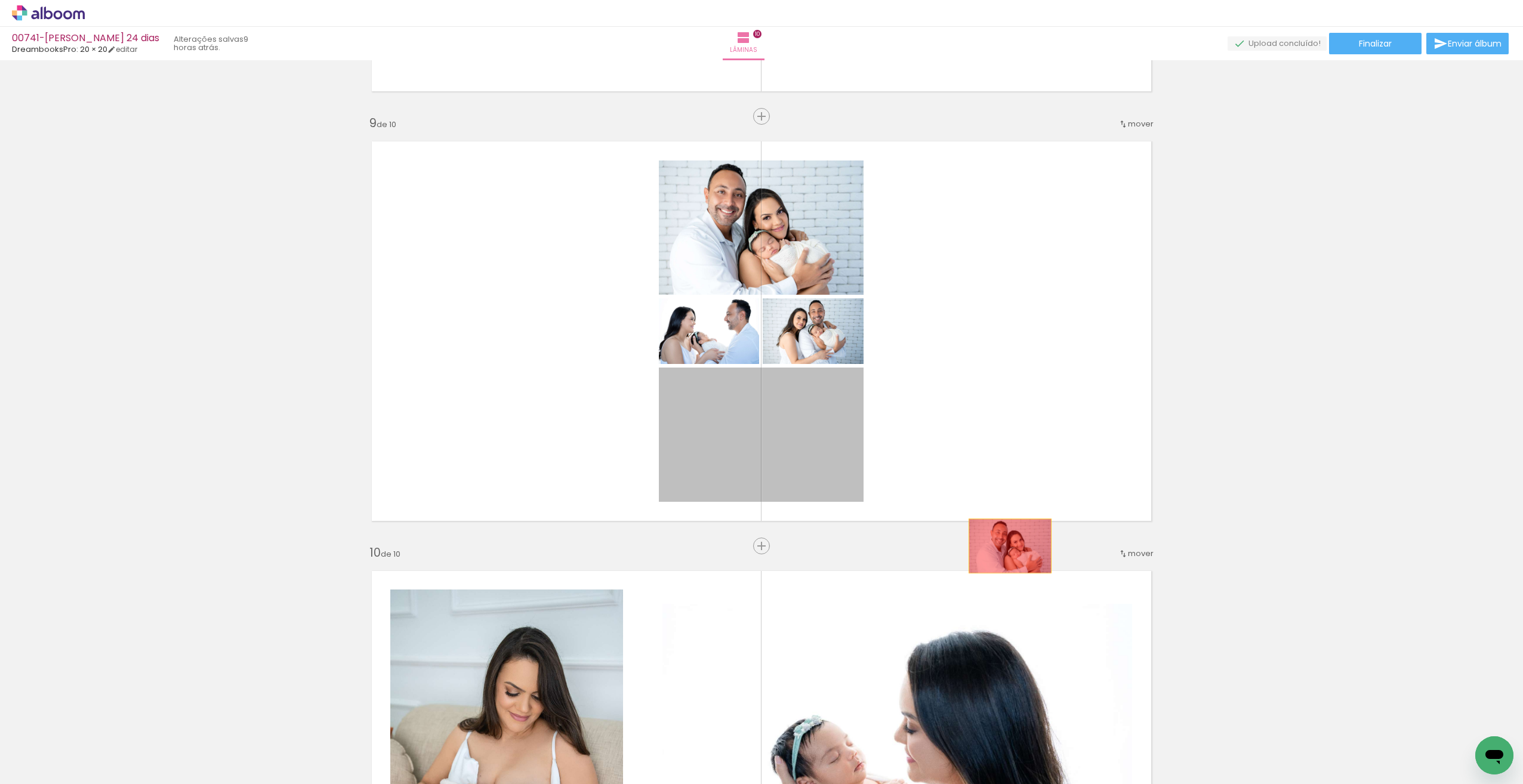
drag, startPoint x: 804, startPoint y: 419, endPoint x: 1004, endPoint y: 536, distance: 231.7
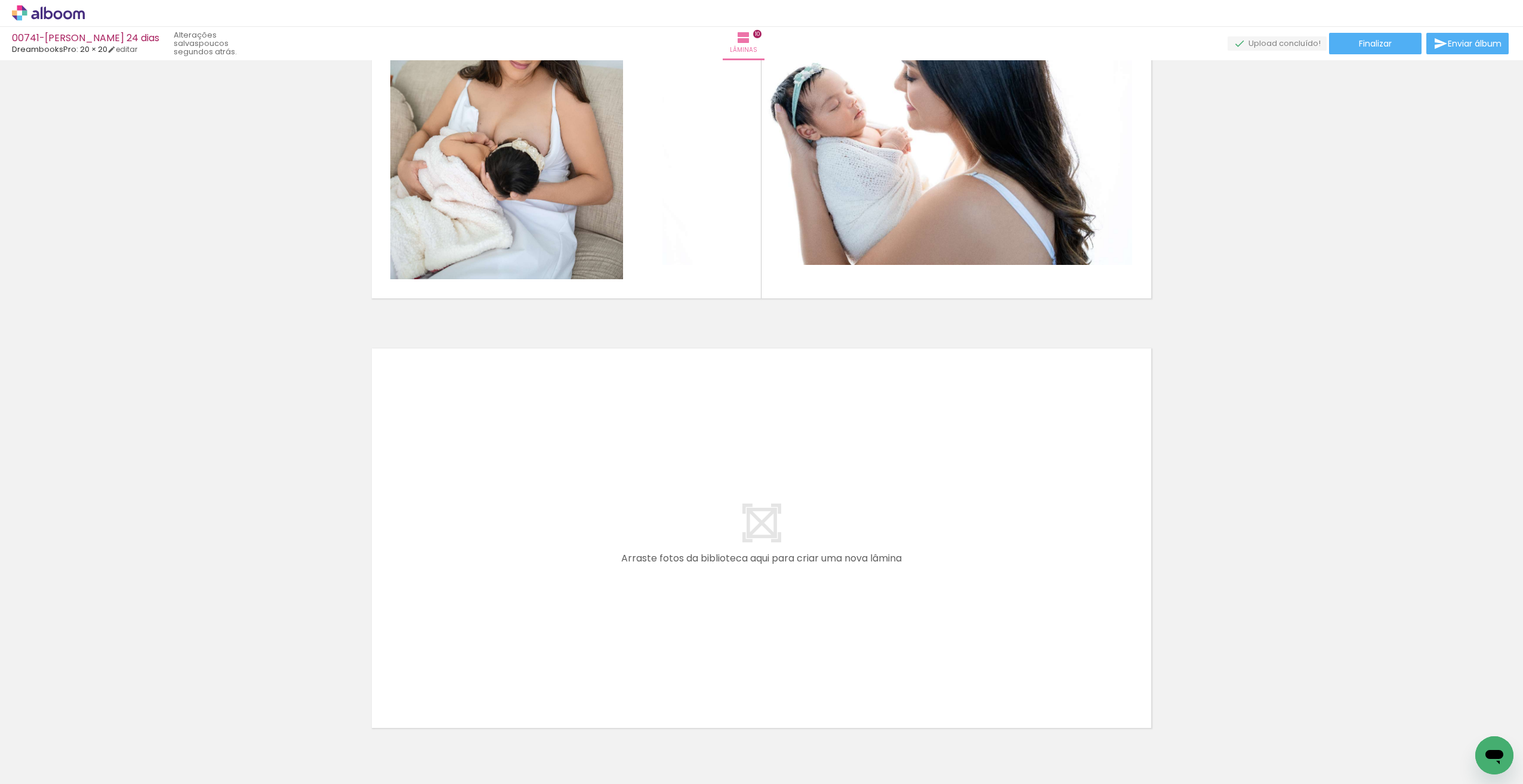
scroll to position [4122, 0]
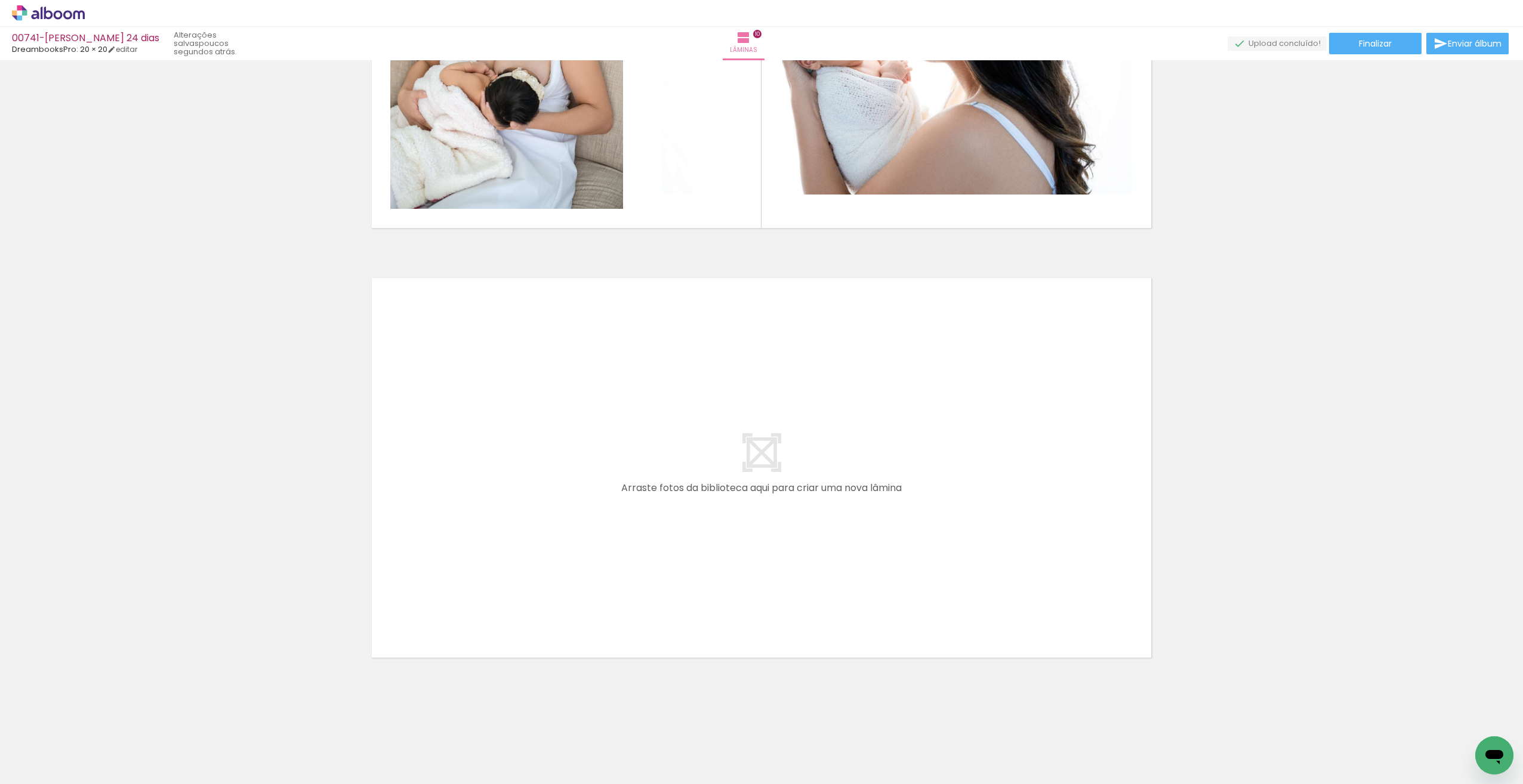
drag, startPoint x: 1517, startPoint y: 497, endPoint x: 7, endPoint y: 7, distance: 1587.5
click at [54, 767] on span "Adicionar Fotos" at bounding box center [42, 768] width 36 height 13
click at [0, 0] on input "file" at bounding box center [0, 0] width 0 height 0
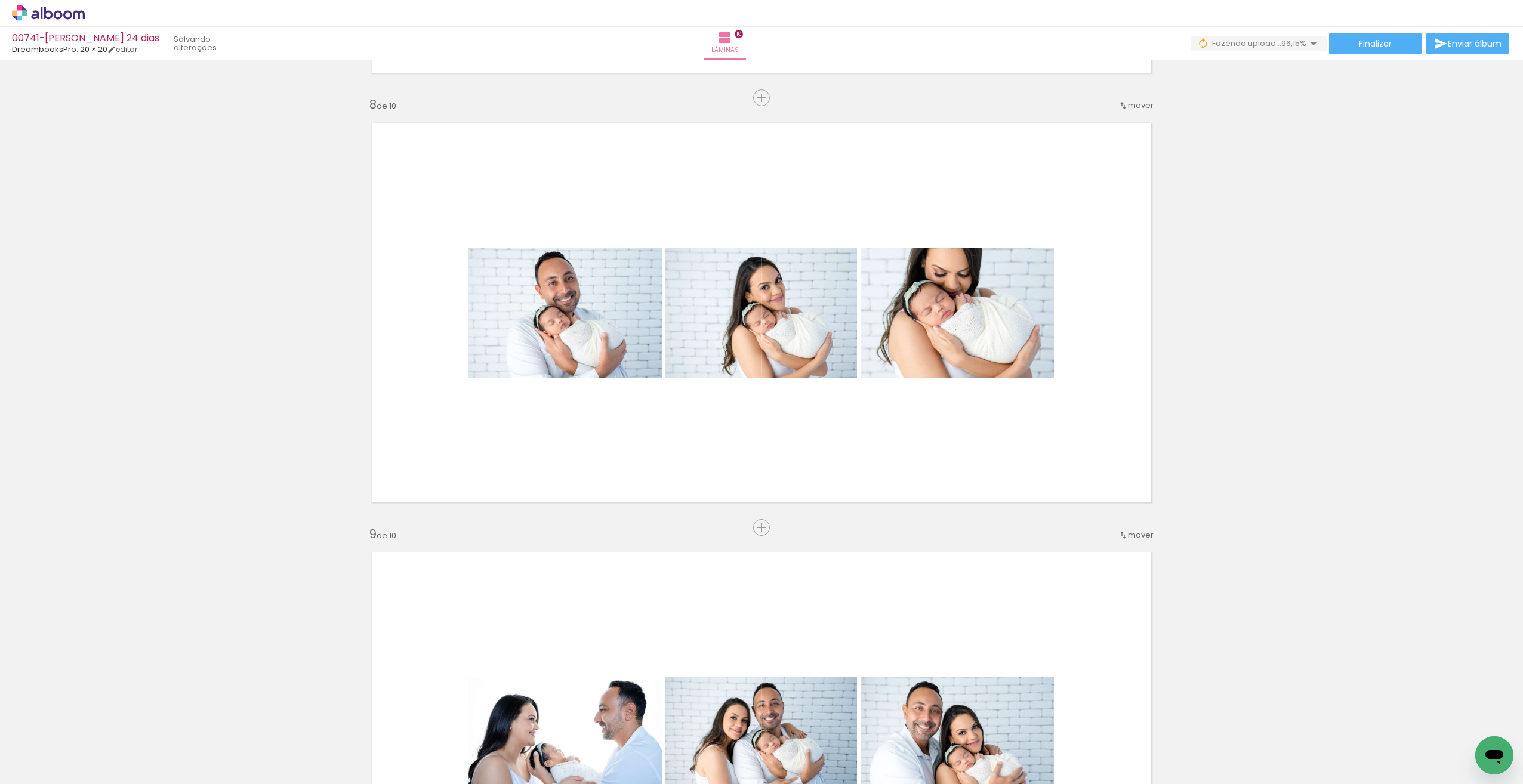
scroll to position [2943, 0]
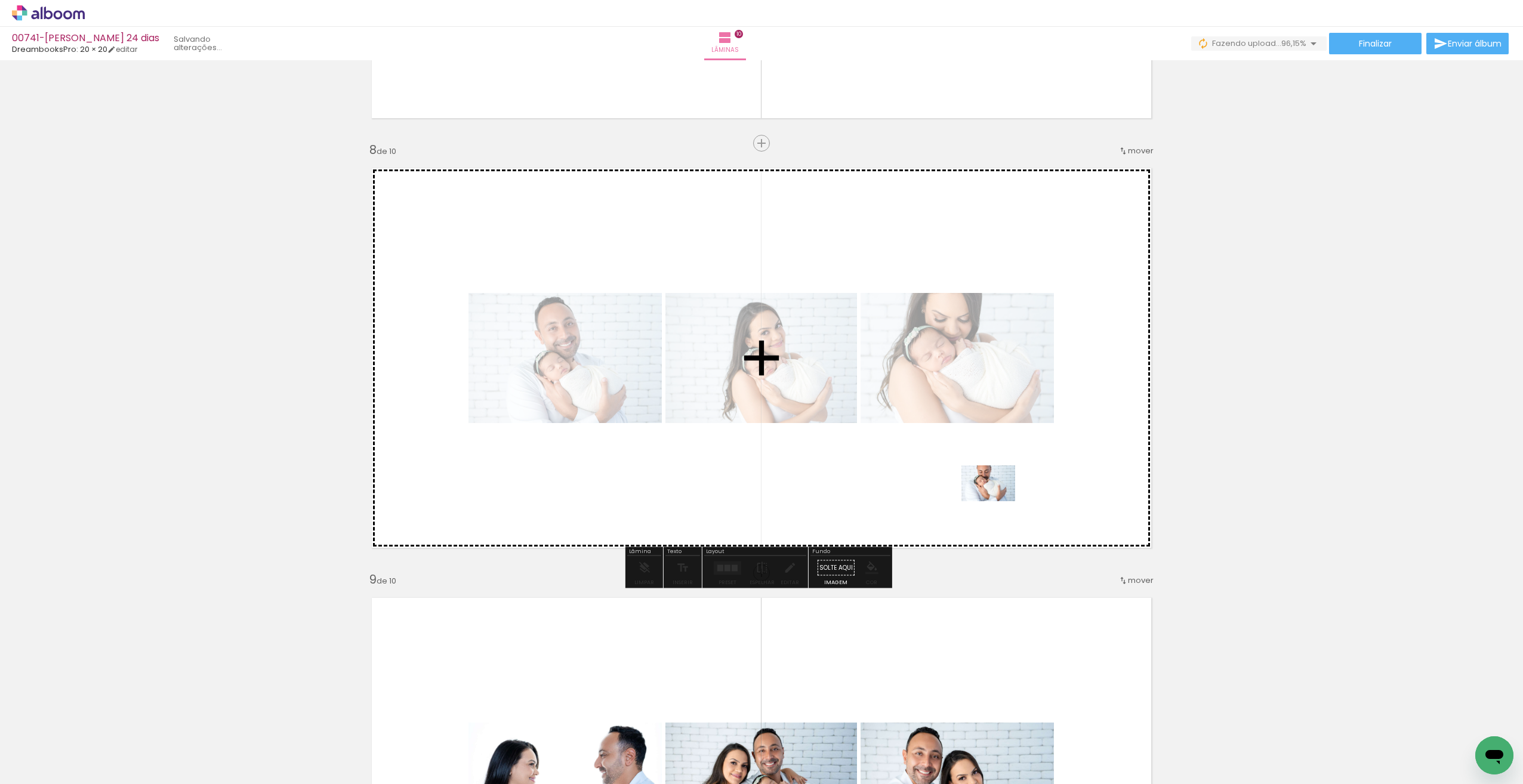
drag, startPoint x: 1474, startPoint y: 743, endPoint x: 1006, endPoint y: 491, distance: 531.5
click at [1000, 500] on quentale-workspace at bounding box center [761, 392] width 1523 height 784
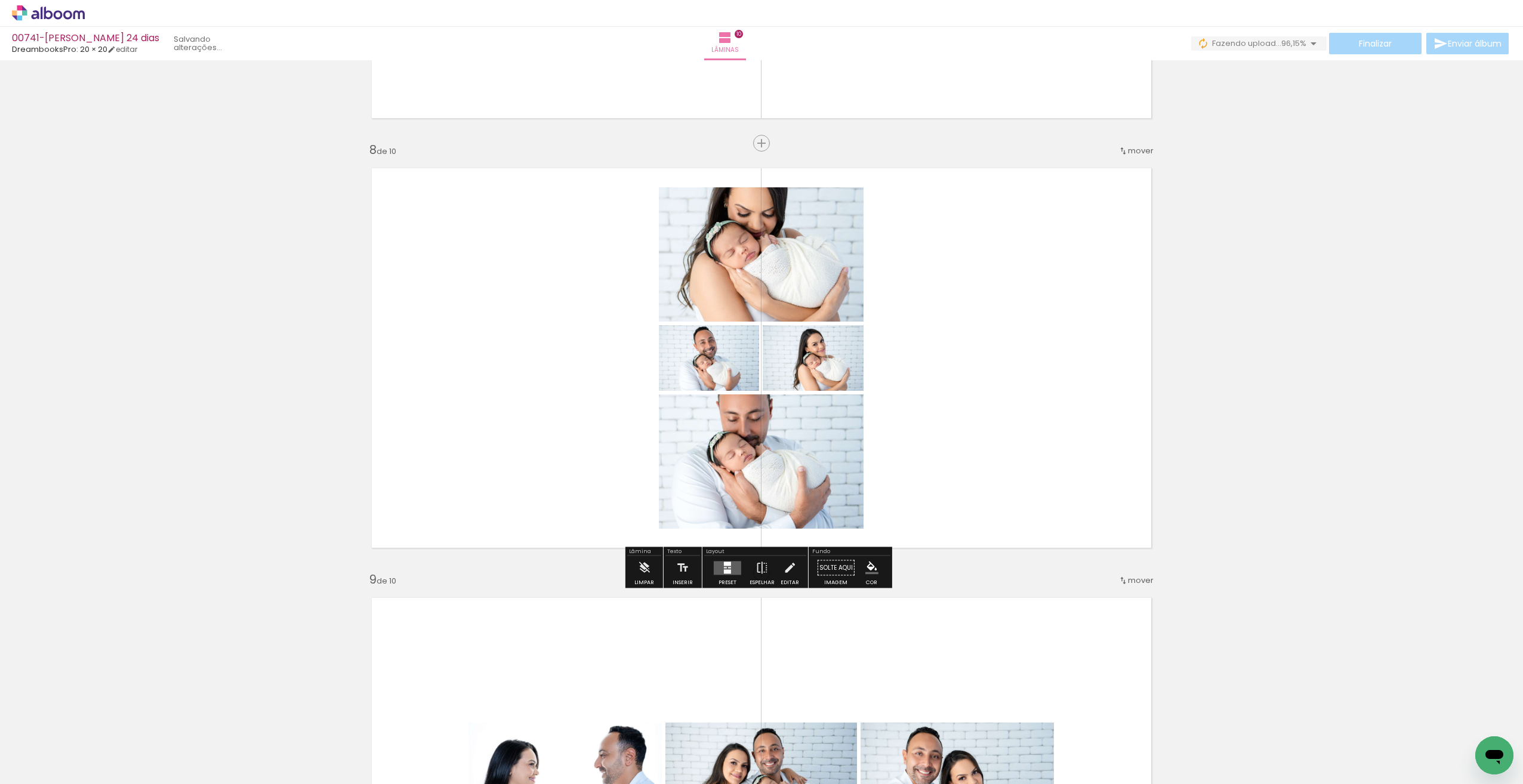
click at [733, 563] on quentale-layouter at bounding box center [728, 567] width 28 height 14
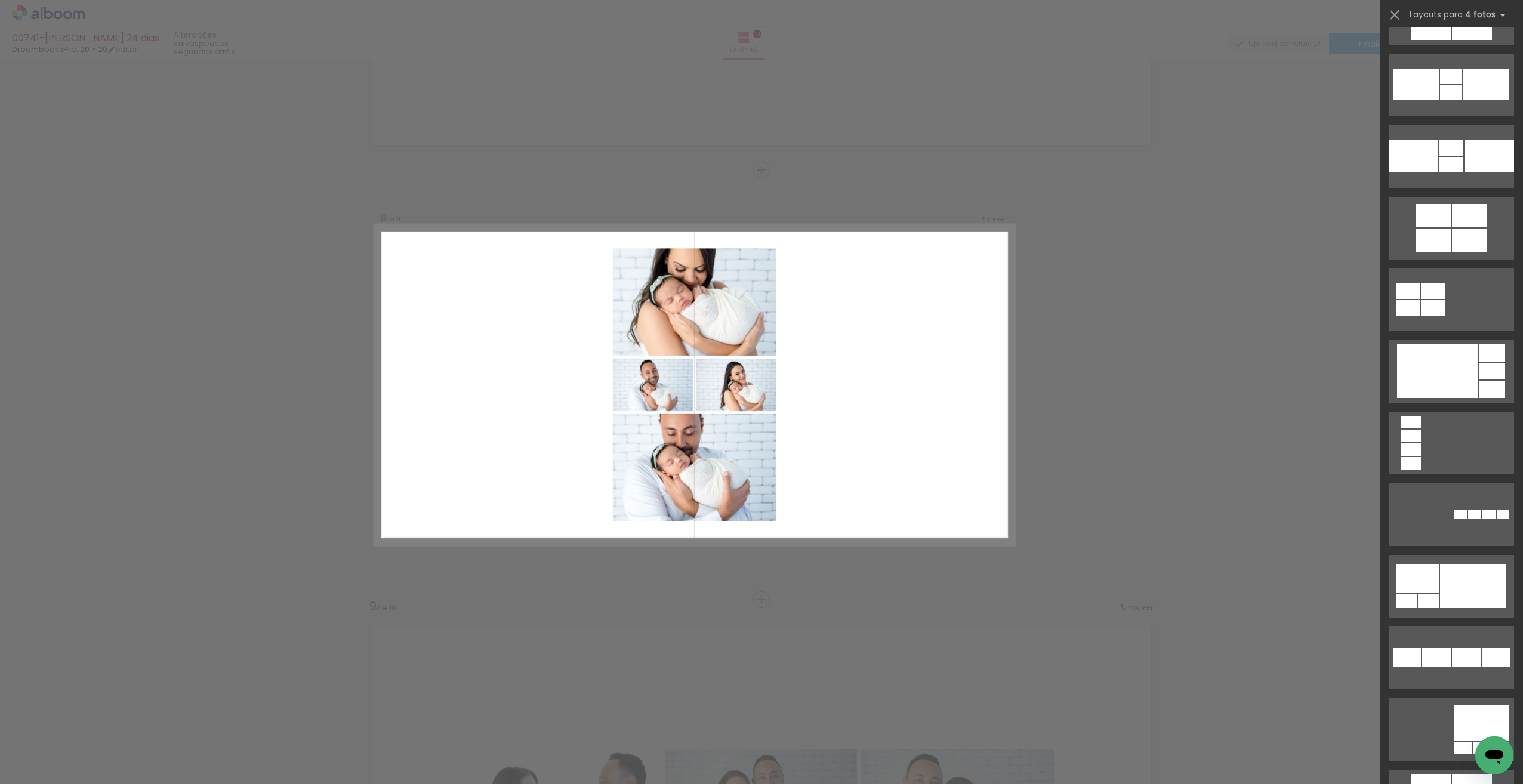
scroll to position [2163, 0]
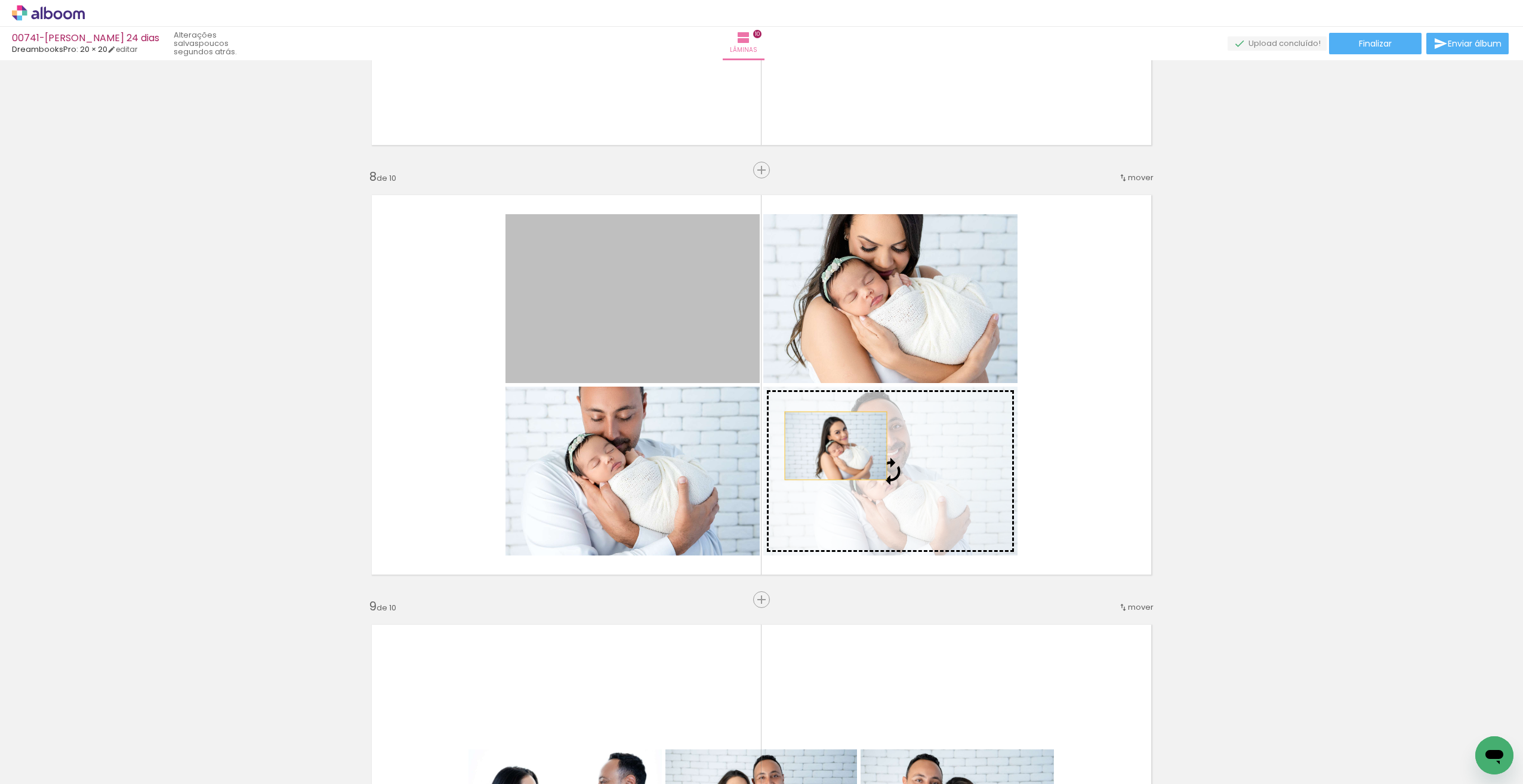
drag, startPoint x: 720, startPoint y: 344, endPoint x: 833, endPoint y: 441, distance: 148.9
click at [0, 0] on slot at bounding box center [0, 0] width 0 height 0
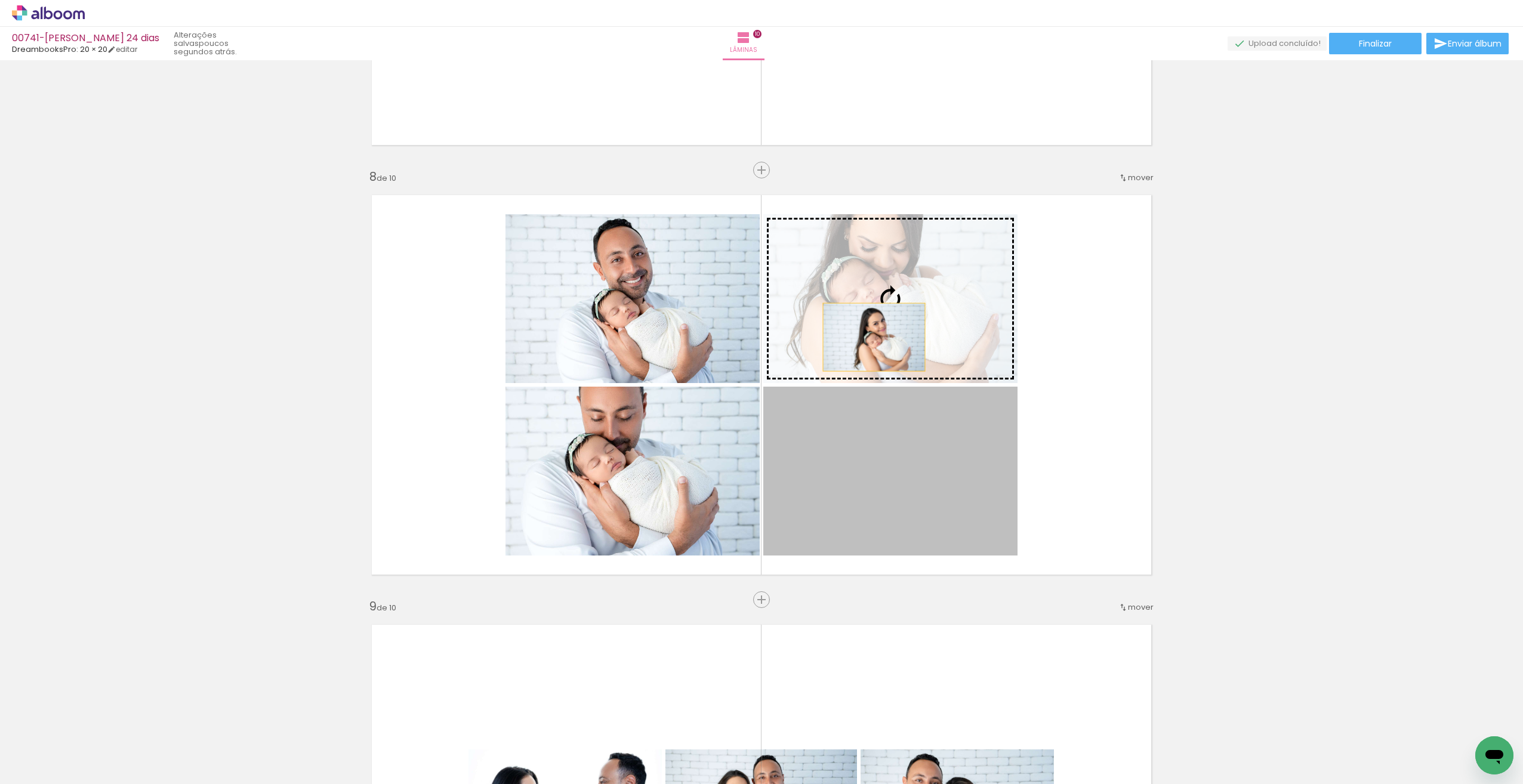
drag, startPoint x: 862, startPoint y: 461, endPoint x: 870, endPoint y: 337, distance: 124.3
click at [0, 0] on slot at bounding box center [0, 0] width 0 height 0
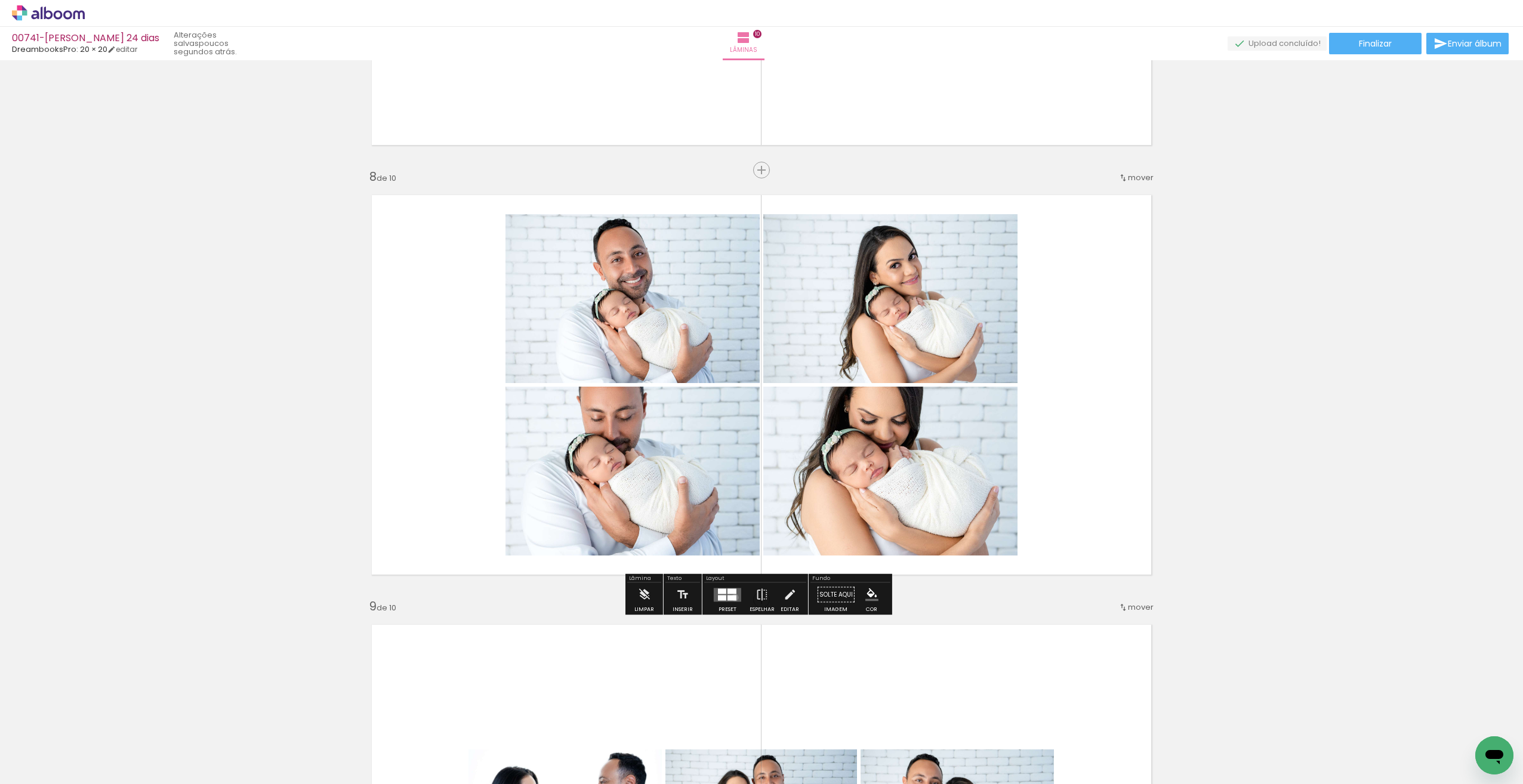
click at [732, 596] on div at bounding box center [732, 597] width 9 height 5
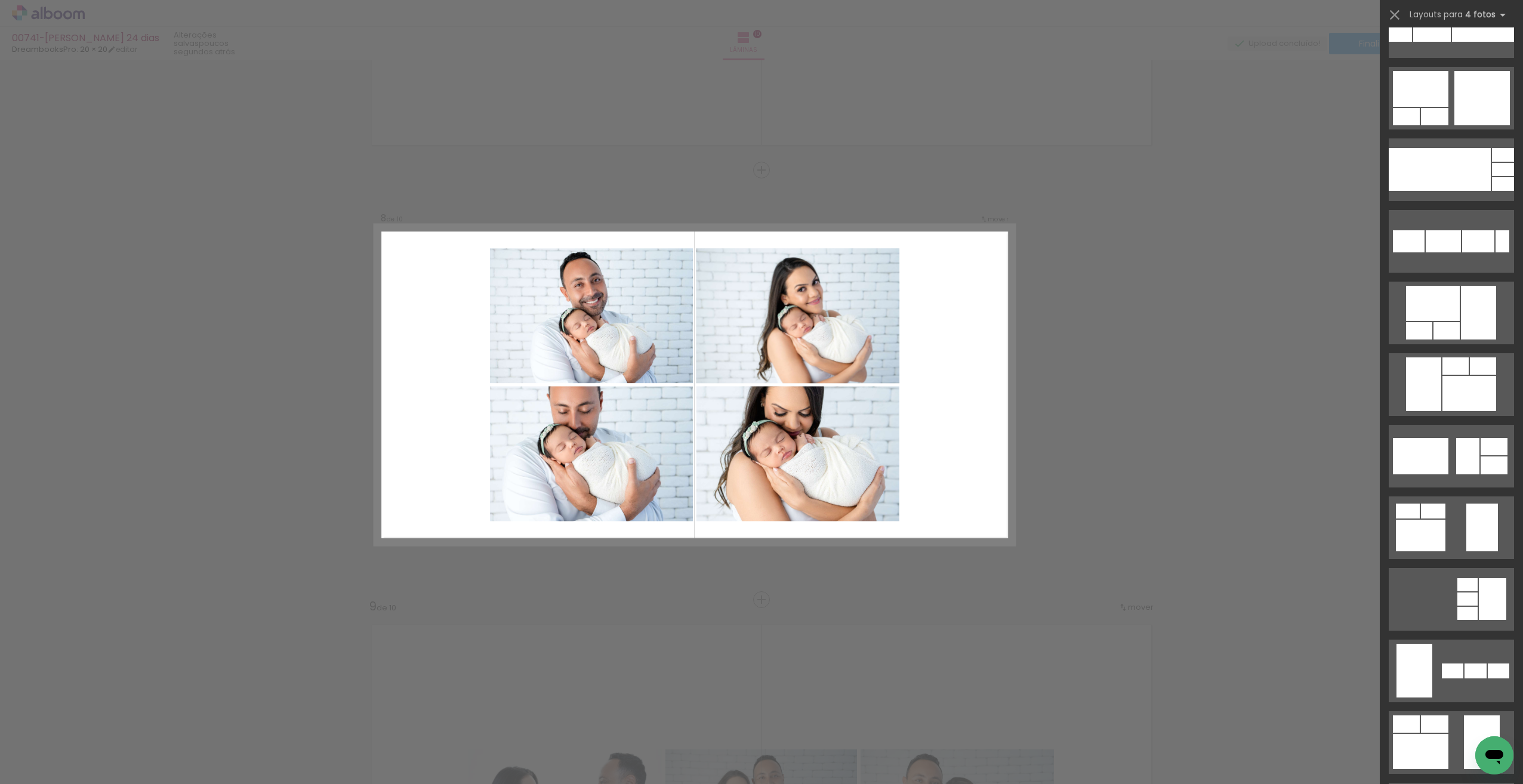
scroll to position [5214, 0]
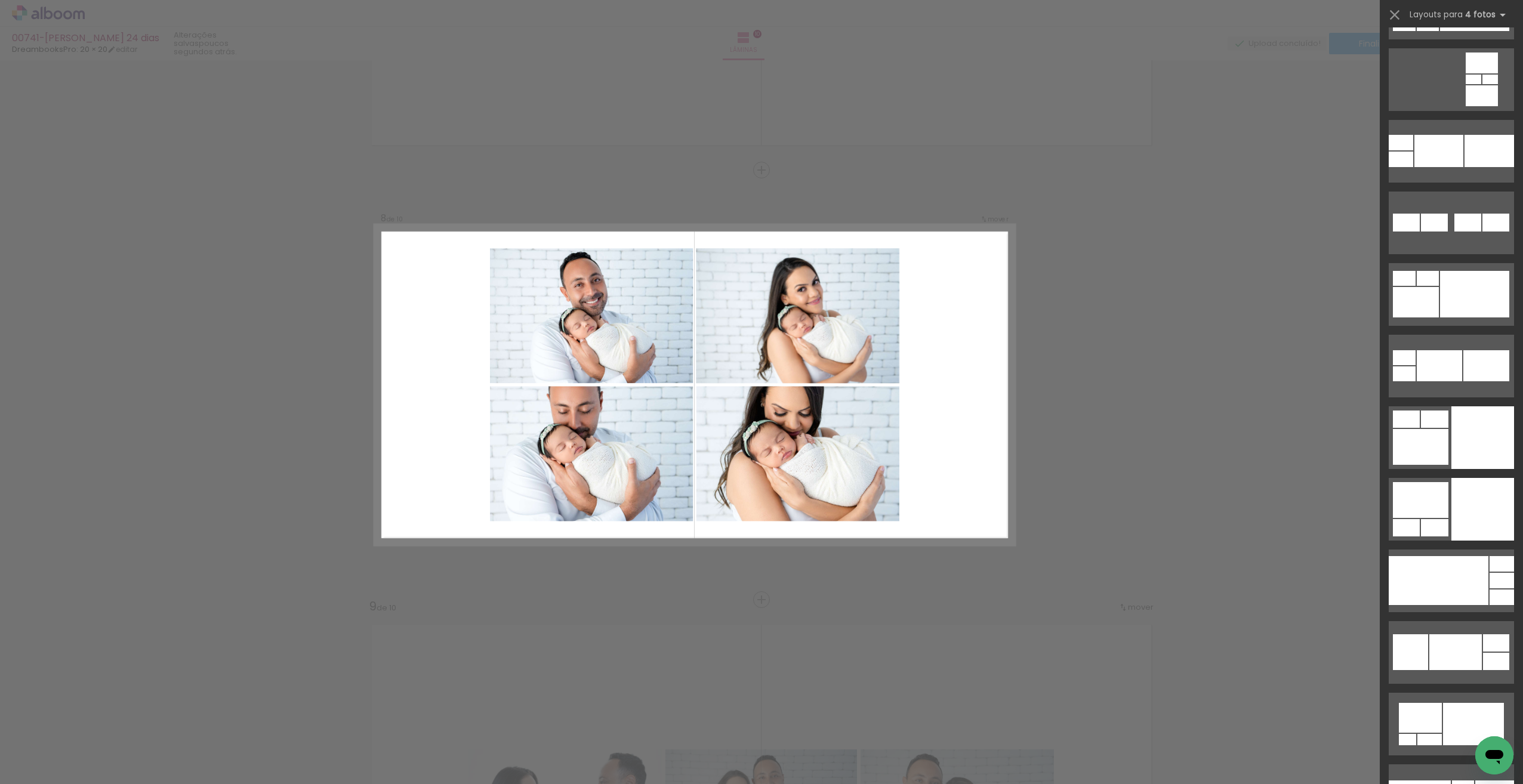
click at [952, 469] on quentale-layouter at bounding box center [695, 384] width 639 height 320
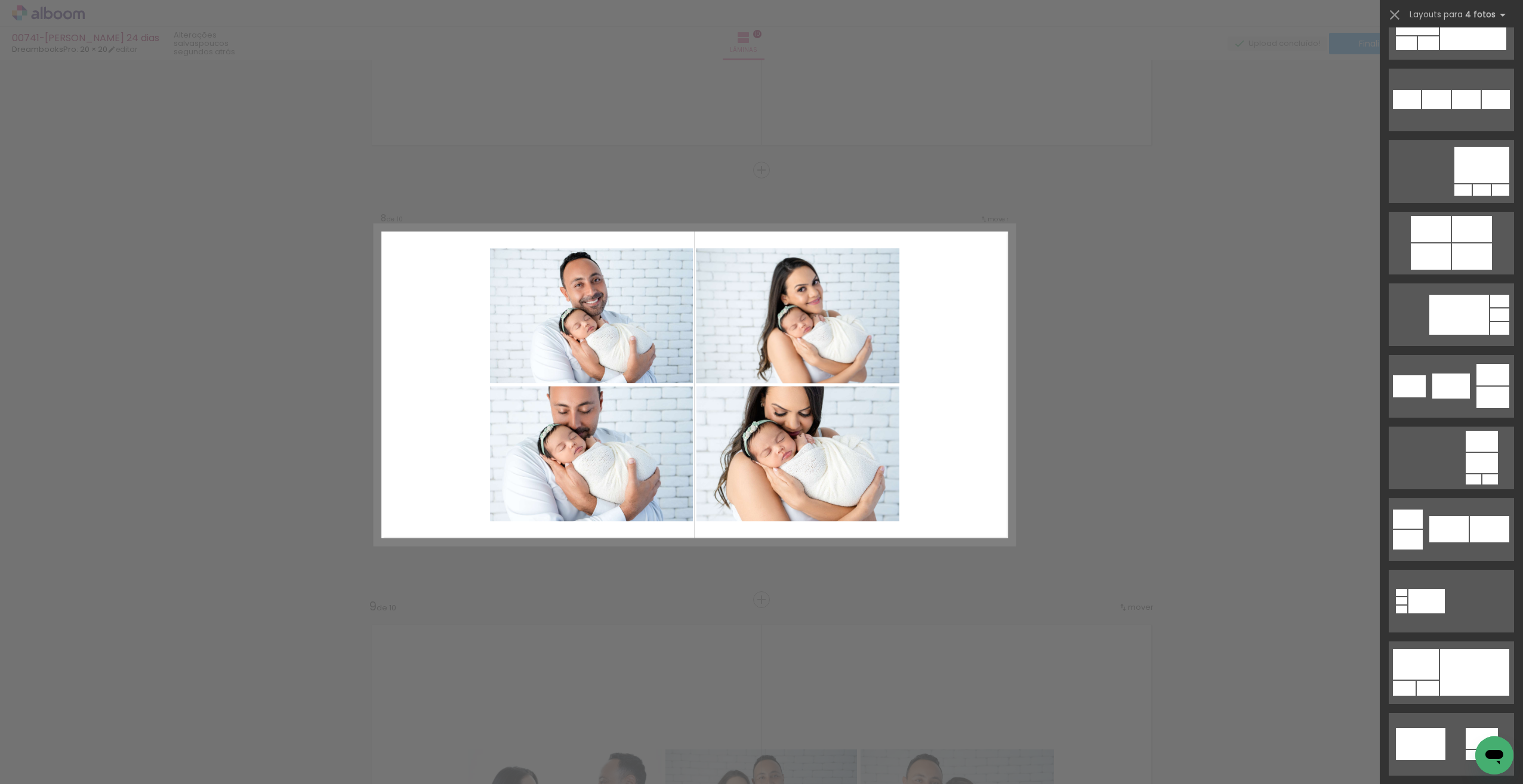
scroll to position [2897, 0]
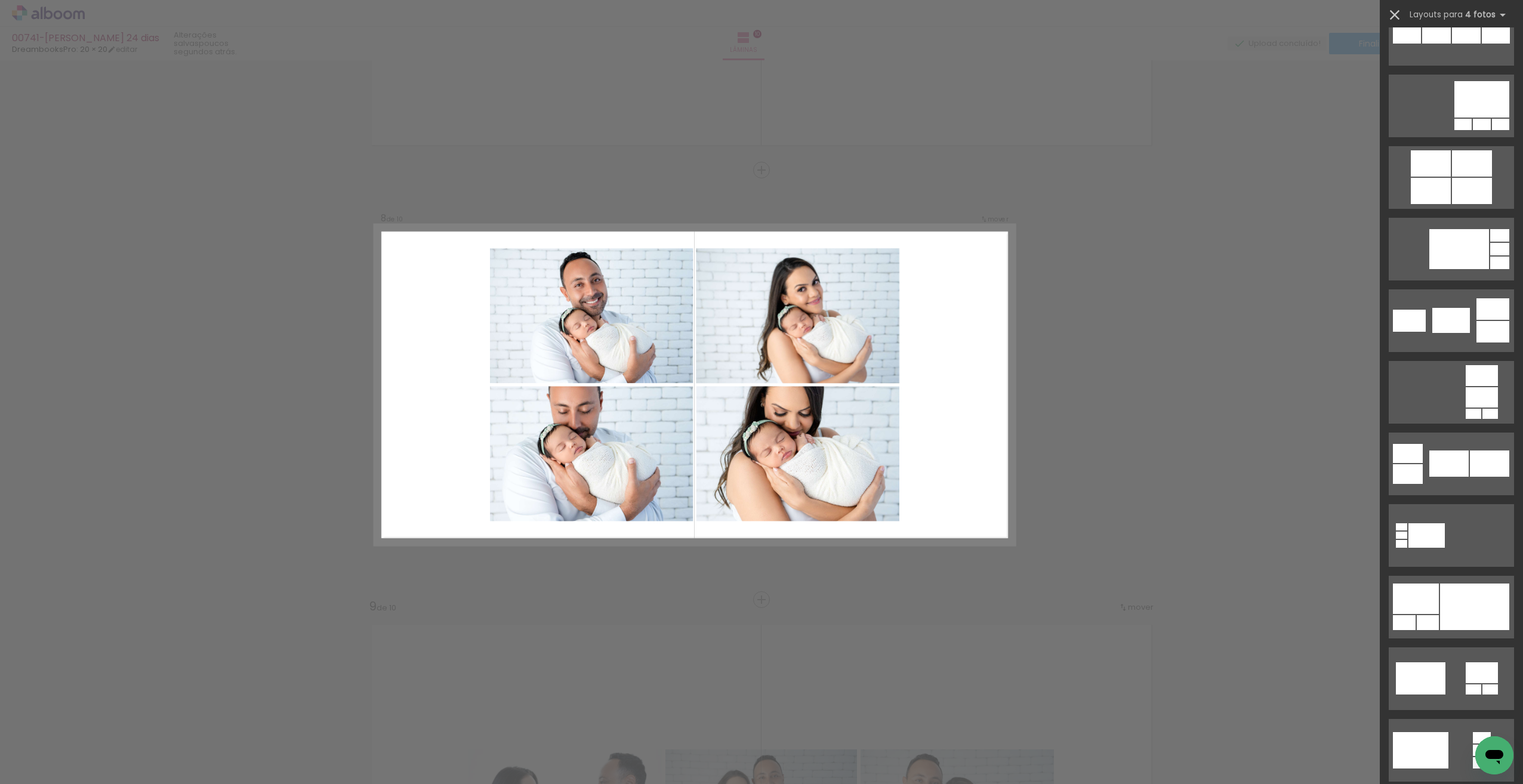
click at [1398, 8] on iron-icon at bounding box center [1395, 15] width 17 height 17
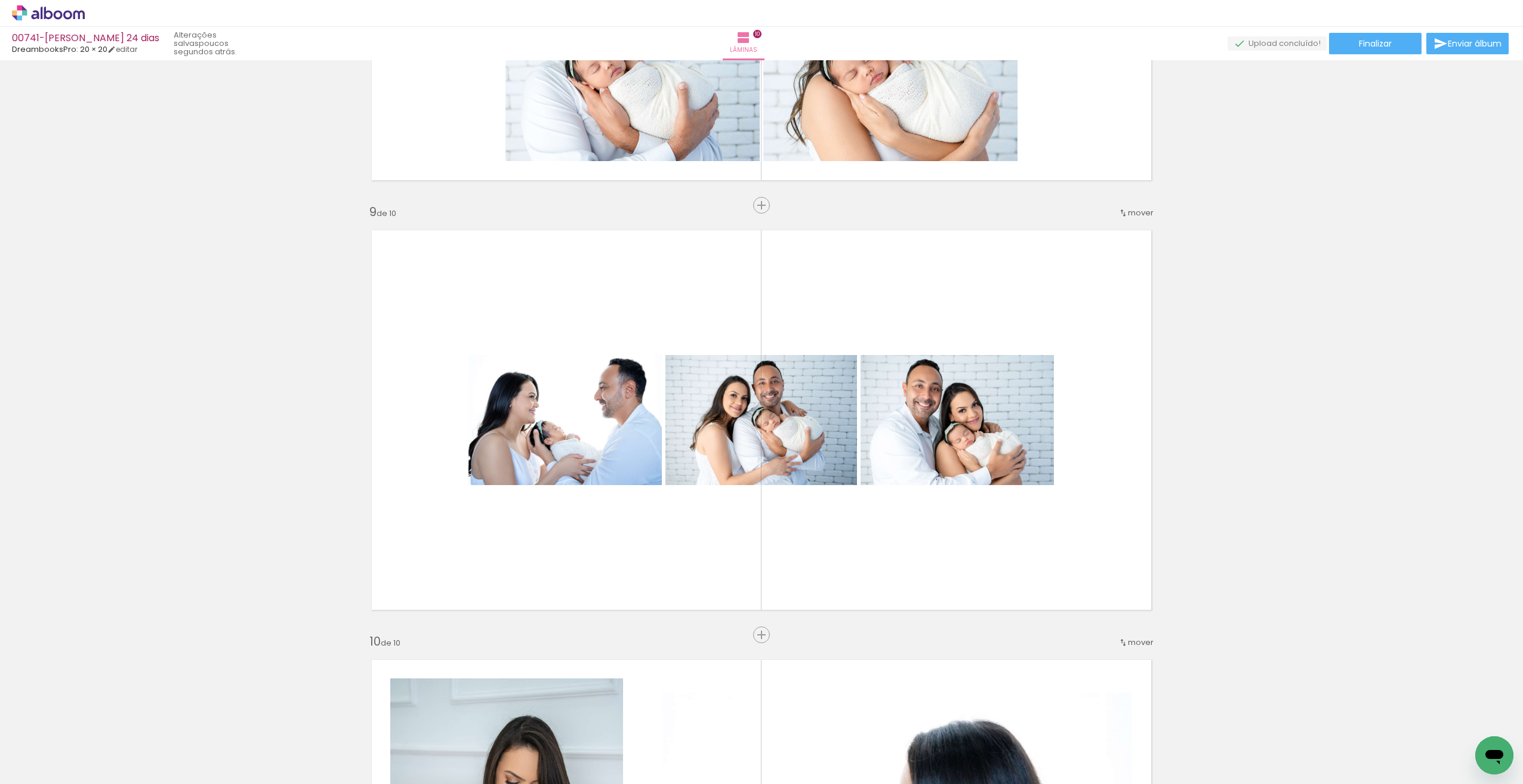
scroll to position [3365, 0]
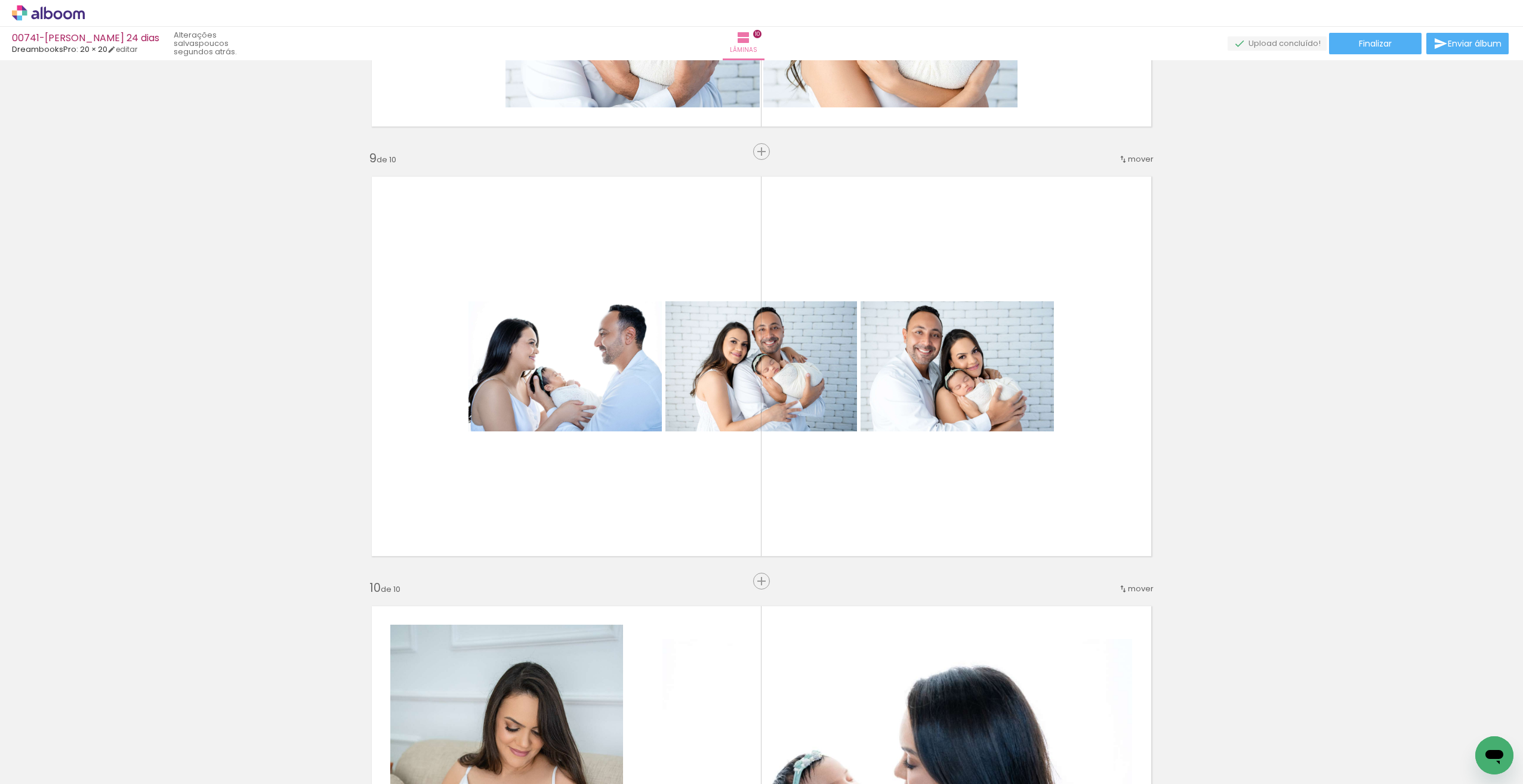
click at [1139, 585] on span "mover" at bounding box center [1141, 589] width 25 height 12
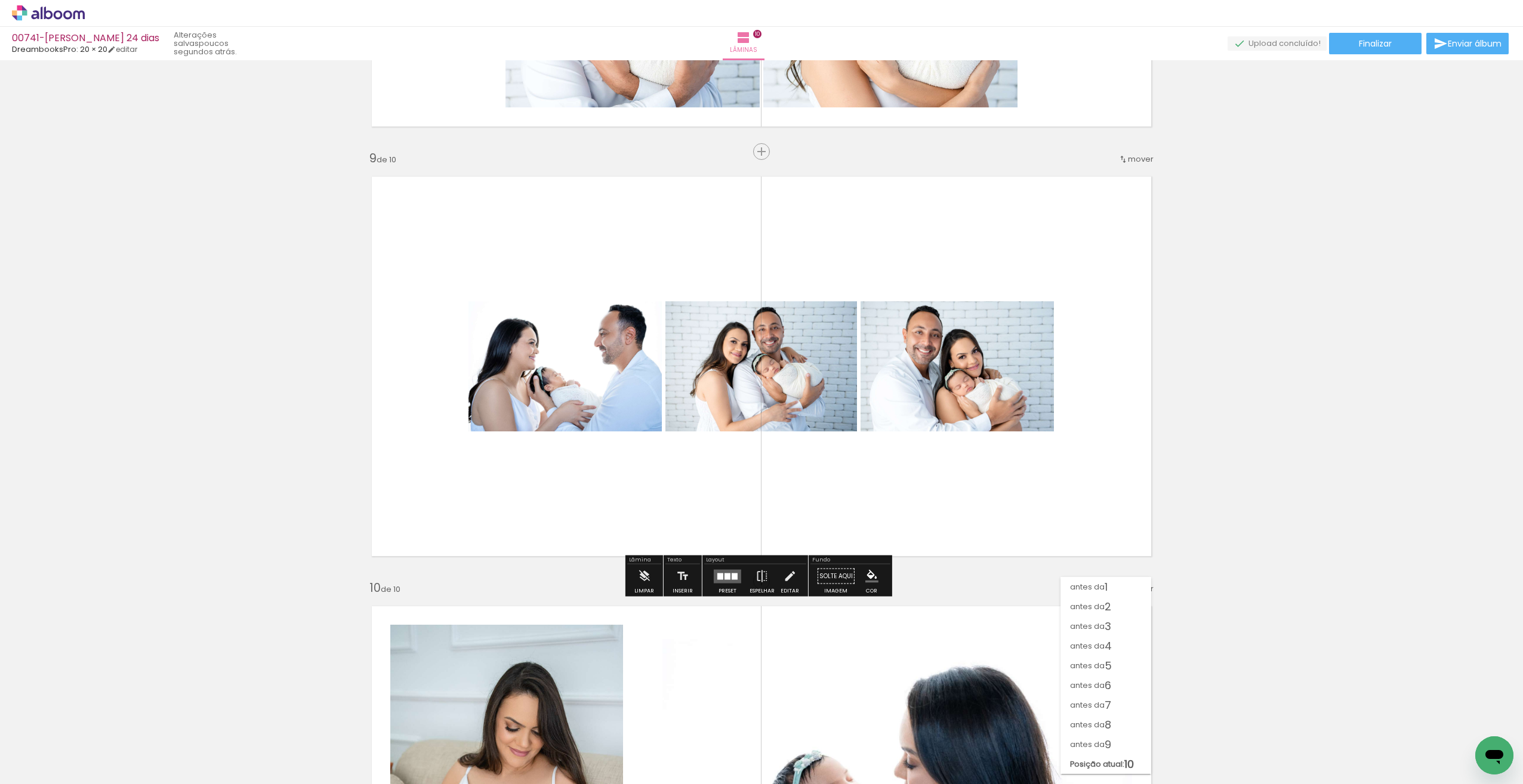
click at [1128, 160] on span "mover" at bounding box center [1141, 159] width 25 height 12
click at [1093, 334] on span "depois da" at bounding box center [1090, 334] width 40 height 20
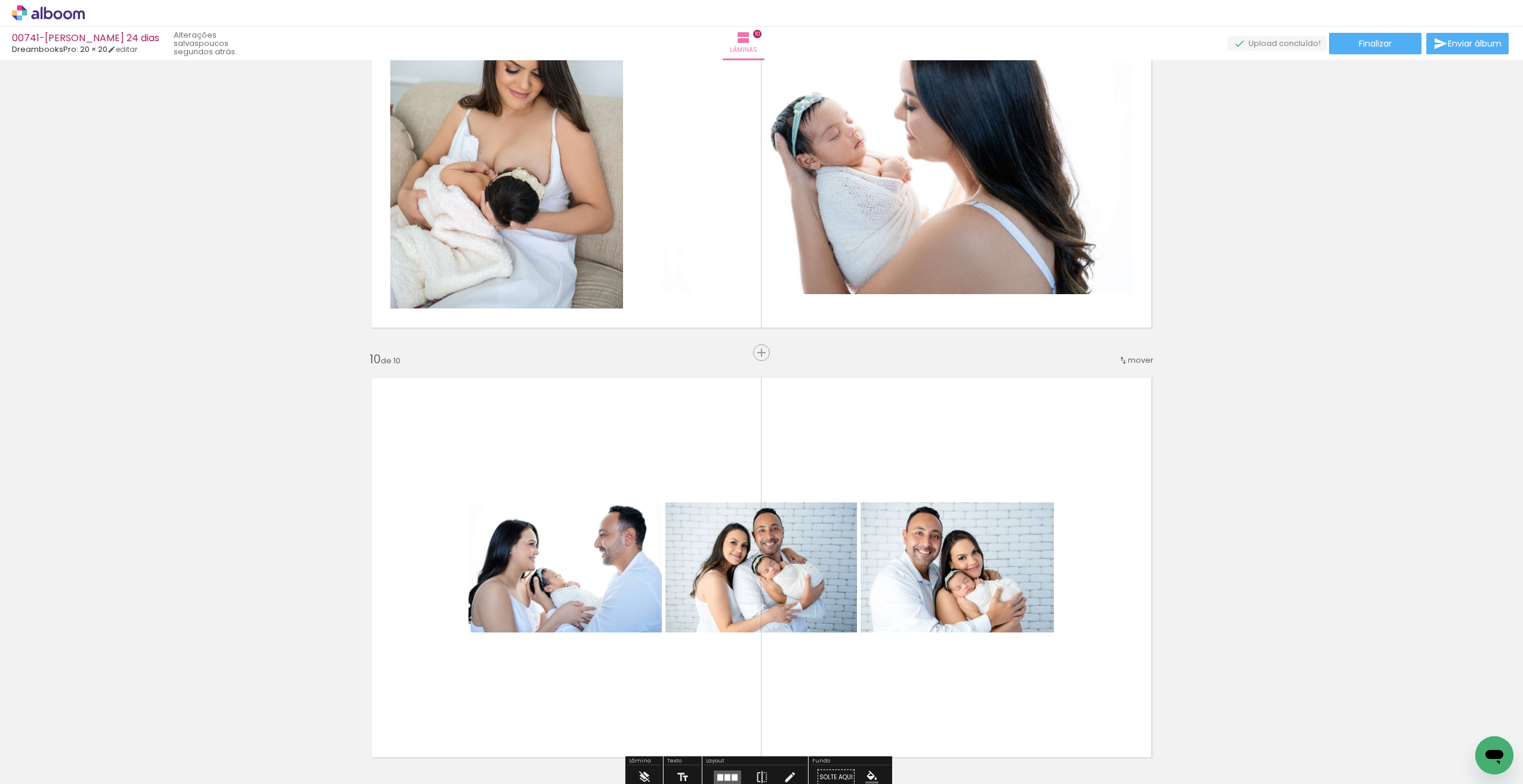
scroll to position [3514, 0]
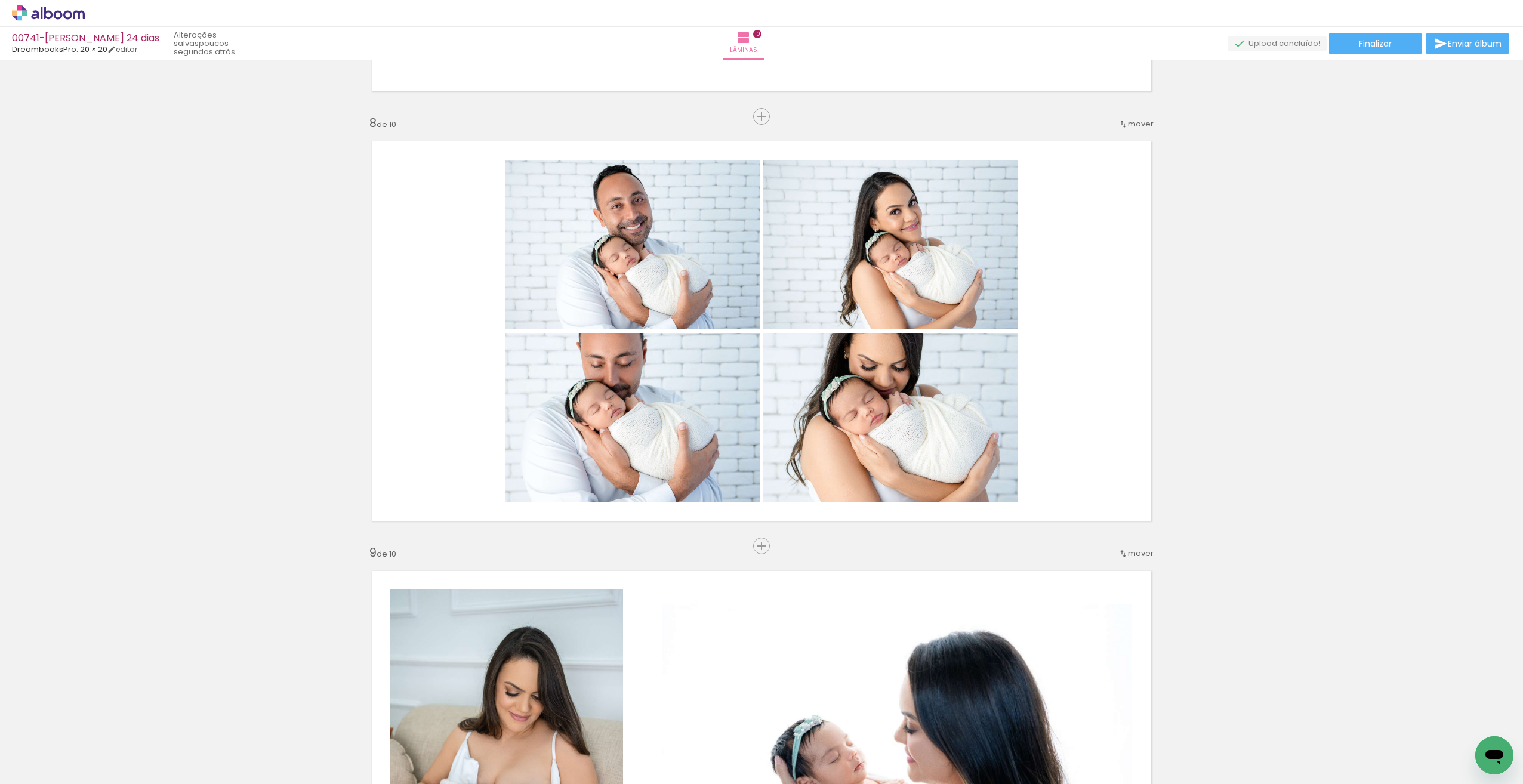
scroll to position [2966, 0]
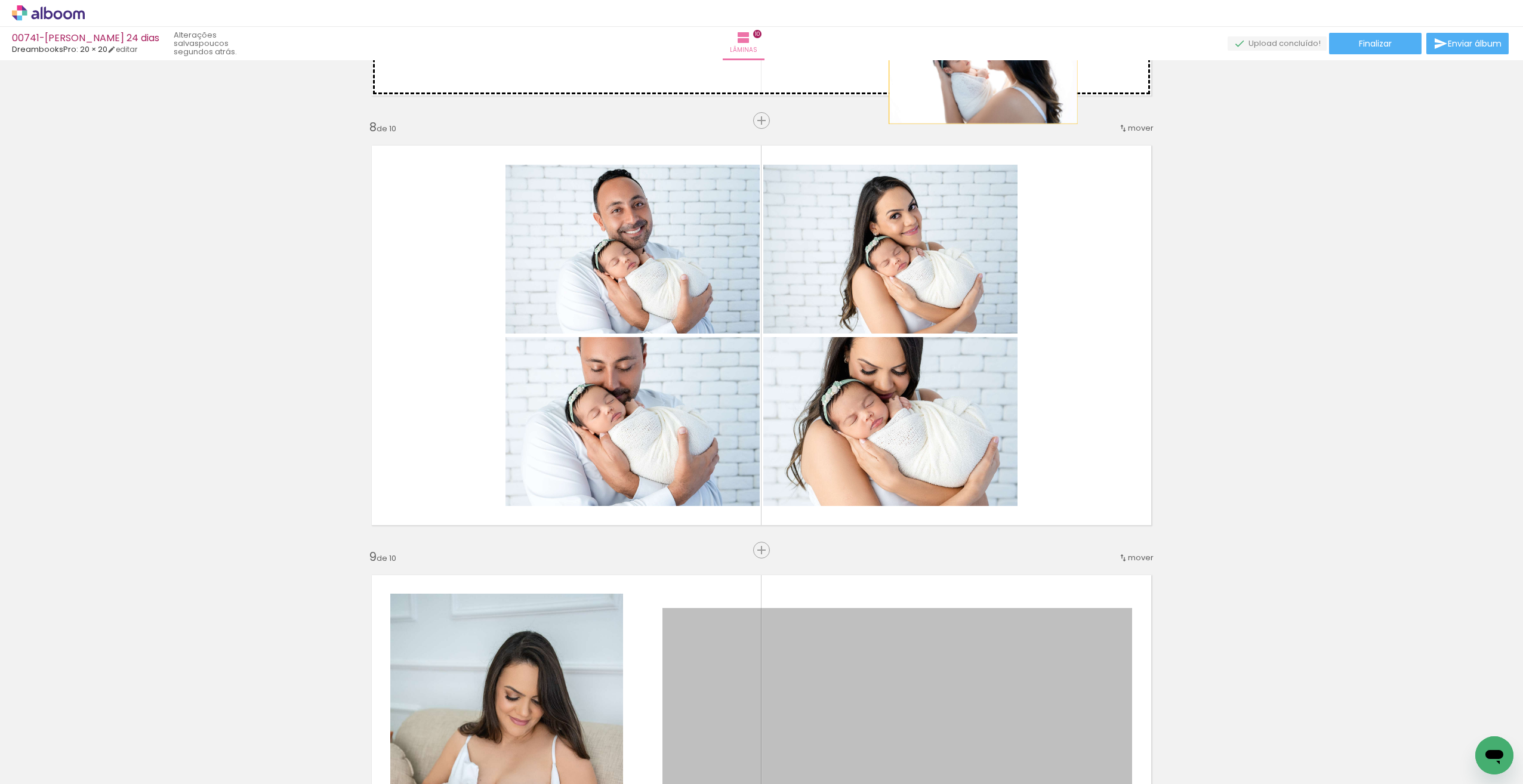
drag, startPoint x: 961, startPoint y: 662, endPoint x: 970, endPoint y: 75, distance: 587.1
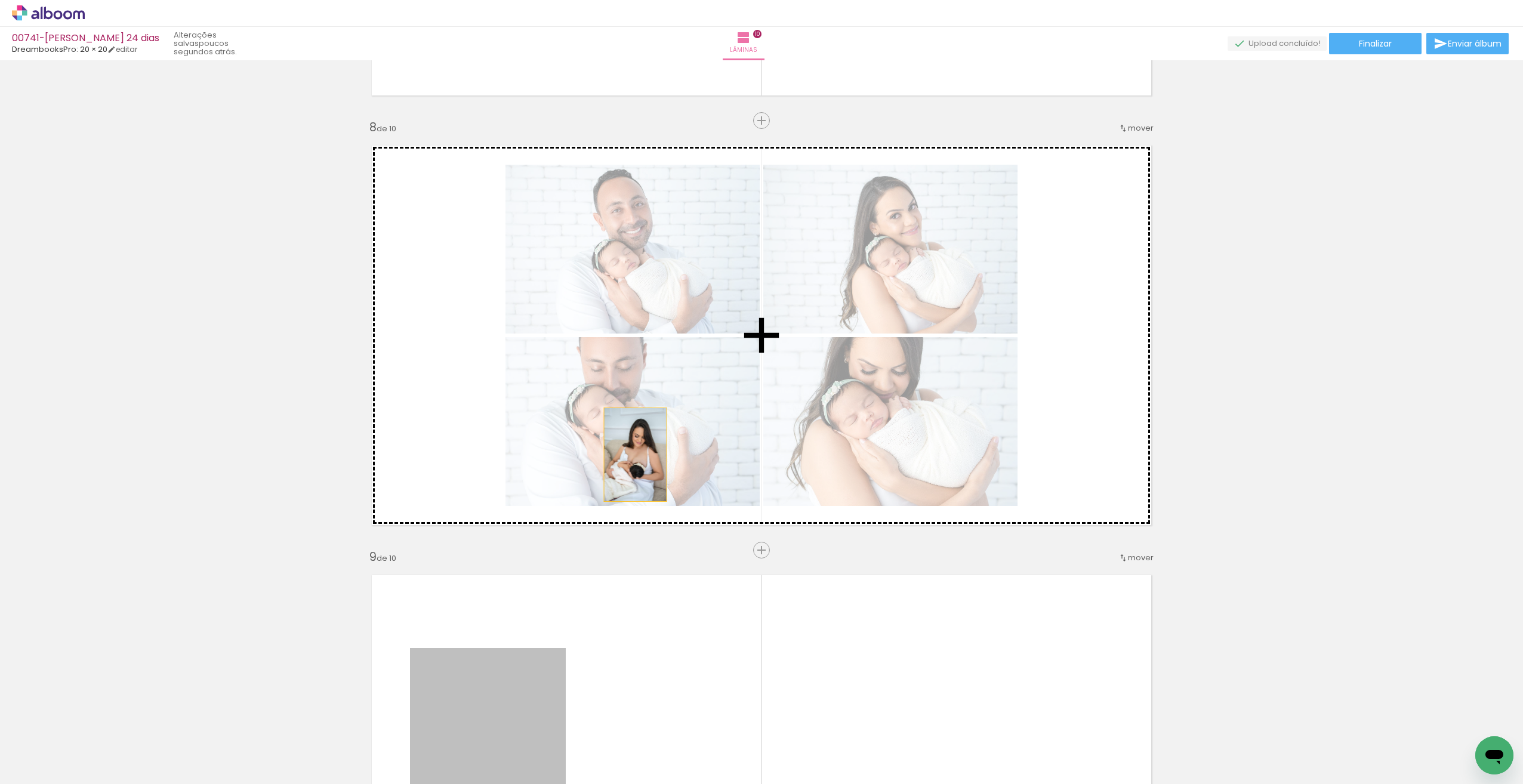
drag, startPoint x: 495, startPoint y: 707, endPoint x: 639, endPoint y: 417, distance: 323.8
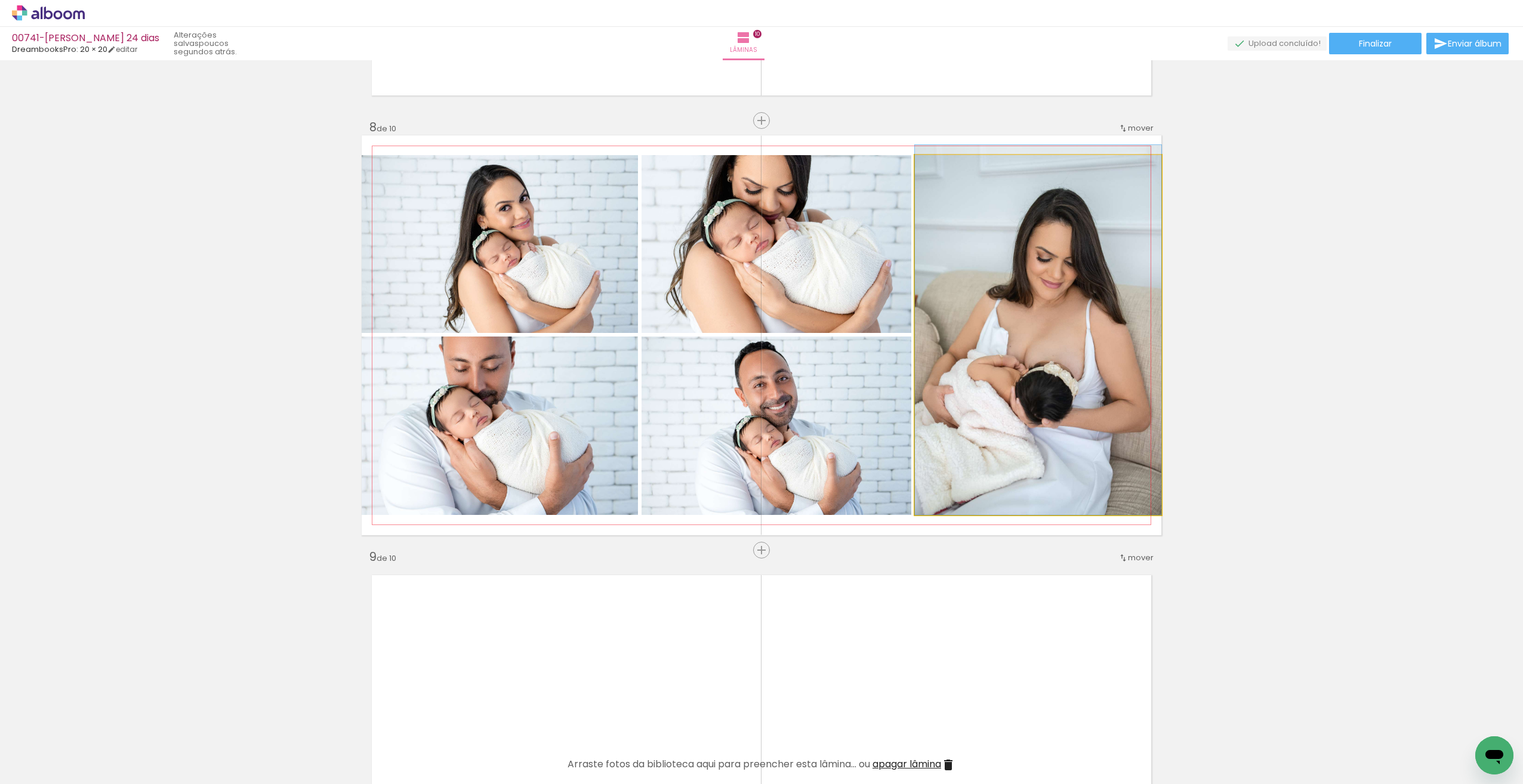
drag, startPoint x: 1026, startPoint y: 381, endPoint x: 991, endPoint y: 154, distance: 229.7
click at [991, 143] on quentale-layouter at bounding box center [762, 335] width 800 height 400
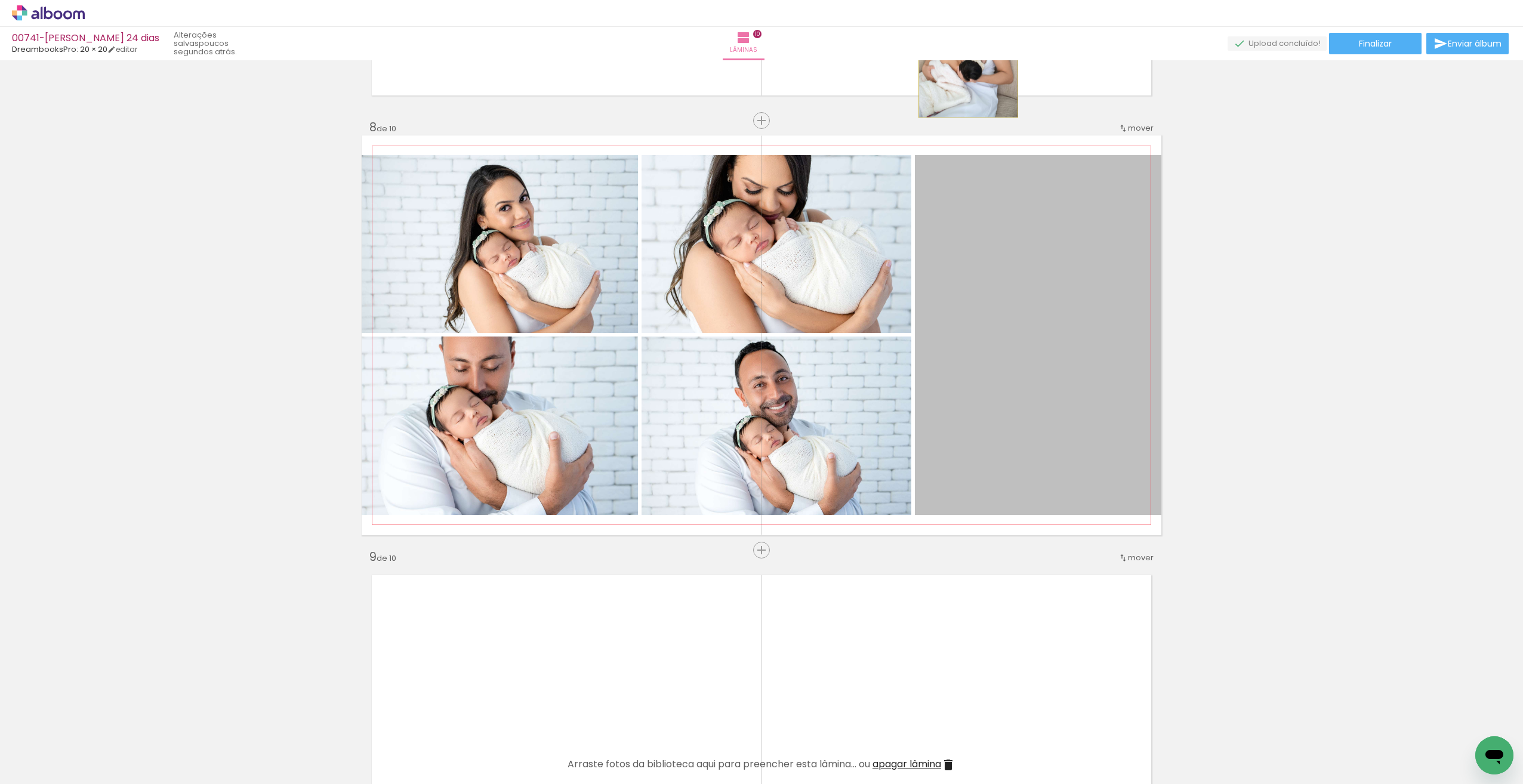
drag, startPoint x: 999, startPoint y: 218, endPoint x: 967, endPoint y: 52, distance: 169.1
click at [966, 0] on div "00741-Ana Laura 24 dias DreambooksPro: 20 × 20 editar poucos segundos atrás. Lâ…" at bounding box center [761, 0] width 1523 height 0
drag, startPoint x: 1026, startPoint y: 304, endPoint x: 1007, endPoint y: 16, distance: 288.6
click at [1009, 0] on div "00741-Ana Laura 24 dias DreambooksPro: 20 × 20 editar poucos segundos atrás. Lâ…" at bounding box center [761, 0] width 1523 height 0
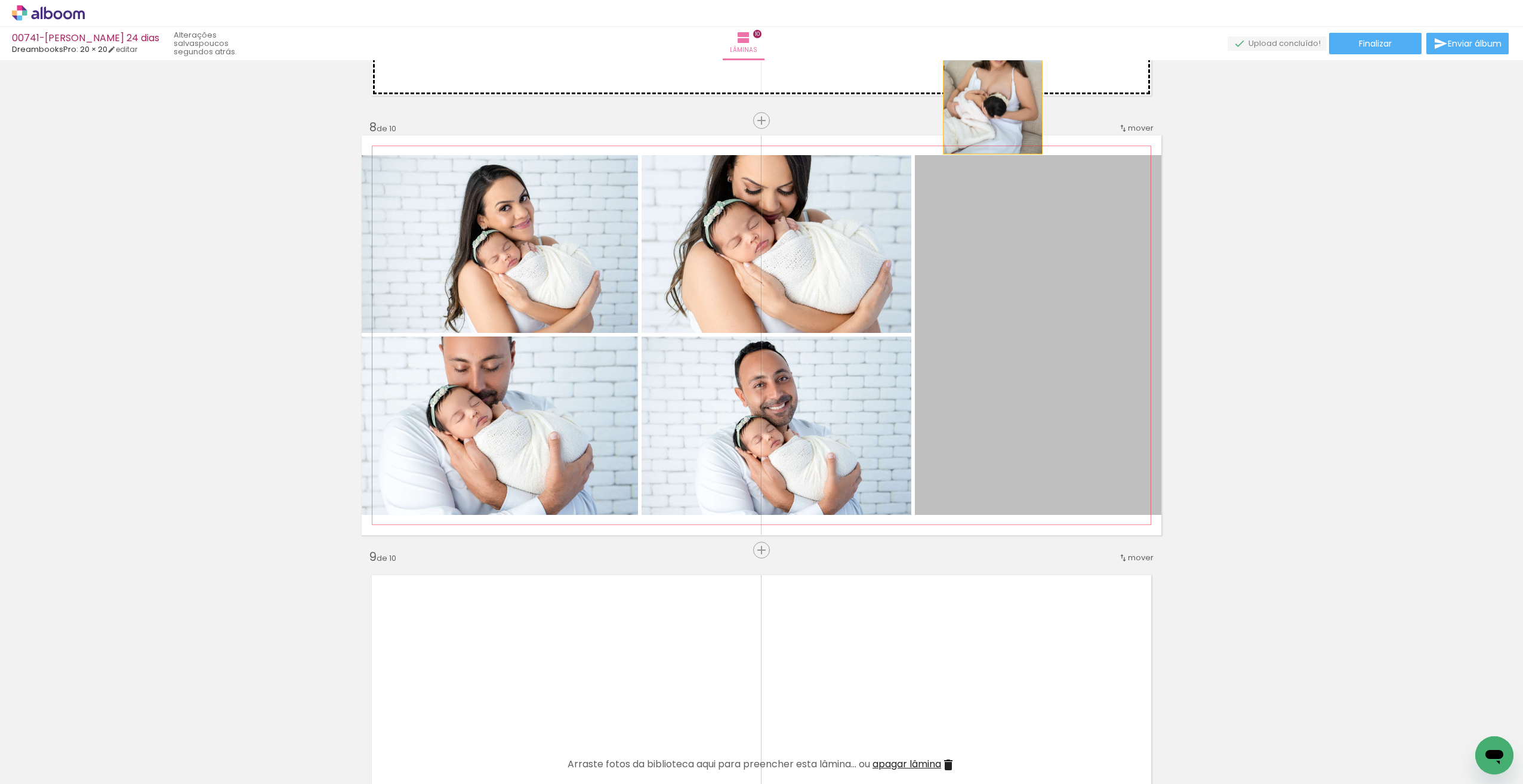
drag, startPoint x: 1036, startPoint y: 296, endPoint x: 993, endPoint y: 82, distance: 218.3
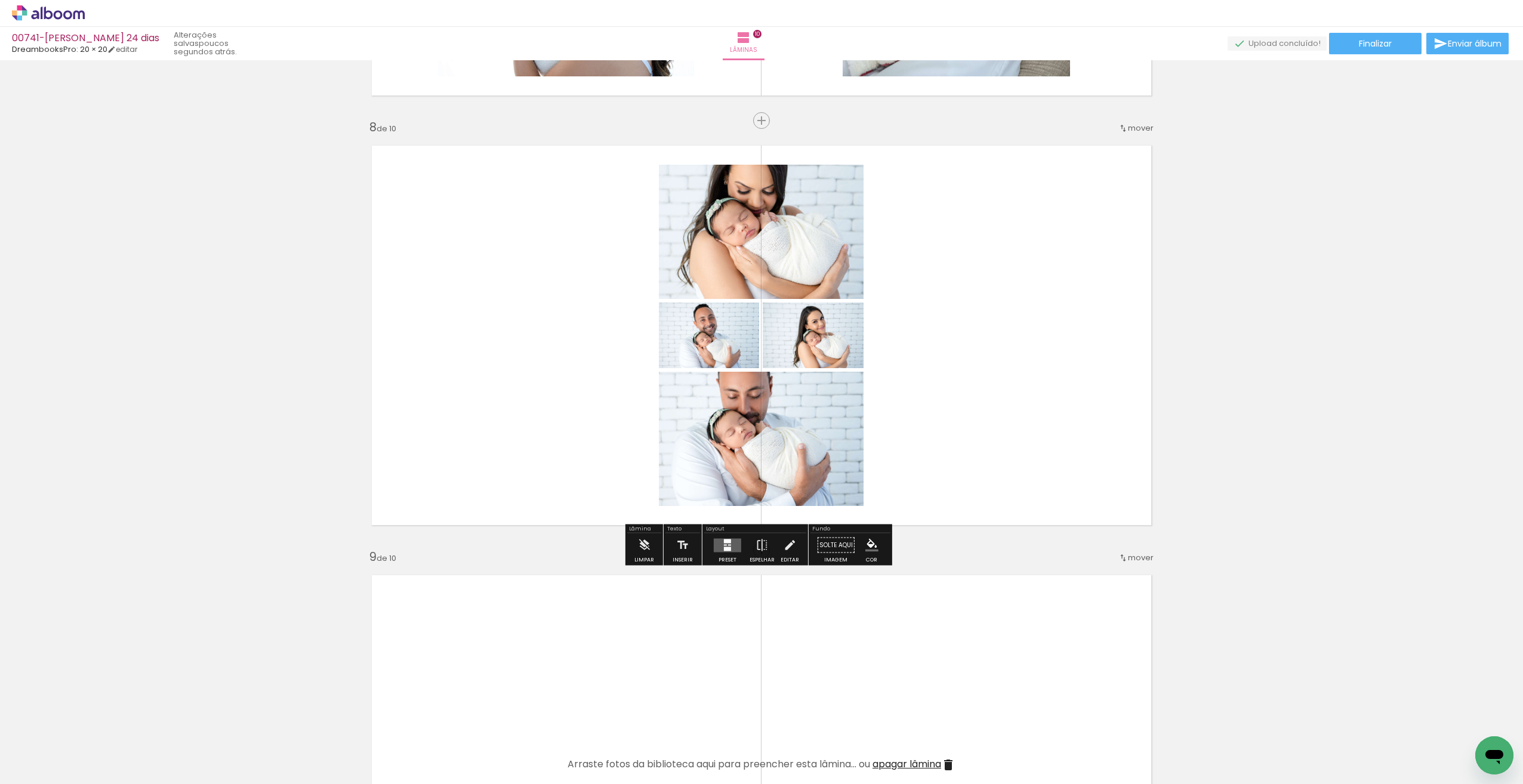
click at [732, 542] on quentale-layouter at bounding box center [728, 545] width 28 height 14
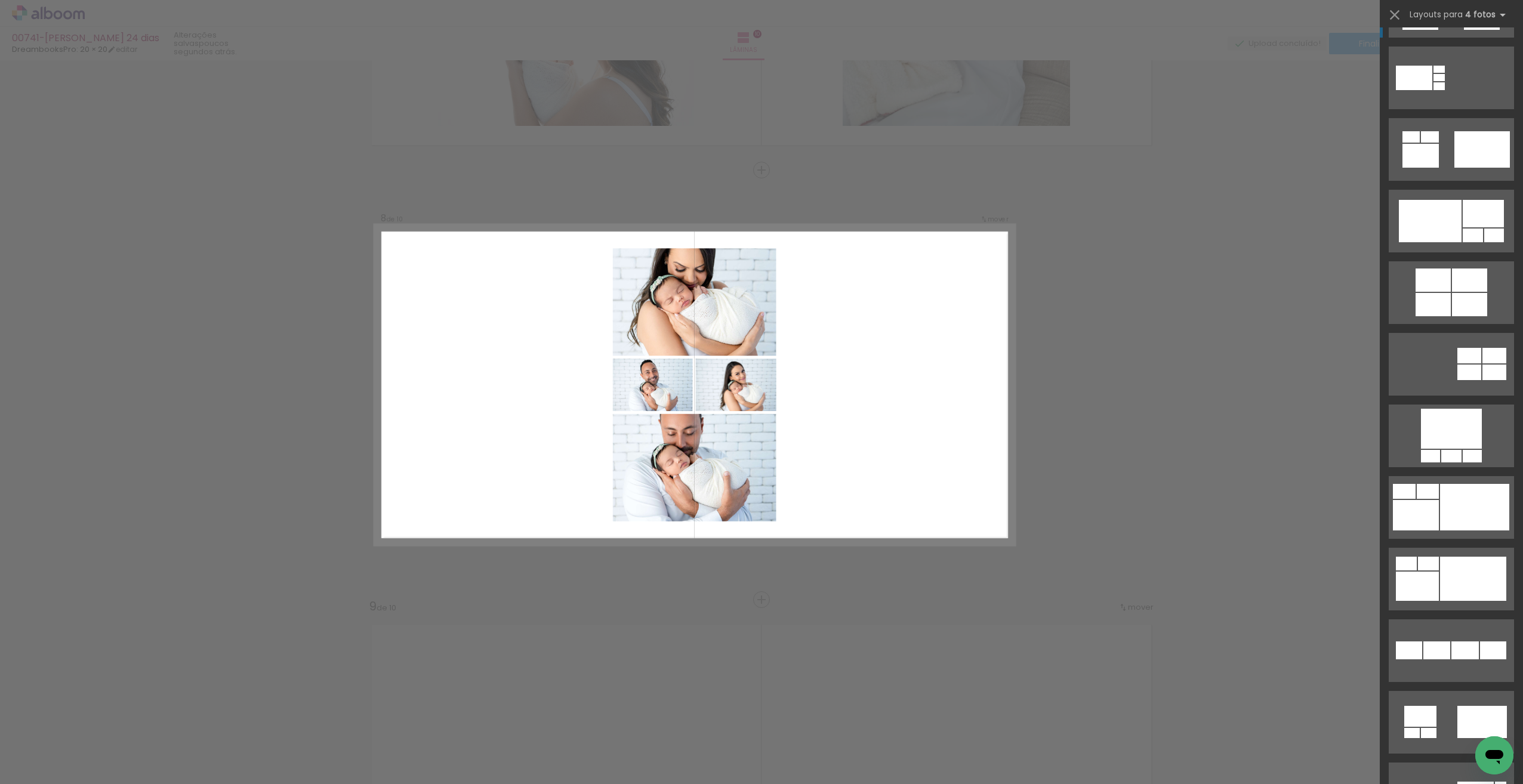
scroll to position [569, 0]
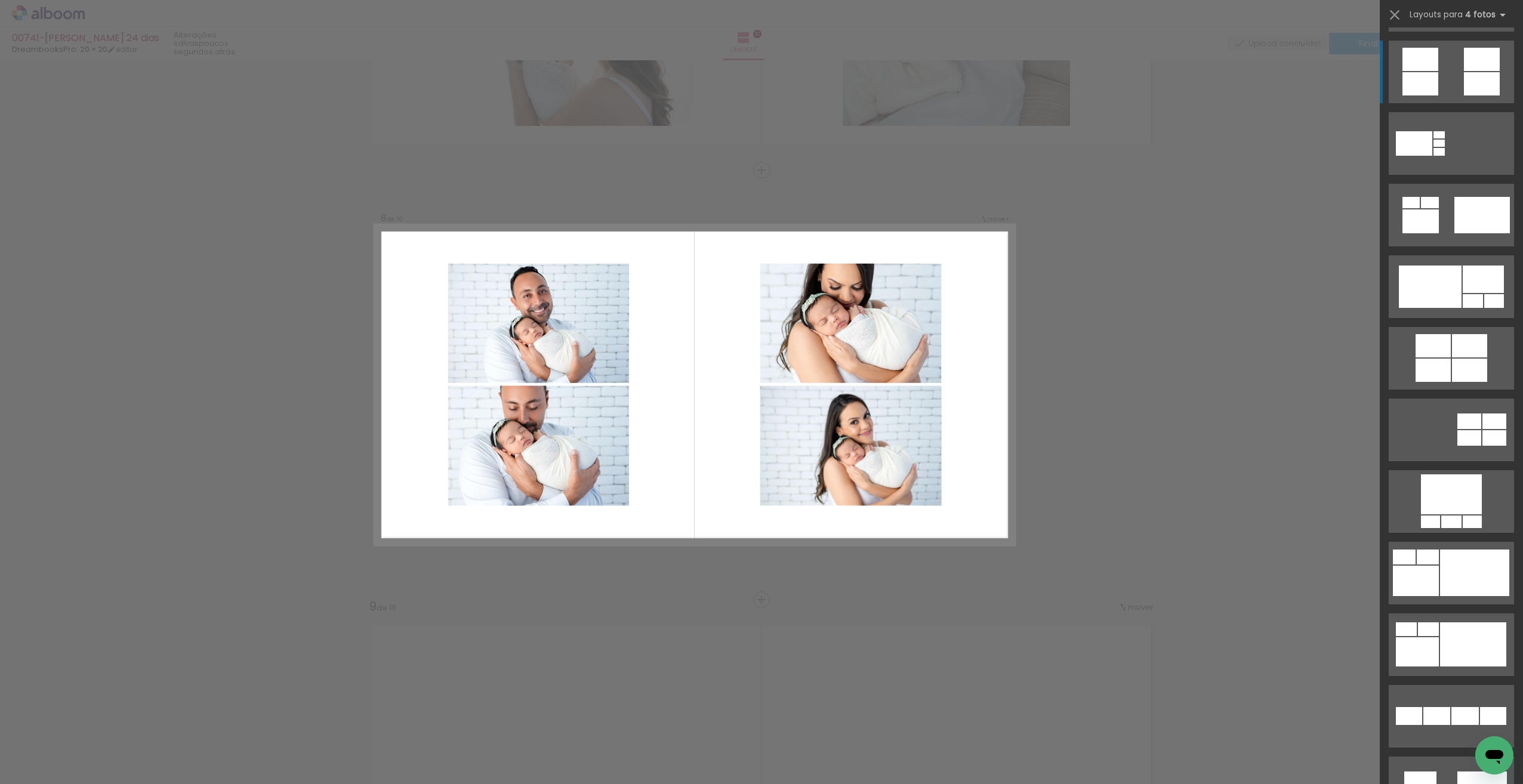
click at [1439, 566] on div at bounding box center [1416, 581] width 46 height 31
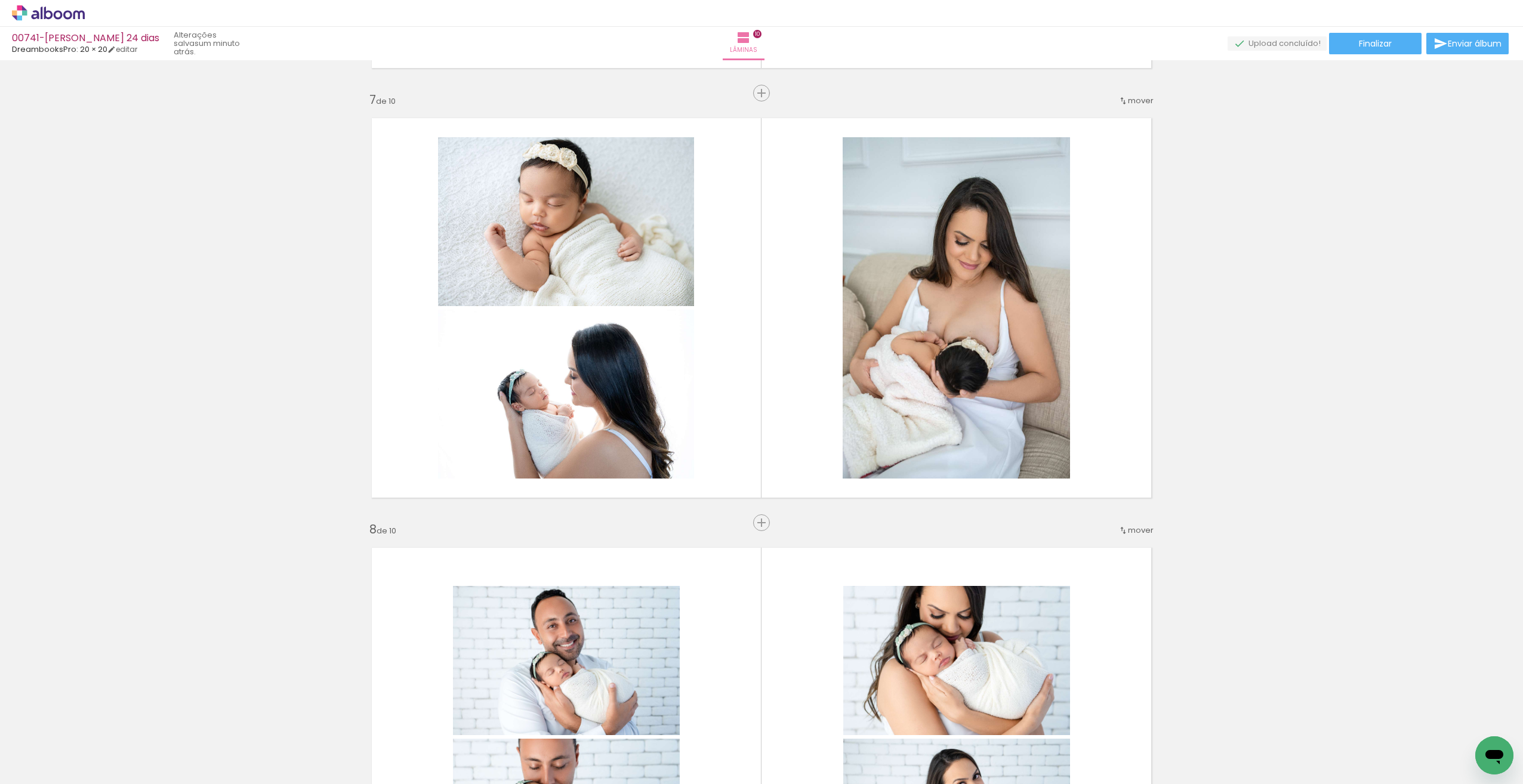
scroll to position [2543, 0]
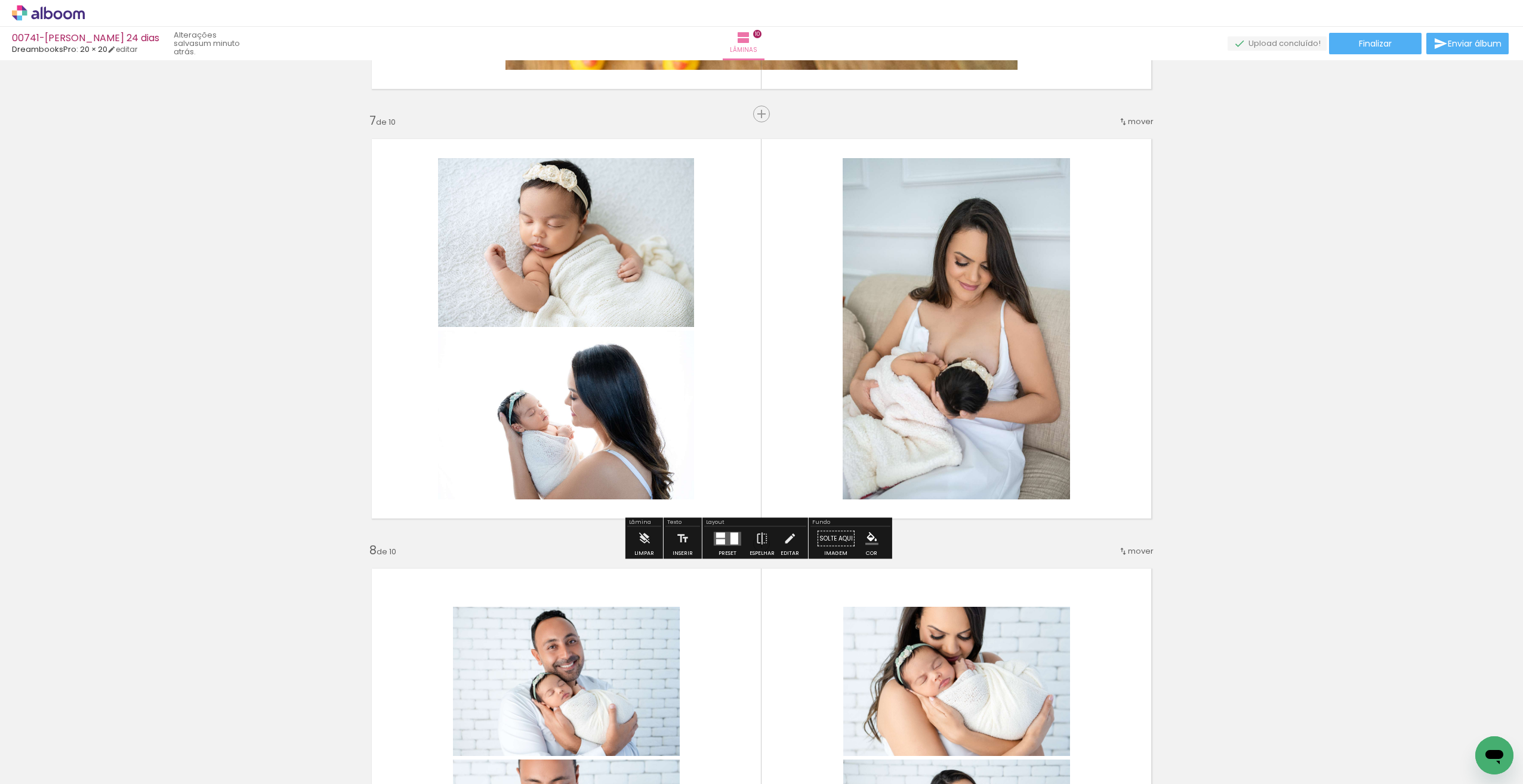
click at [723, 542] on quentale-layouter at bounding box center [728, 538] width 28 height 14
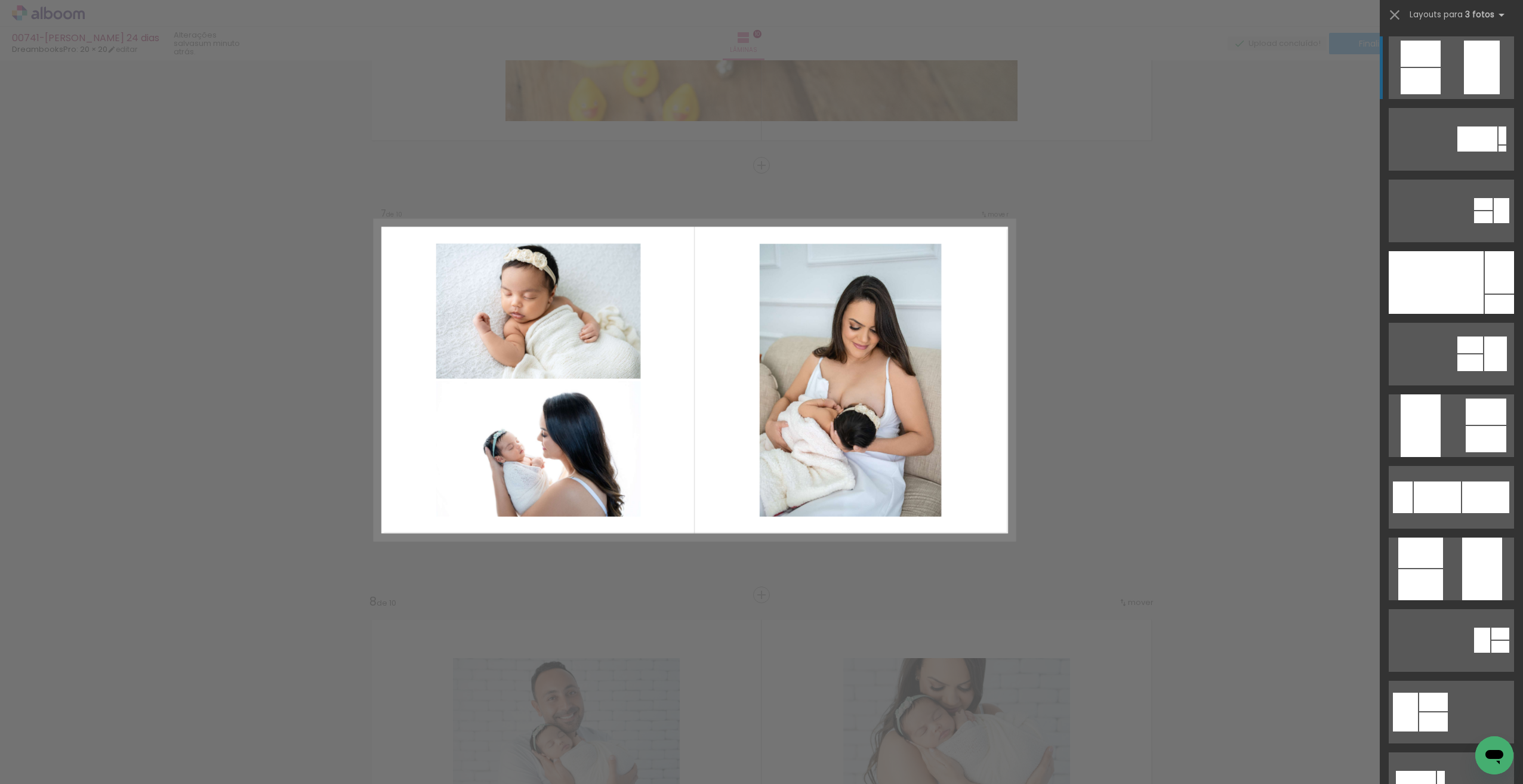
scroll to position [2487, 0]
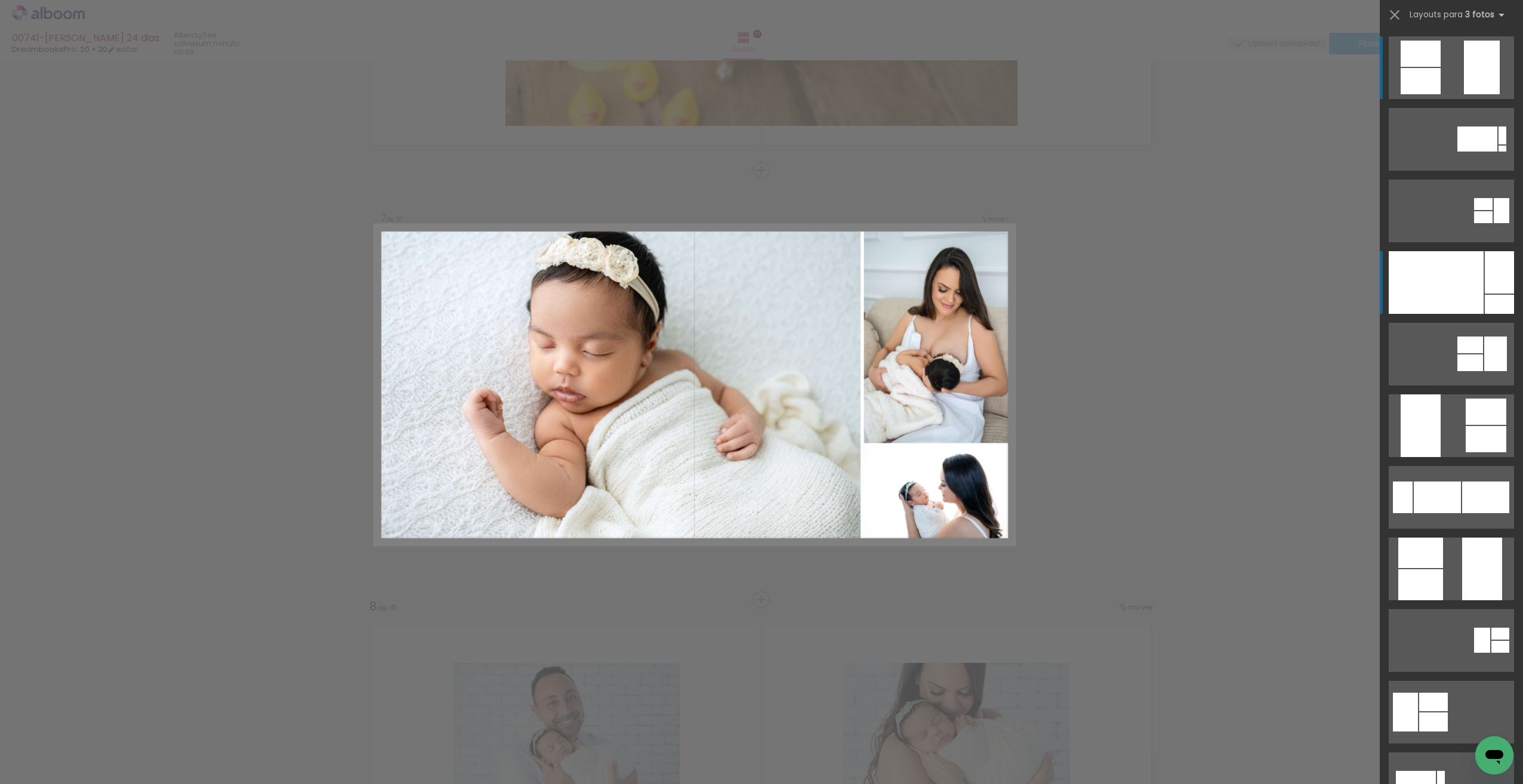
click at [1455, 293] on div at bounding box center [1436, 282] width 95 height 63
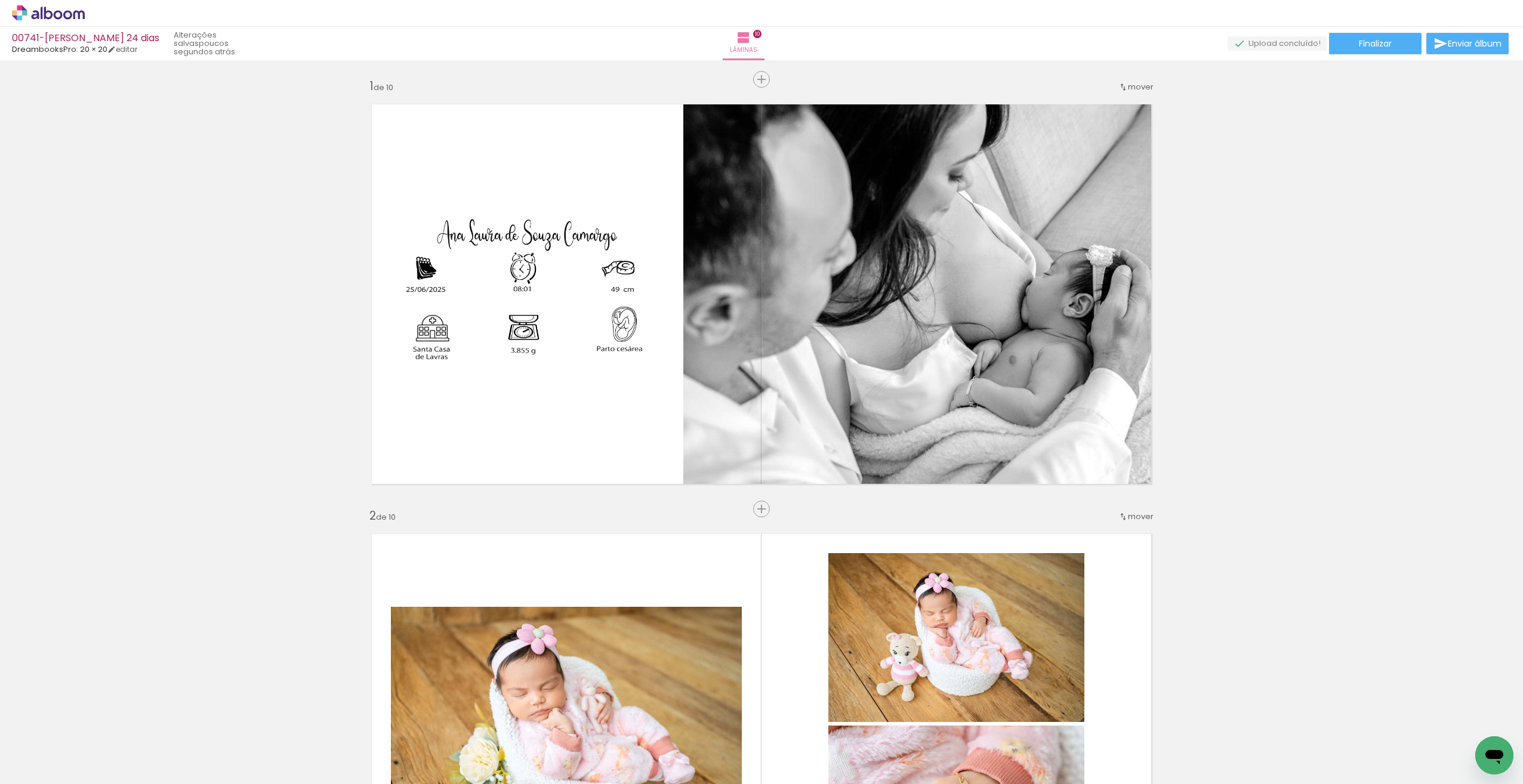
scroll to position [0, 0]
click at [1372, 41] on span "Finalizar" at bounding box center [1375, 43] width 33 height 8
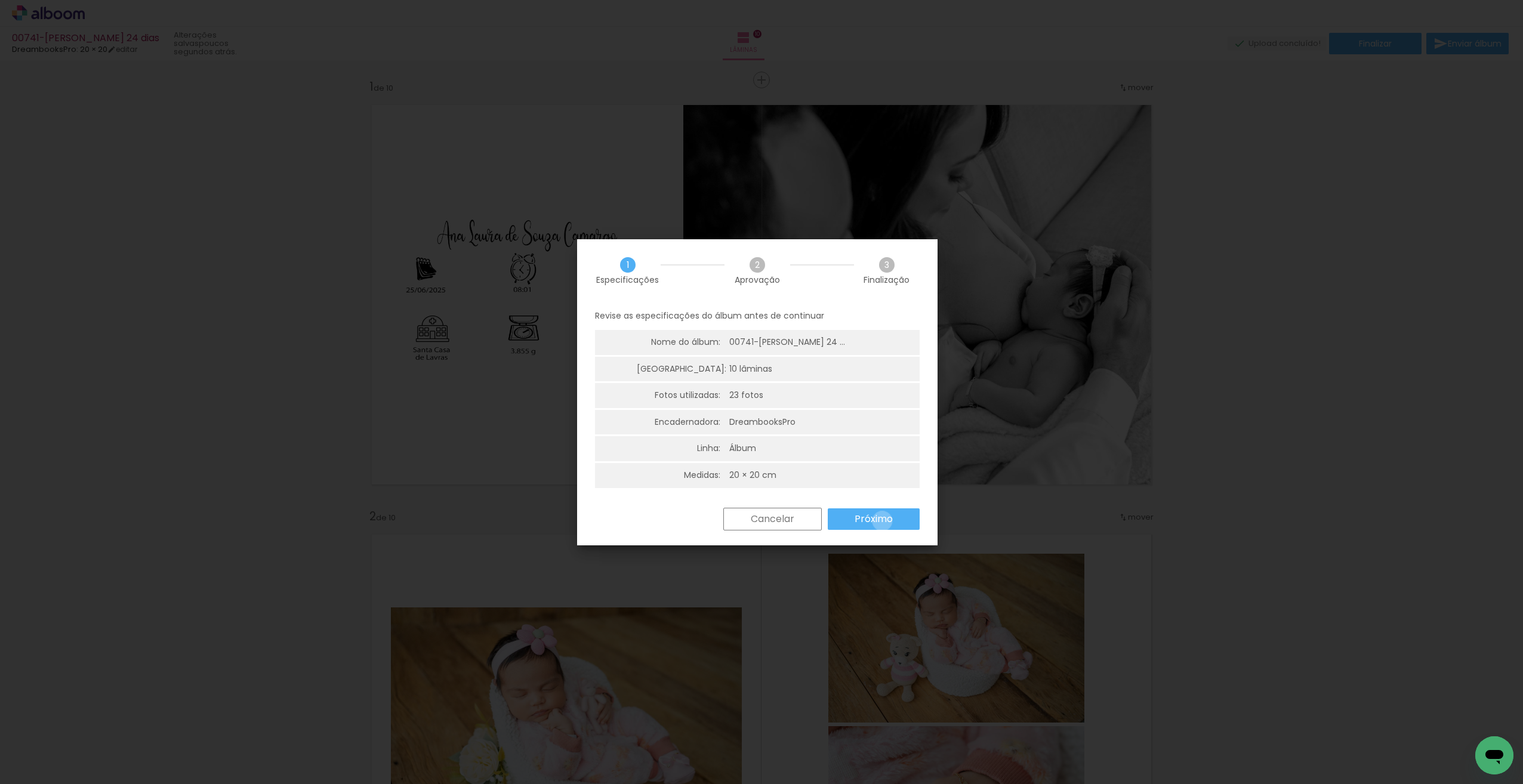
click at [0, 0] on slot "Próximo" at bounding box center [0, 0] width 0 height 0
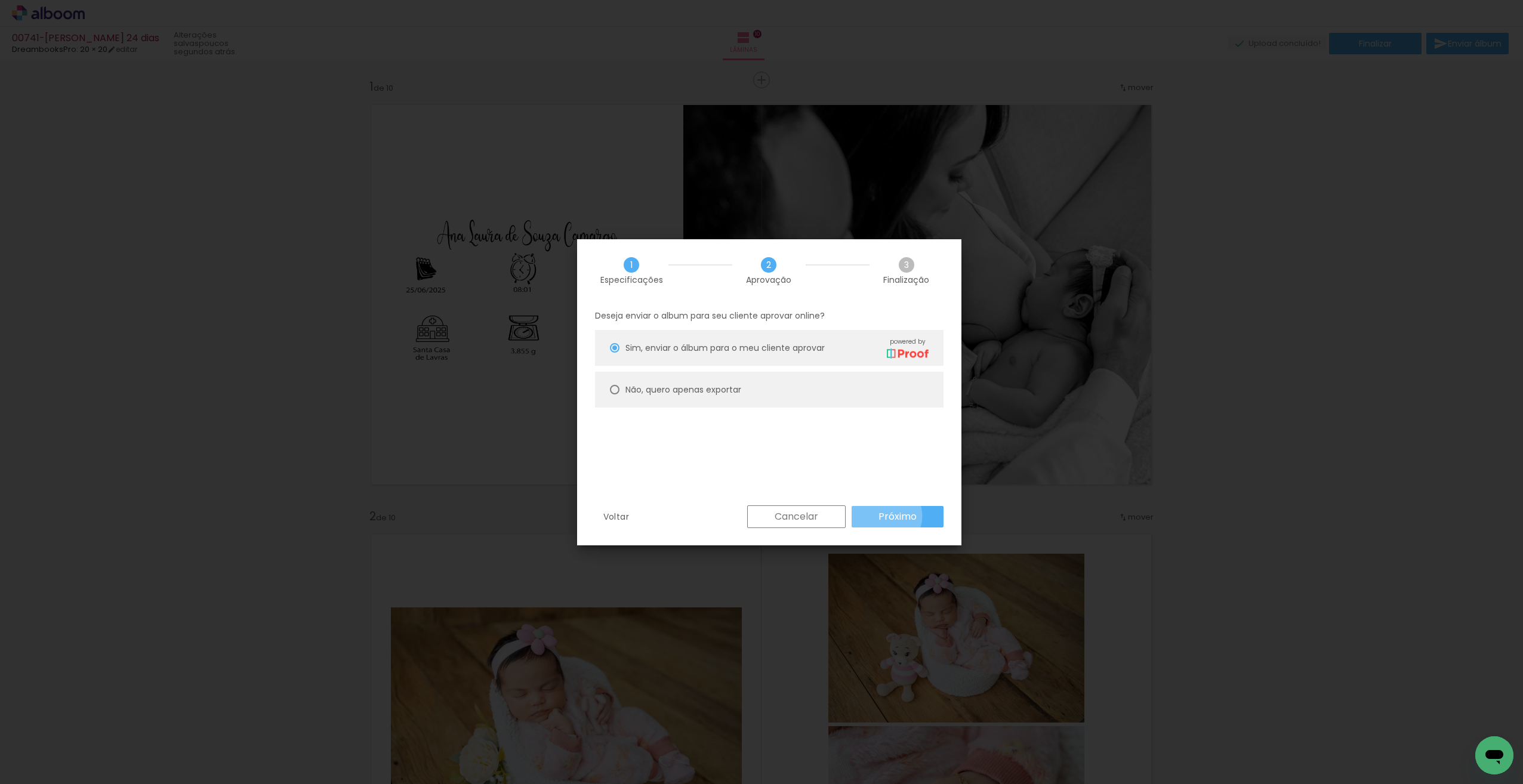
click at [0, 0] on slot "Próximo" at bounding box center [0, 0] width 0 height 0
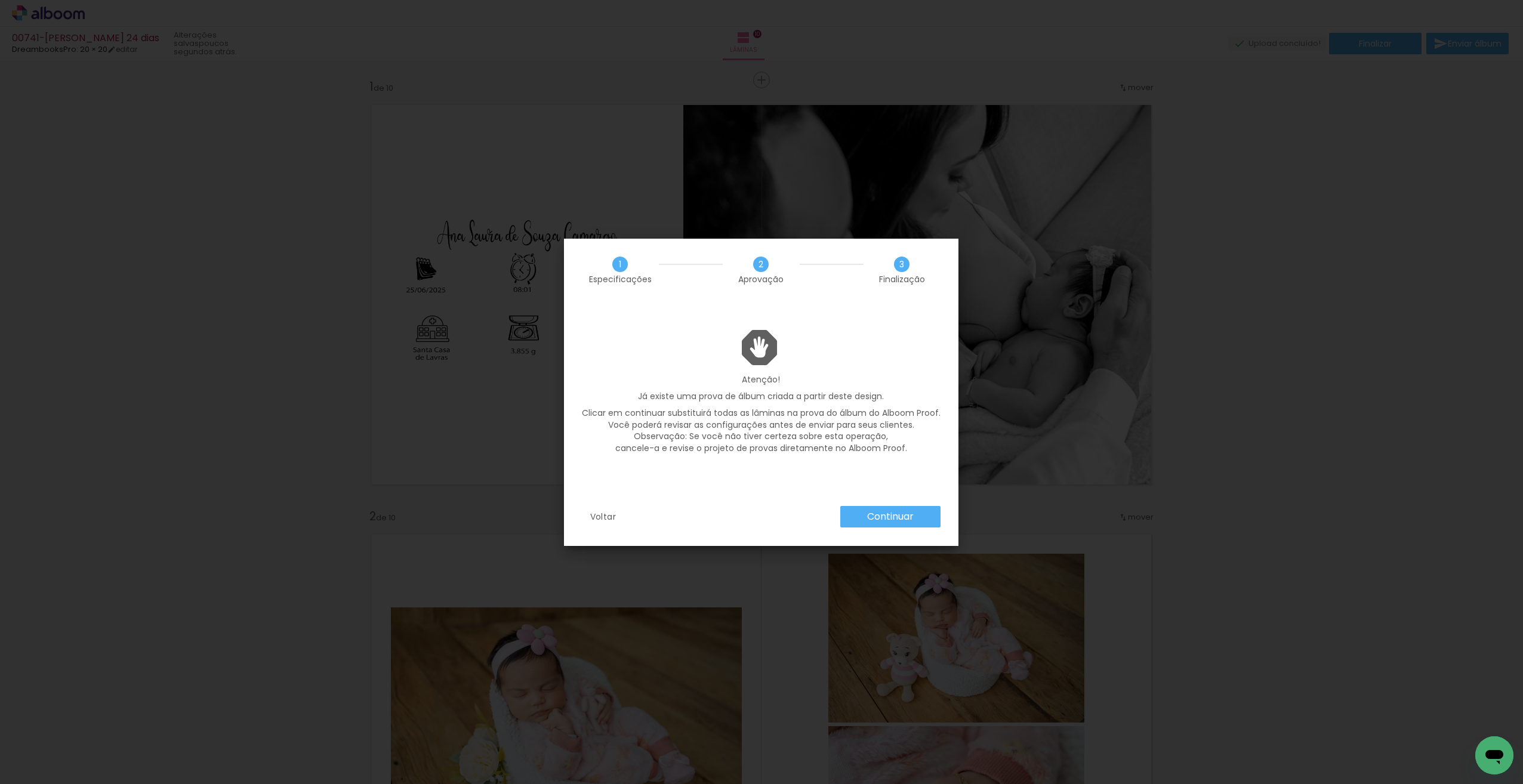
click at [0, 0] on slot "Continuar" at bounding box center [0, 0] width 0 height 0
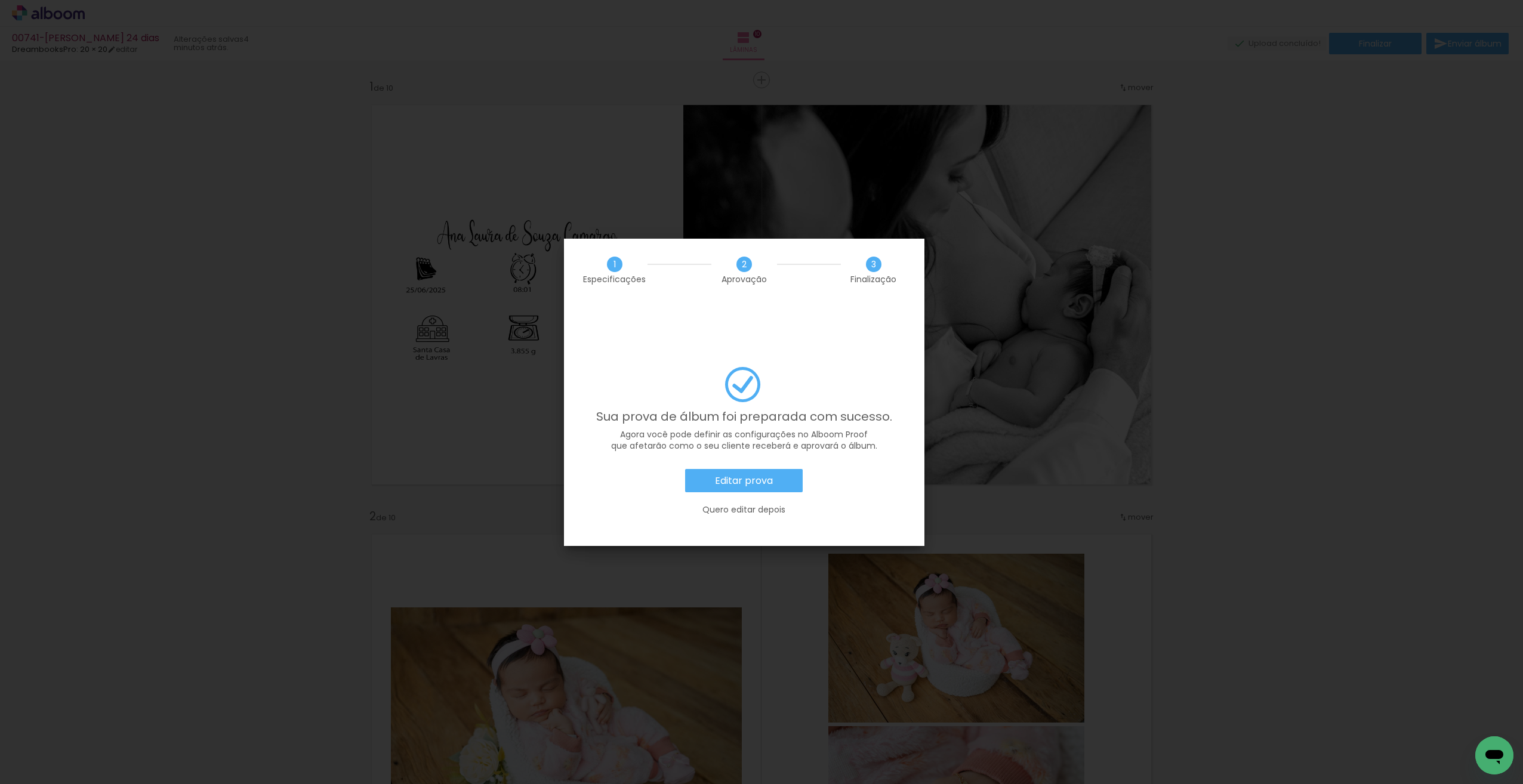
scroll to position [0, 316]
click at [0, 0] on slot "Editar prova" at bounding box center [0, 0] width 0 height 0
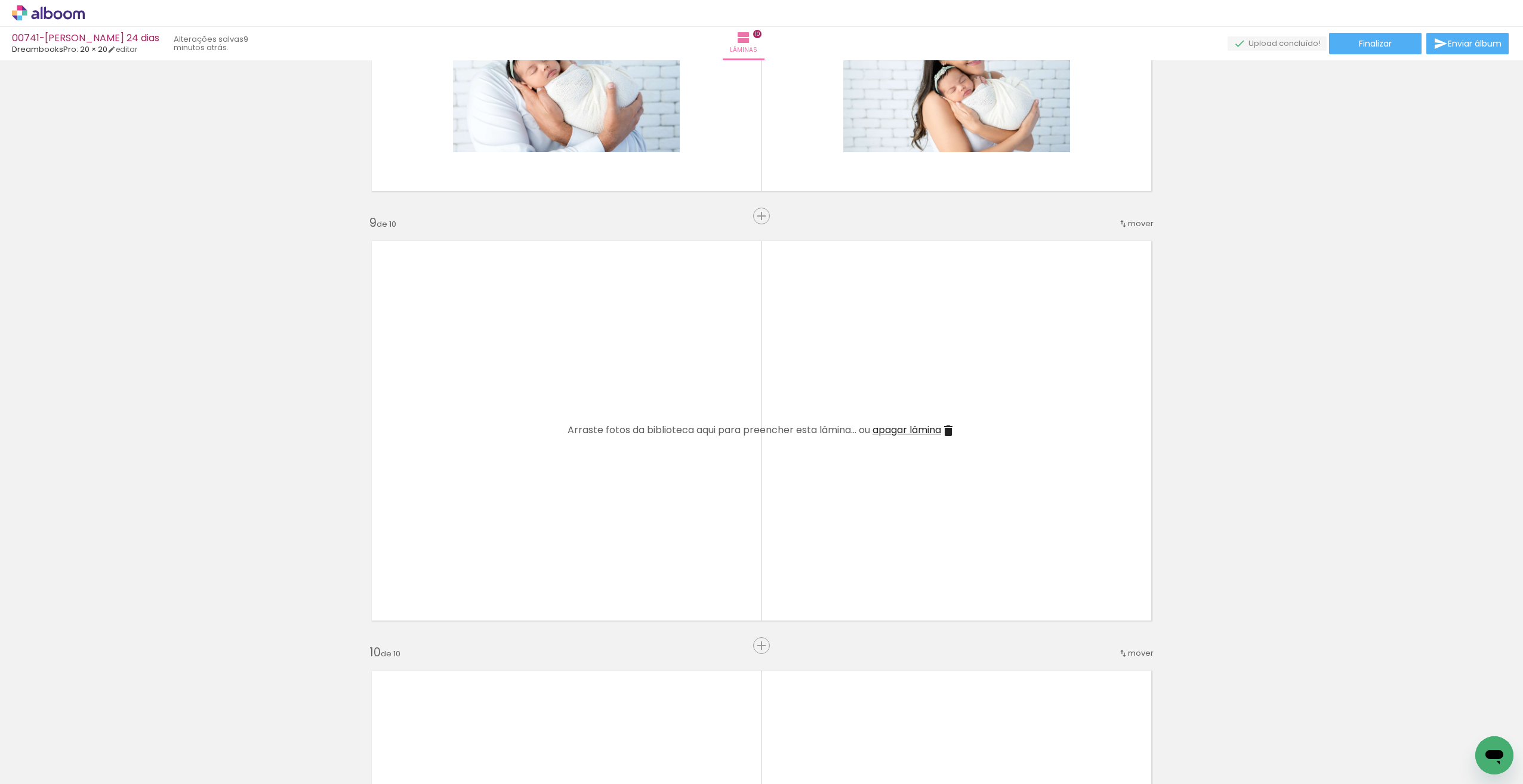
scroll to position [3296, 0]
click at [935, 433] on span "apagar lâmina" at bounding box center [907, 434] width 68 height 14
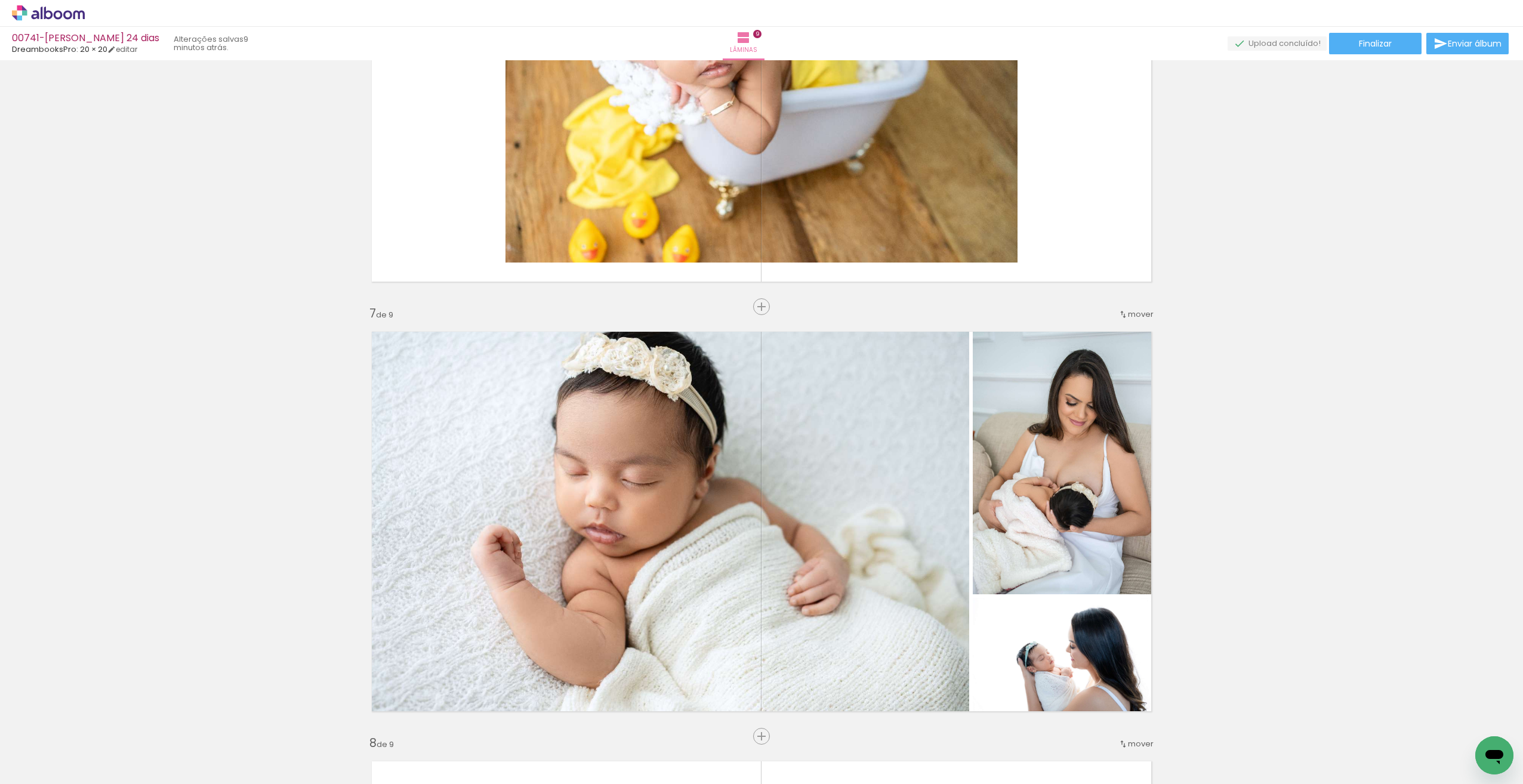
scroll to position [2331, 0]
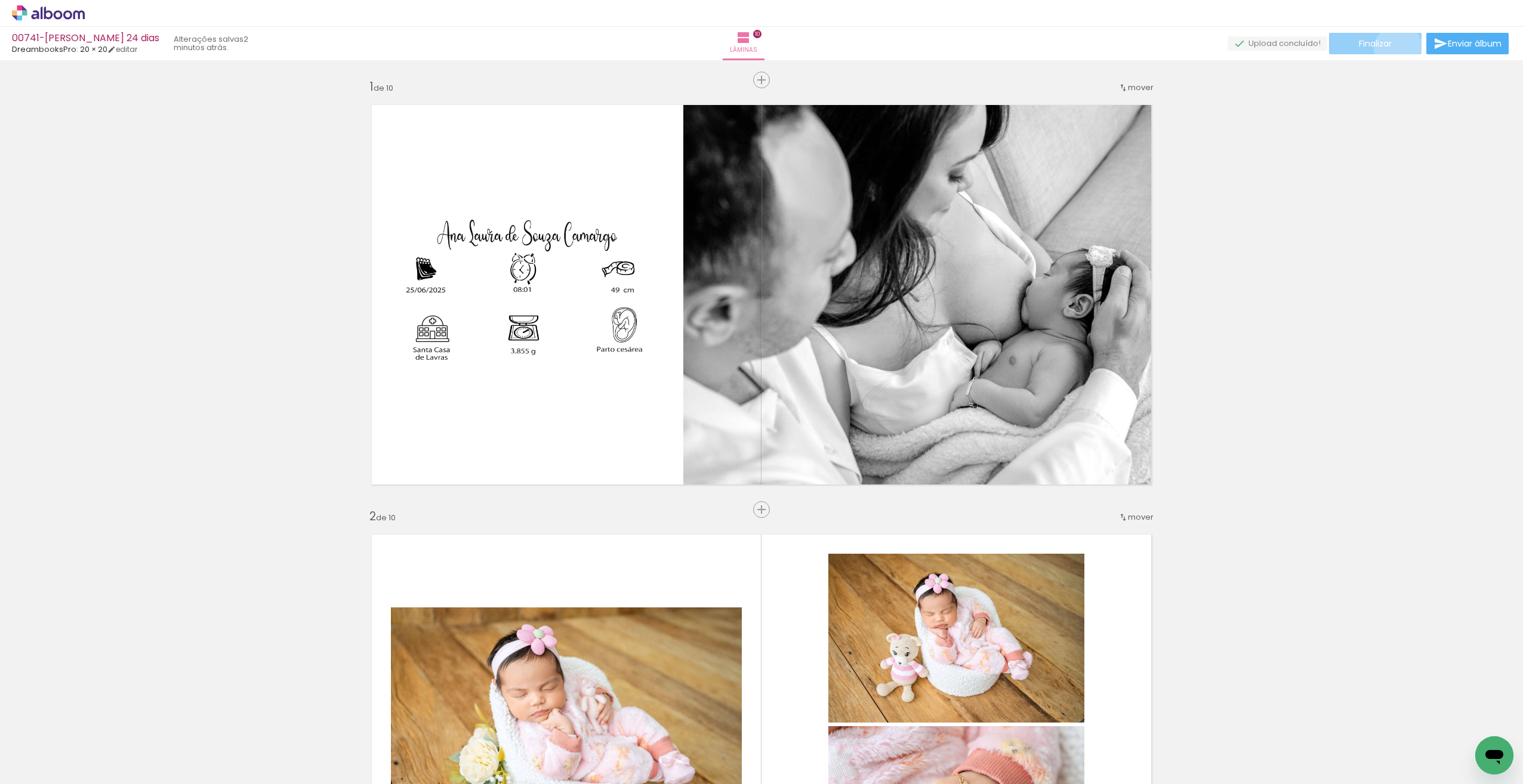
click at [1394, 49] on paper-button "Finalizar" at bounding box center [1375, 44] width 93 height 22
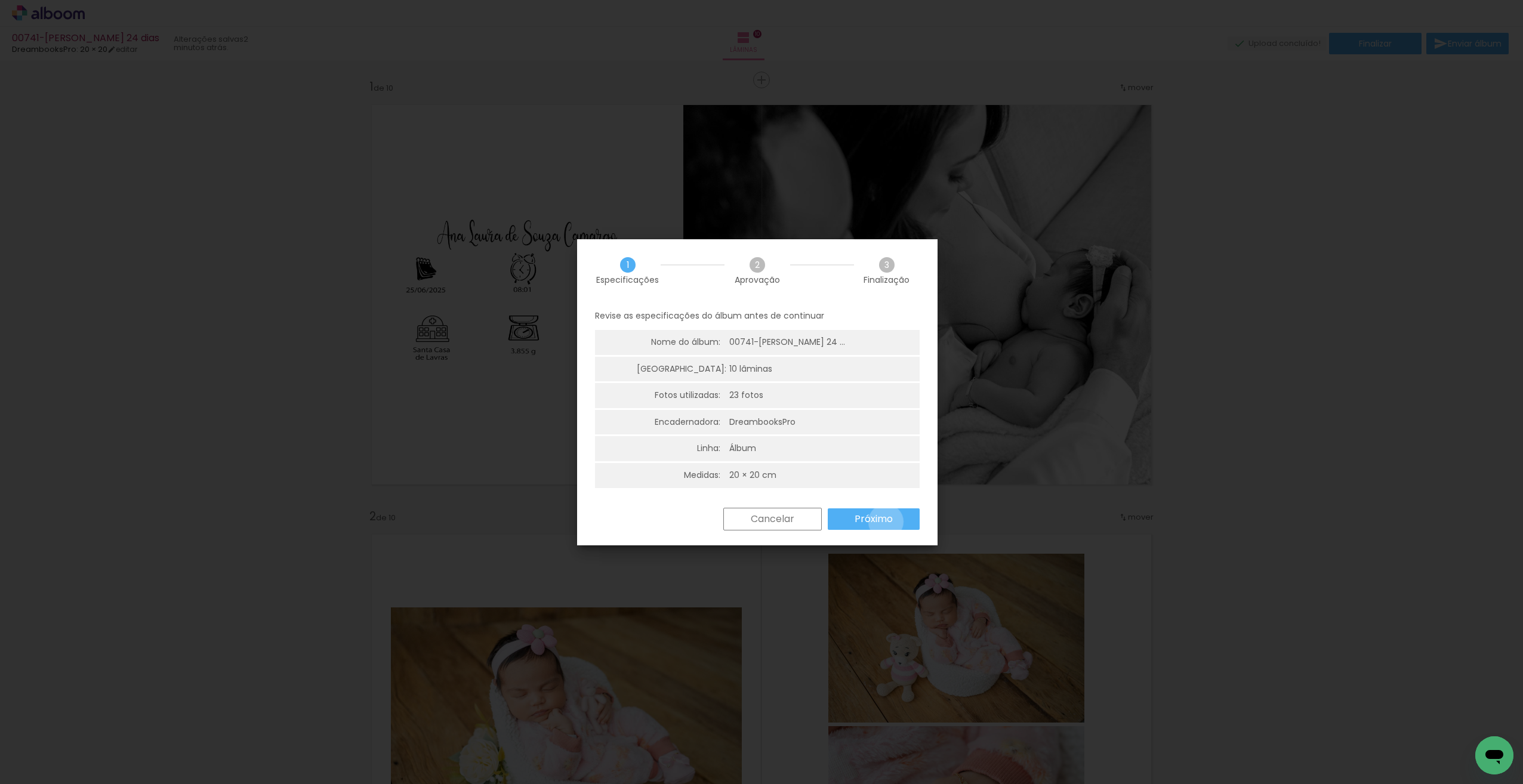
click at [0, 0] on slot "Próximo" at bounding box center [0, 0] width 0 height 0
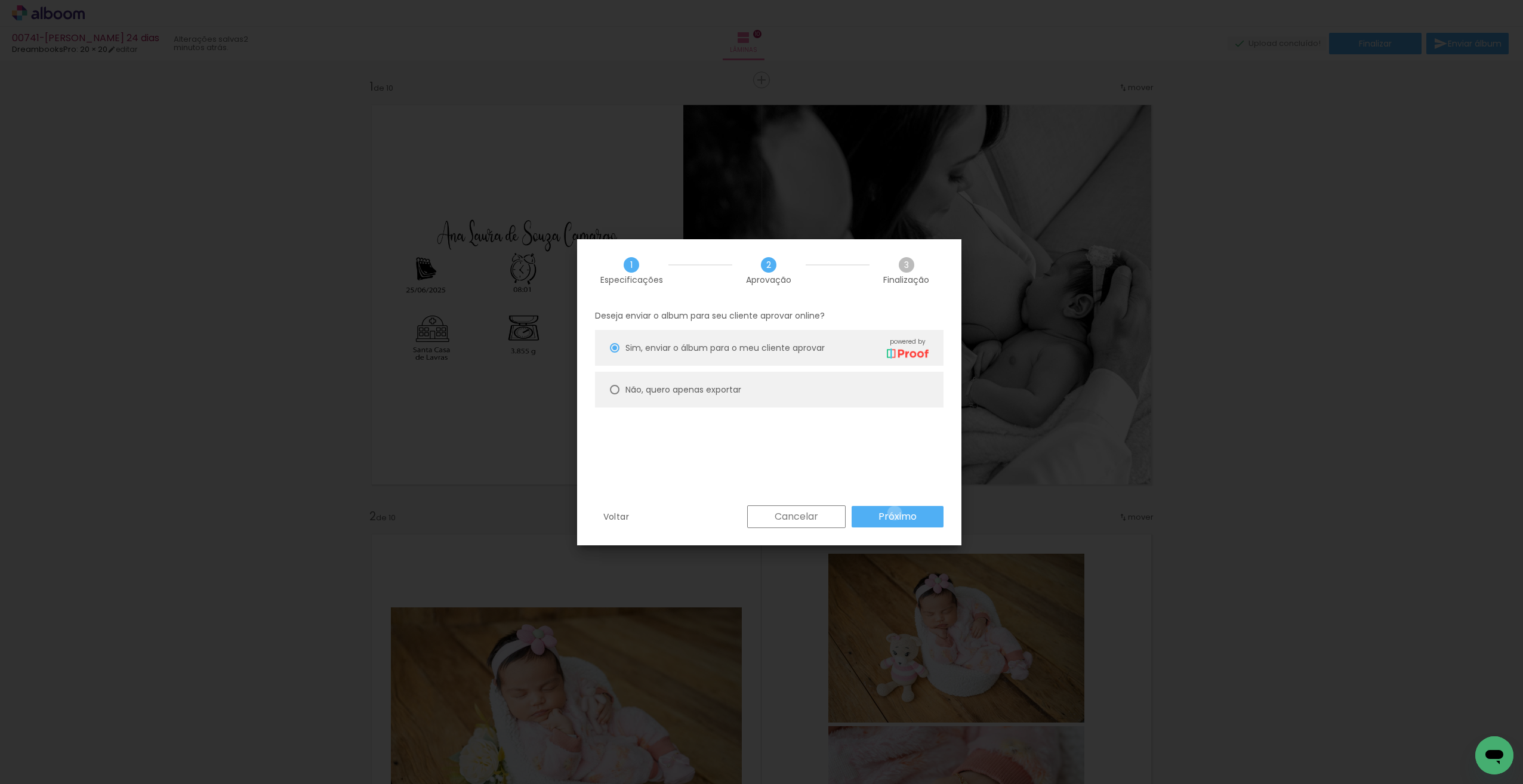
click at [0, 0] on slot "Próximo" at bounding box center [0, 0] width 0 height 0
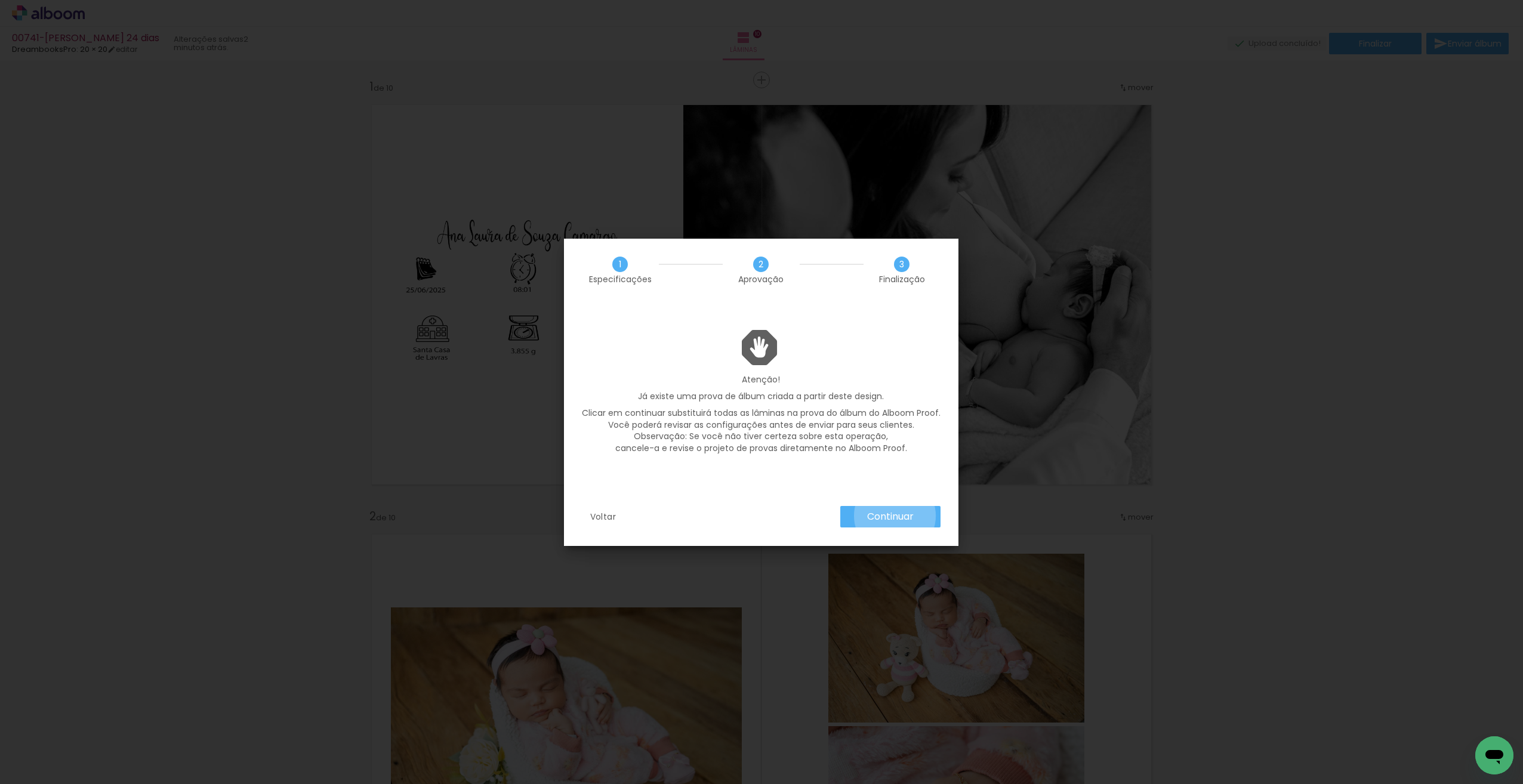
click at [0, 0] on slot "Continuar" at bounding box center [0, 0] width 0 height 0
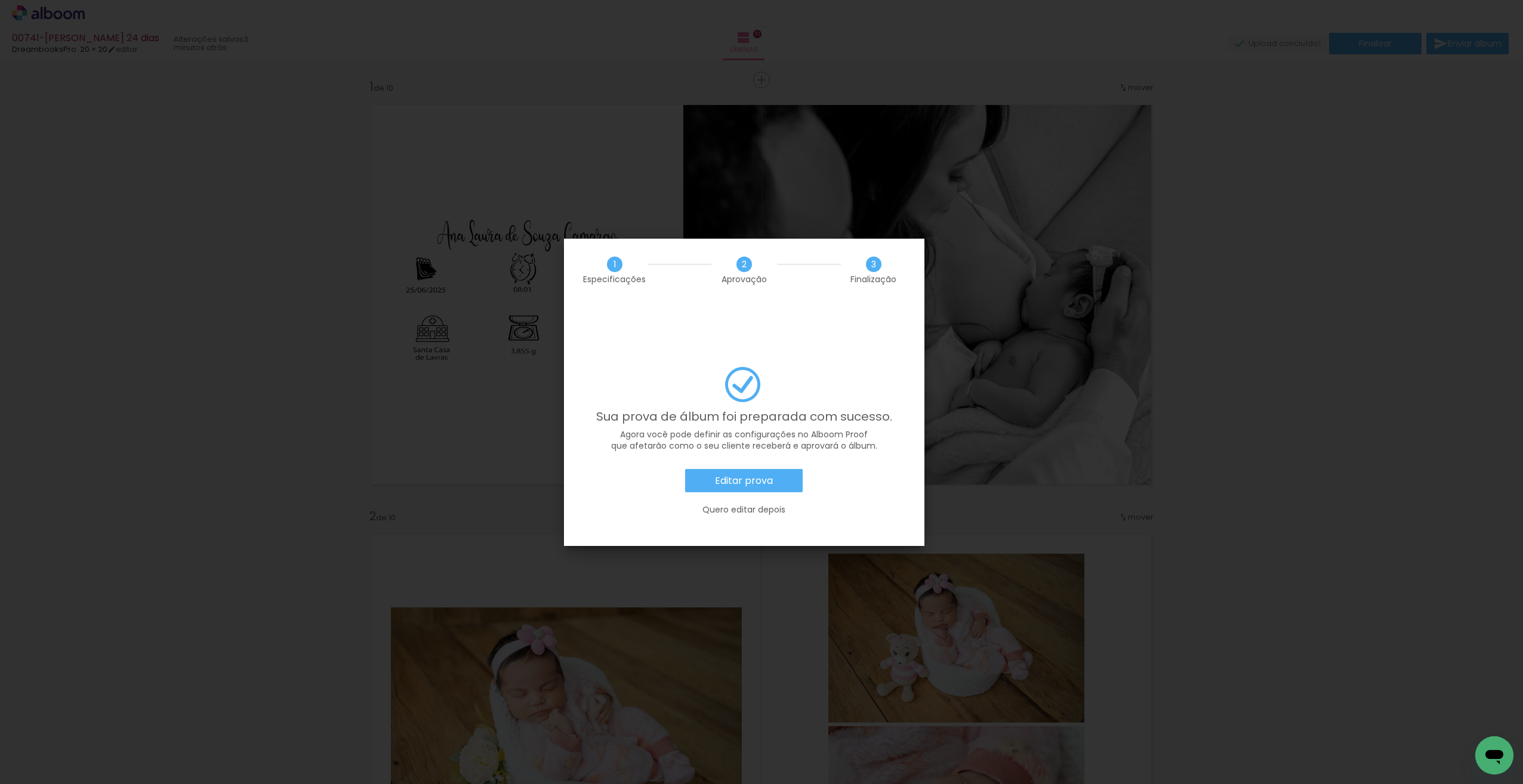
click at [0, 0] on slot "Editar prova" at bounding box center [0, 0] width 0 height 0
